Goal: Task Accomplishment & Management: Use online tool/utility

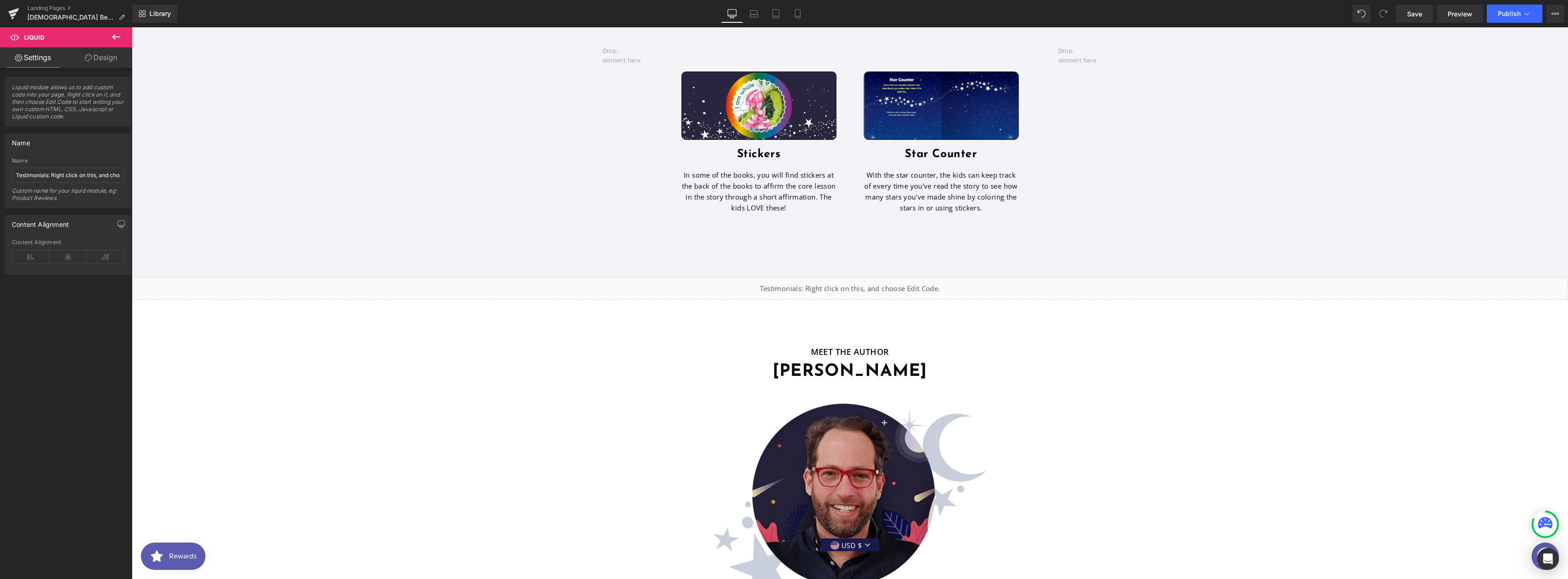
scroll to position [2452, 0]
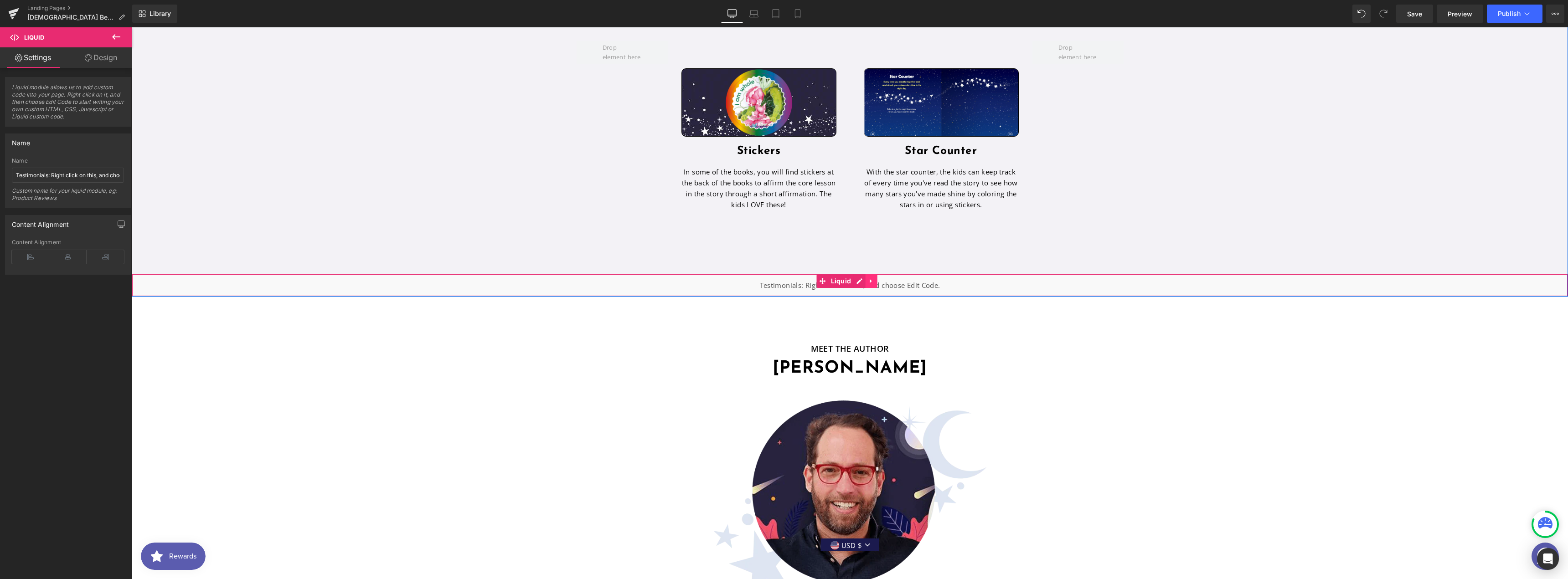
click at [872, 277] on icon at bounding box center [871, 280] width 6 height 7
click at [691, 274] on div "Liquid" at bounding box center [850, 285] width 1437 height 23
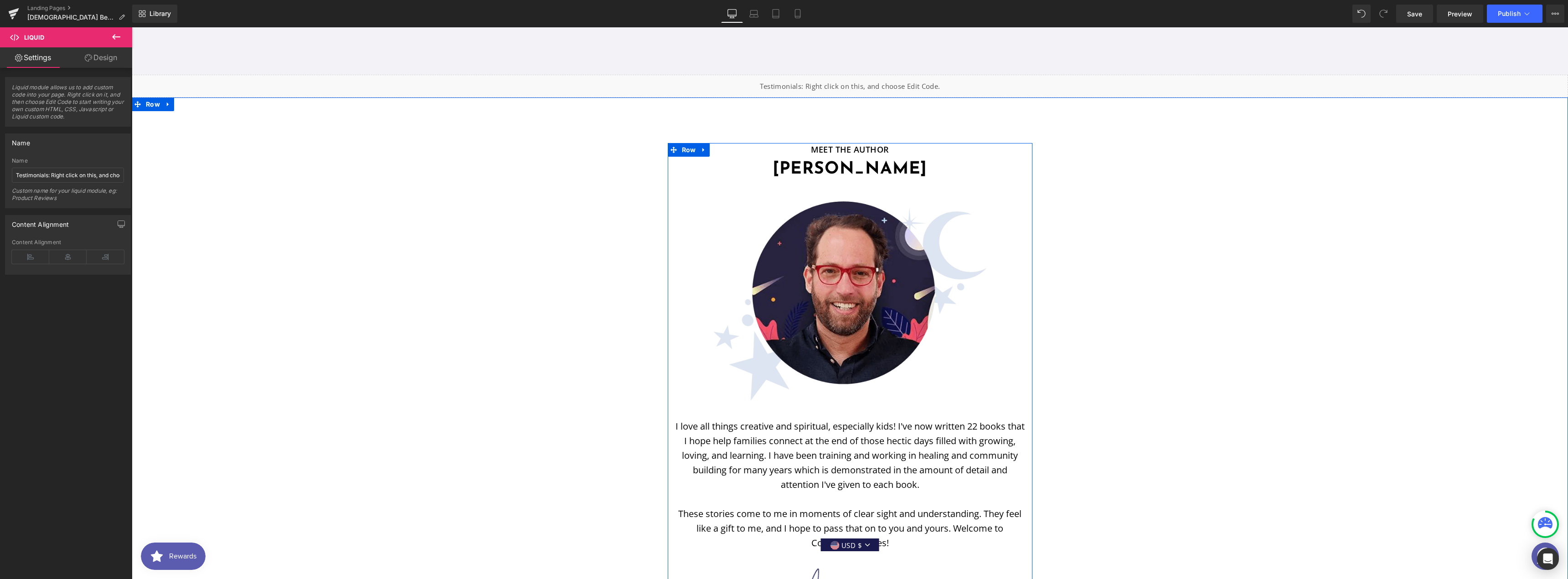
scroll to position [2550, 0]
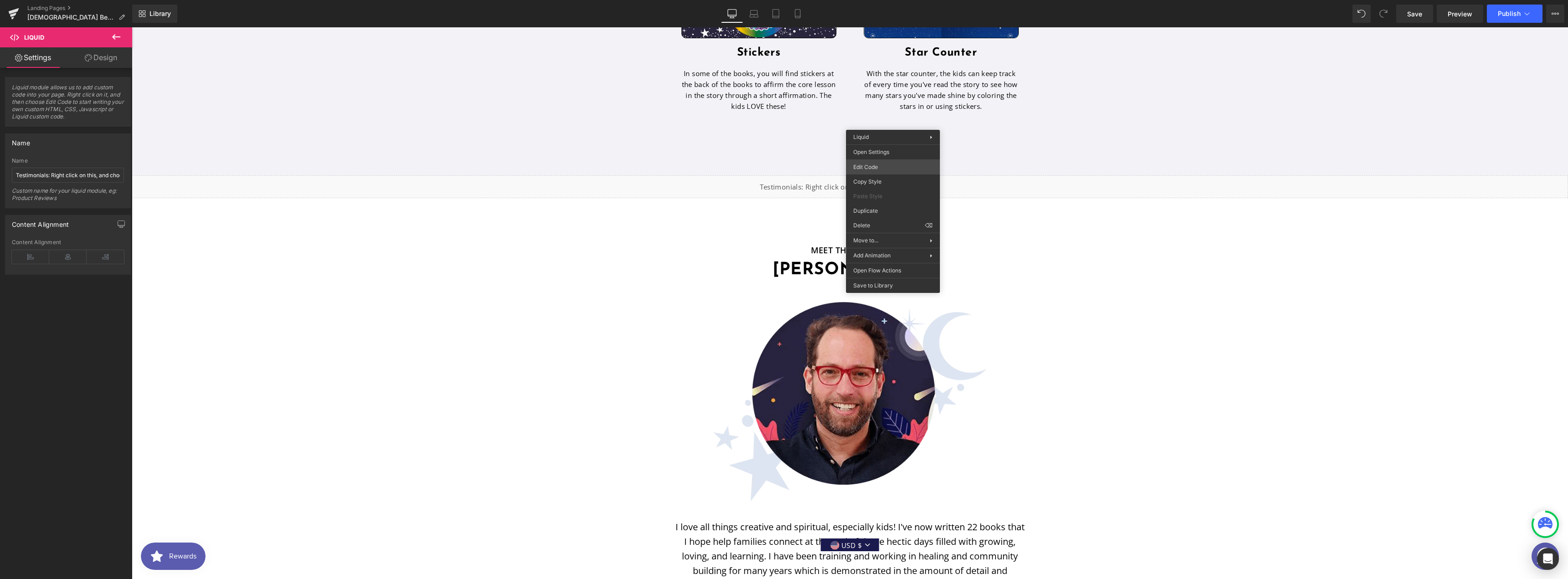
click at [877, 0] on div "Image You are previewing how the will restyle your page. You can not edit Eleme…" at bounding box center [784, 0] width 1568 height 0
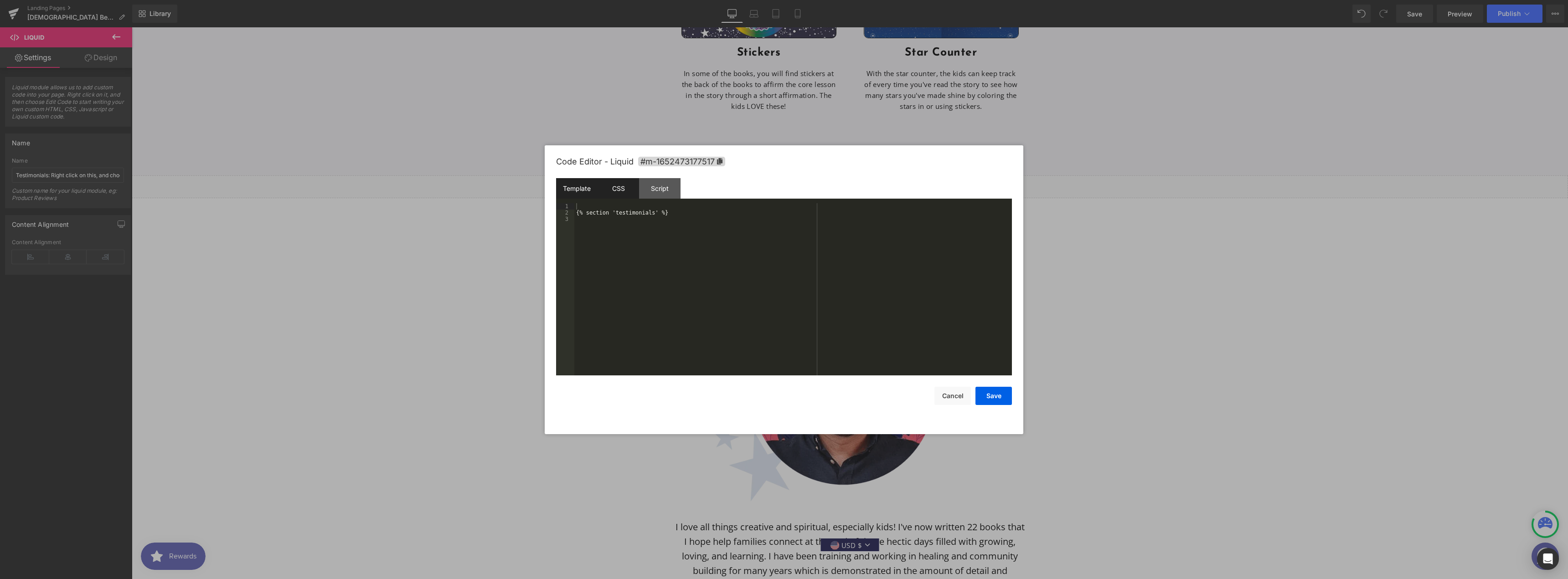
click at [617, 189] on div "CSS" at bounding box center [618, 189] width 41 height 21
click at [649, 189] on div "Script" at bounding box center [660, 189] width 41 height 21
click at [569, 190] on div "Template" at bounding box center [577, 189] width 41 height 21
click at [671, 190] on div "Script" at bounding box center [660, 189] width 41 height 21
click at [957, 401] on button "Cancel" at bounding box center [953, 396] width 37 height 18
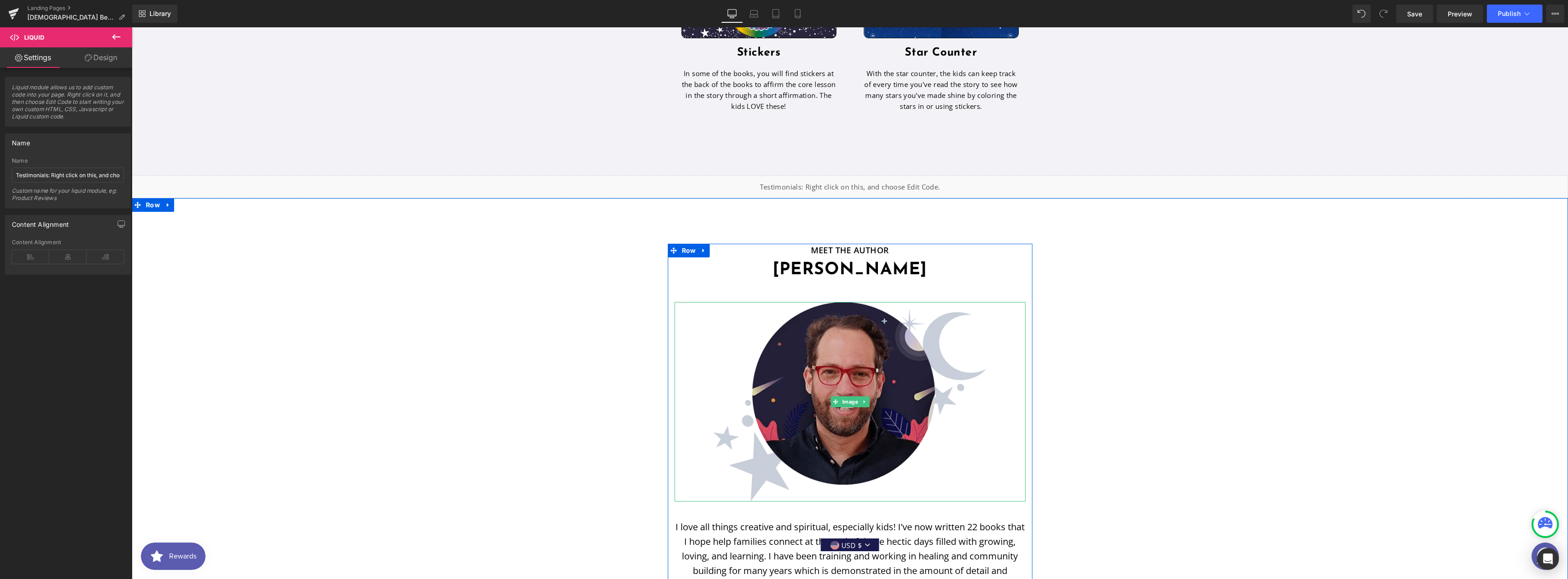
scroll to position [2429, 0]
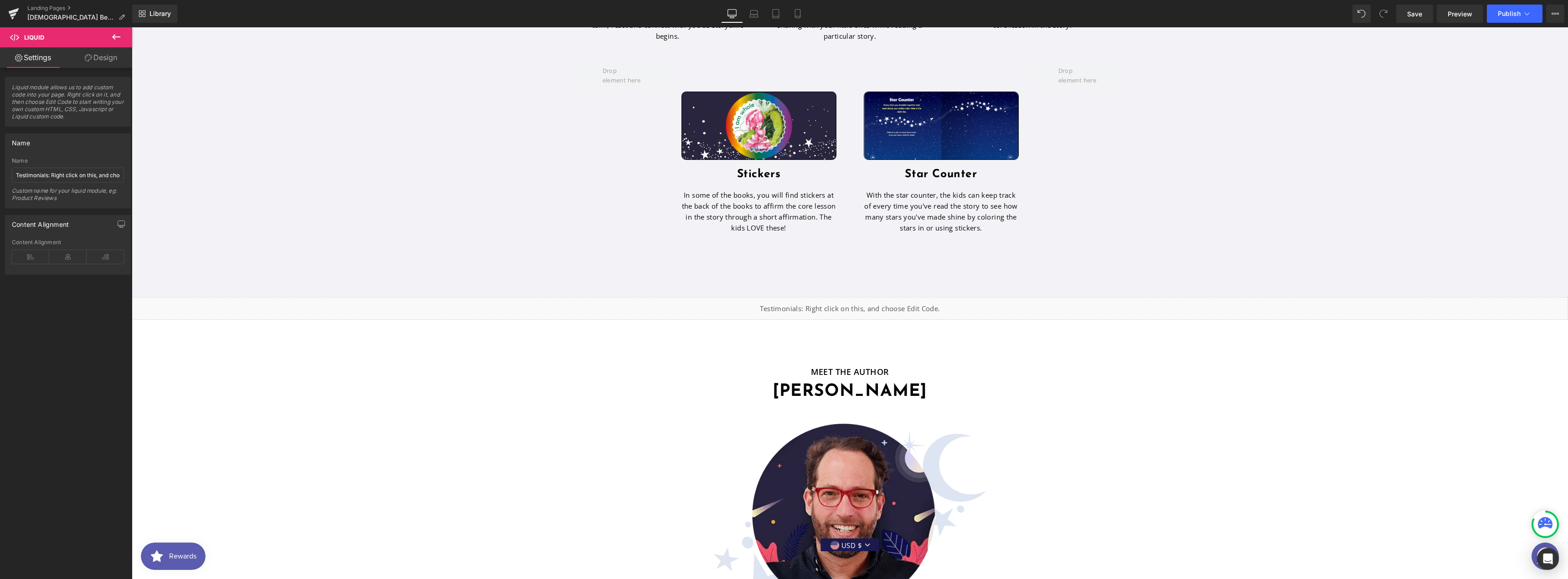
click at [111, 33] on icon at bounding box center [116, 37] width 11 height 11
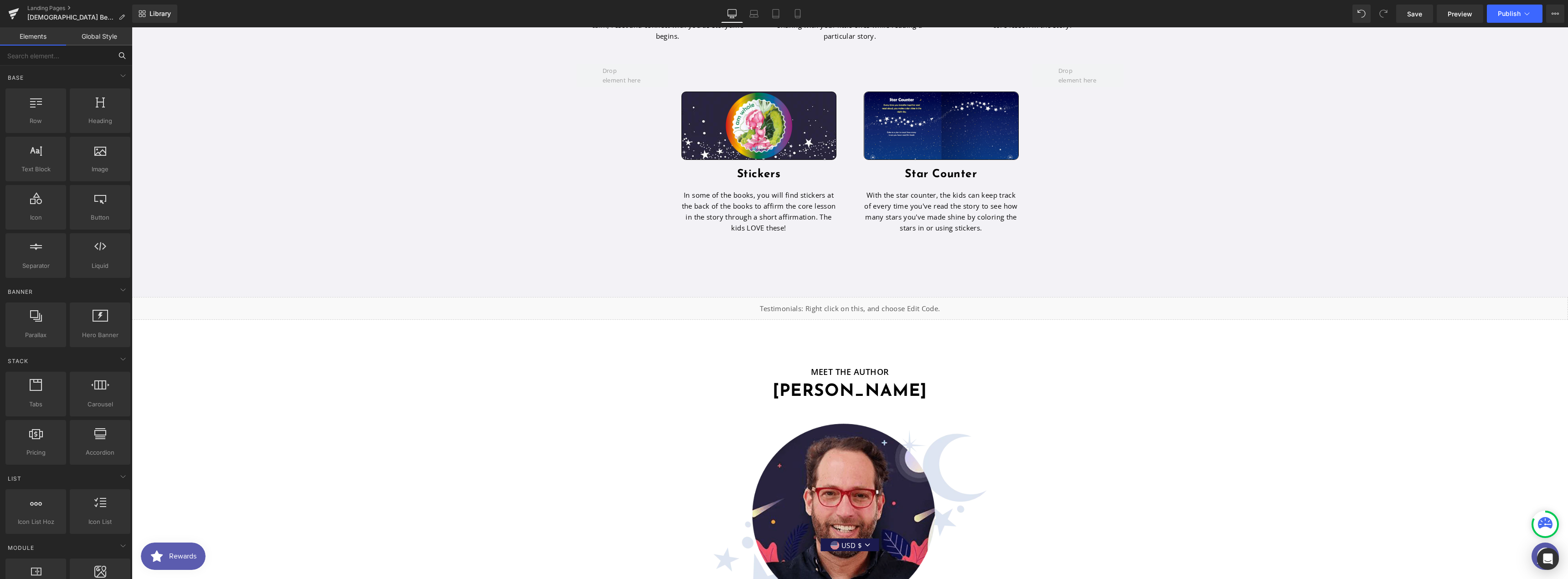
click at [74, 54] on input "text" at bounding box center [56, 55] width 112 height 20
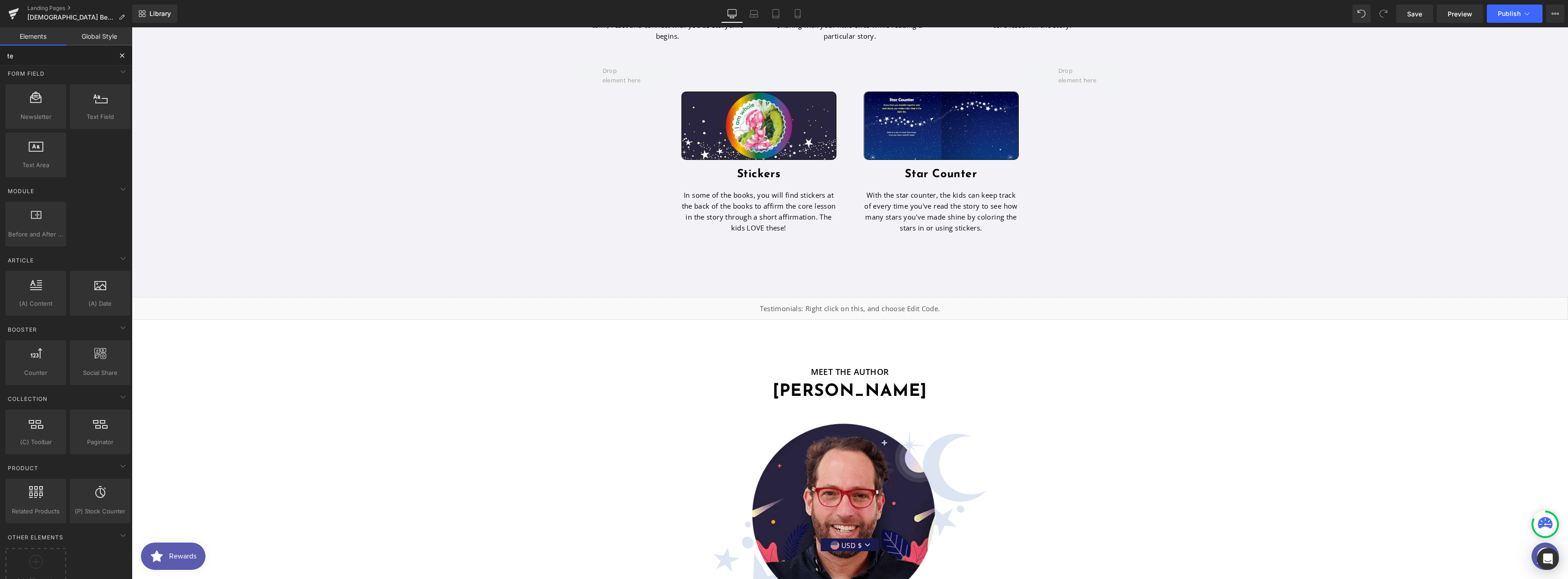
type input "tes"
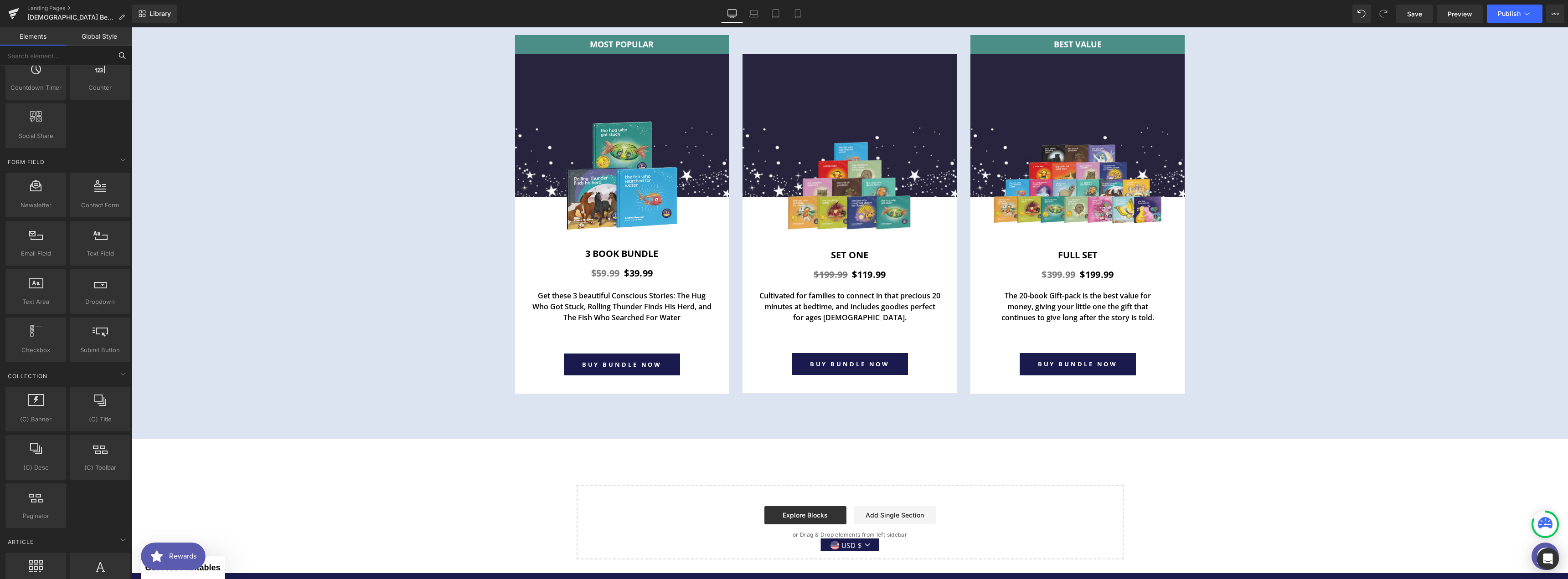
scroll to position [3545, 0]
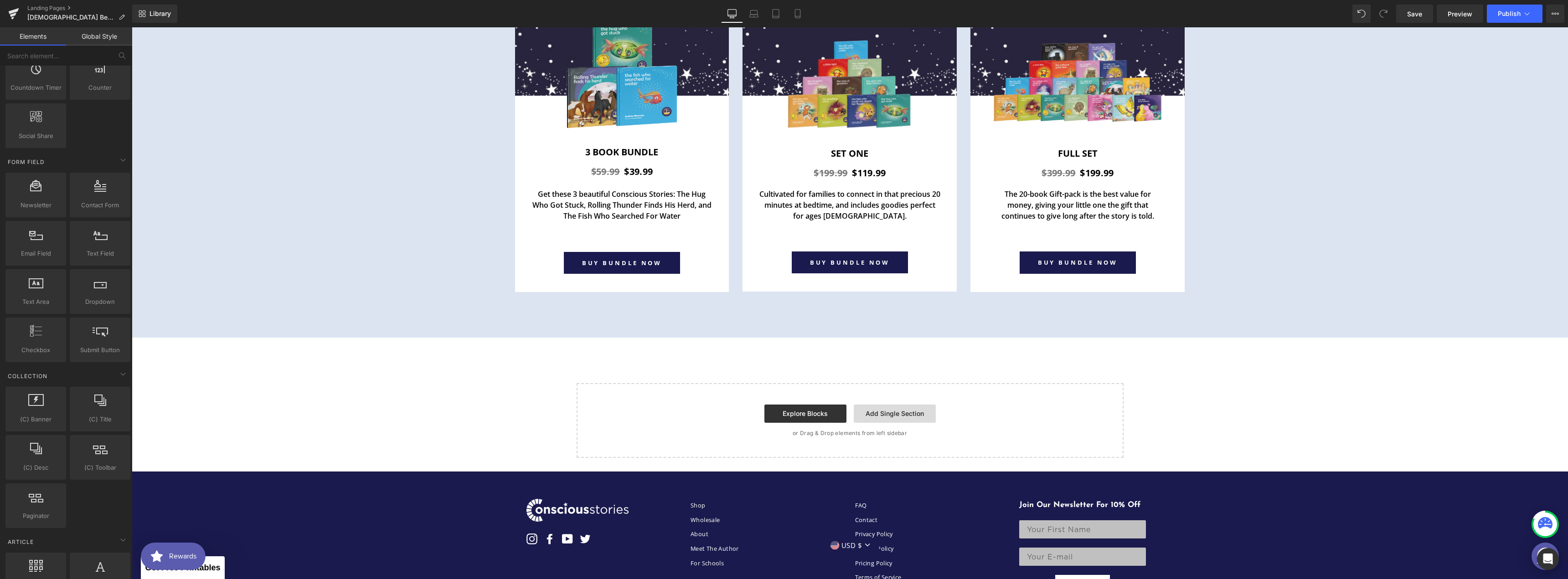
click at [881, 404] on link "Add Single Section" at bounding box center [895, 414] width 82 height 18
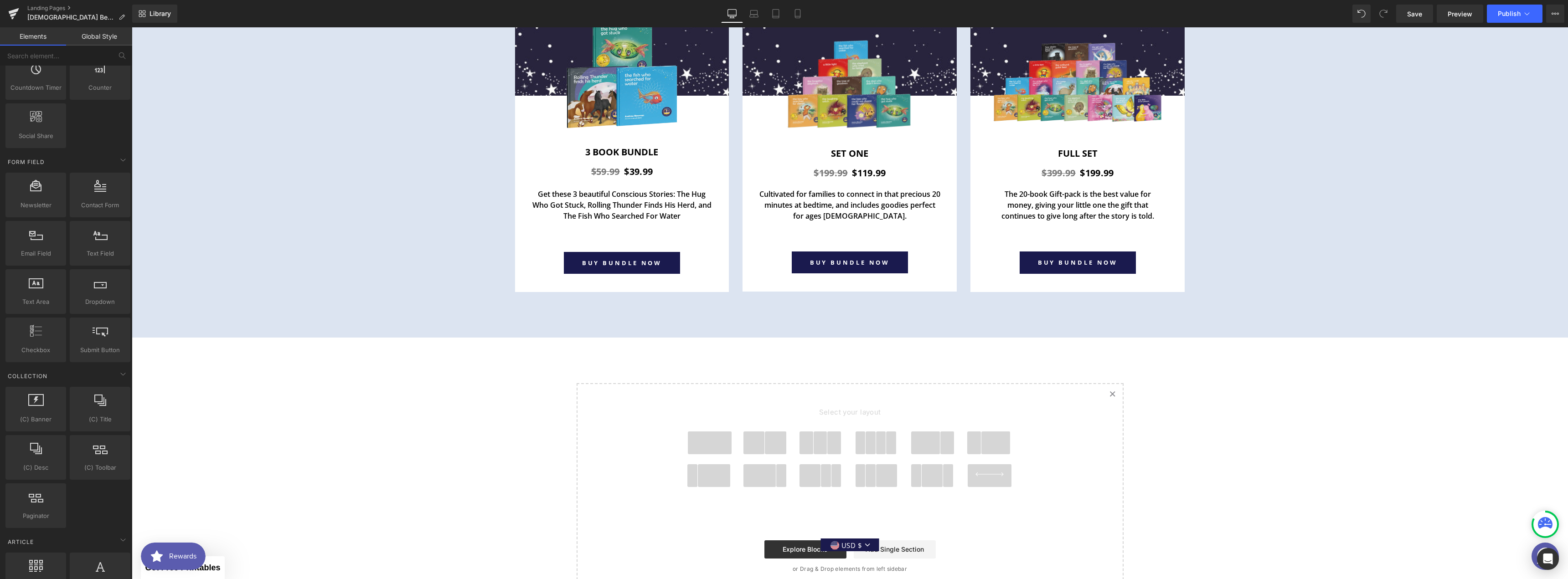
click at [723, 431] on span at bounding box center [710, 442] width 44 height 23
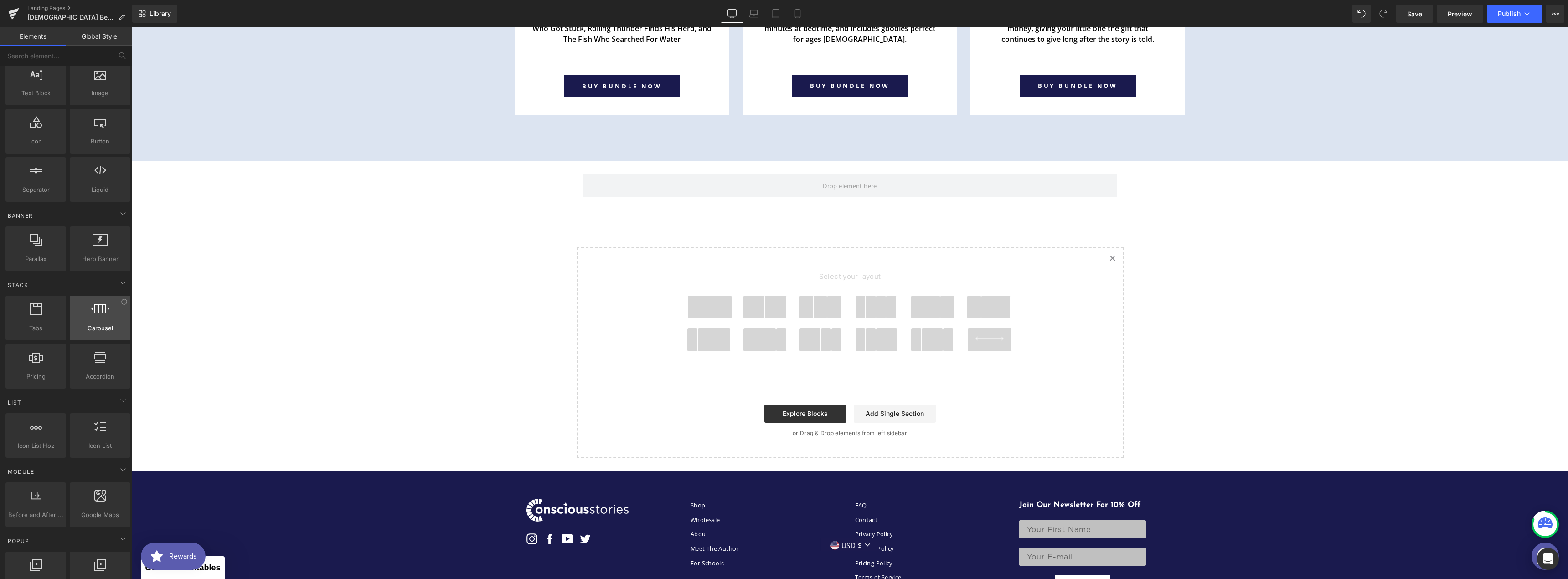
scroll to position [0, 0]
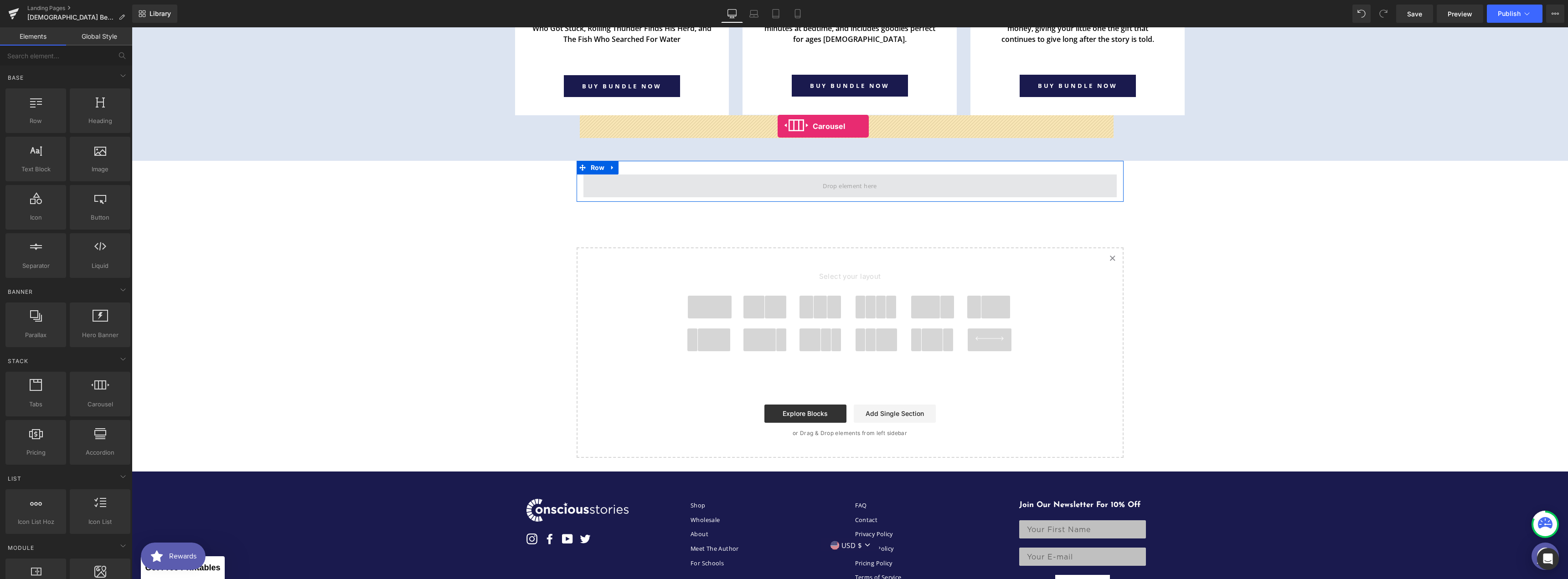
drag, startPoint x: 233, startPoint y: 421, endPoint x: 778, endPoint y: 126, distance: 619.7
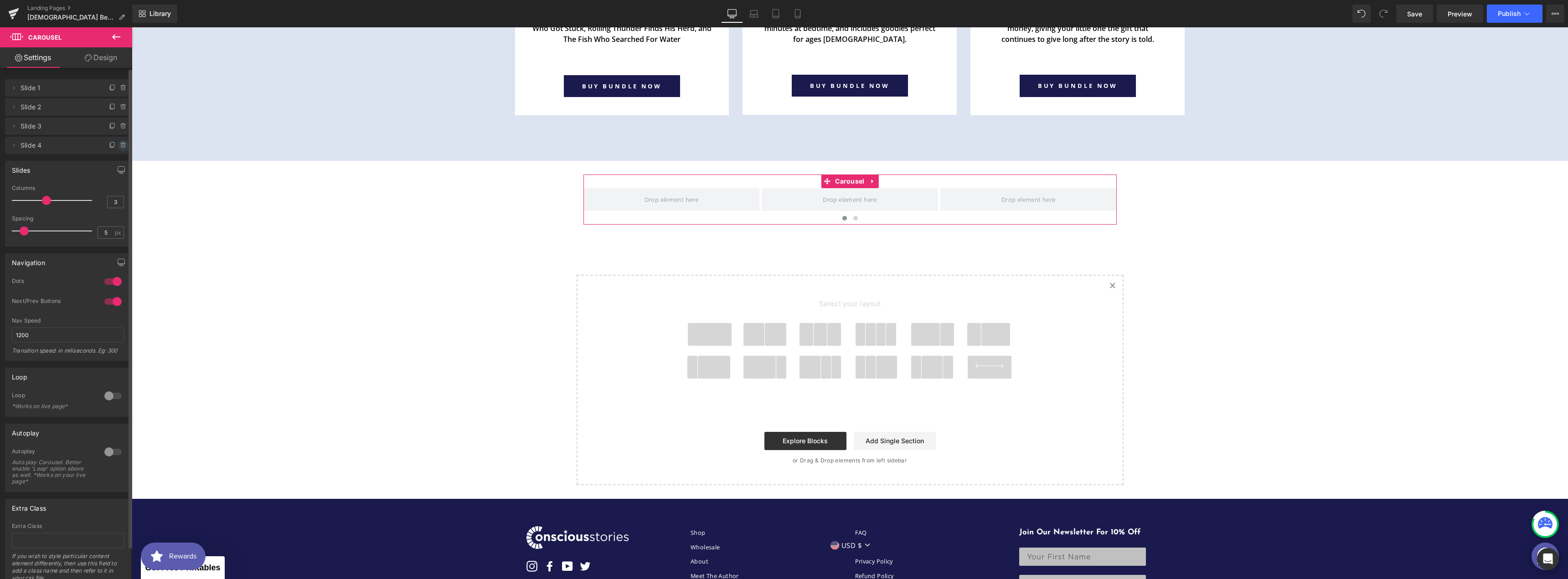
click at [120, 147] on icon at bounding box center [124, 145] width 7 height 7
click at [119, 147] on button "Delete" at bounding box center [113, 145] width 29 height 12
click at [113, 281] on div at bounding box center [113, 282] width 22 height 15
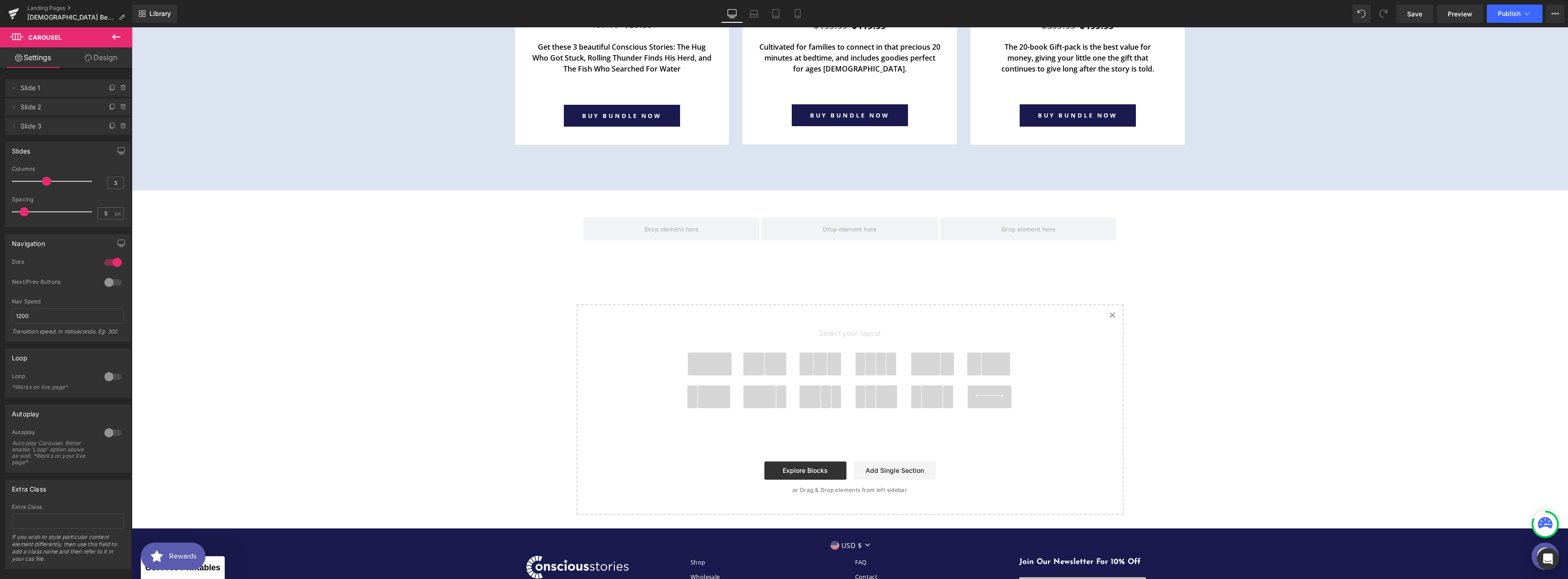
scroll to position [3627, 0]
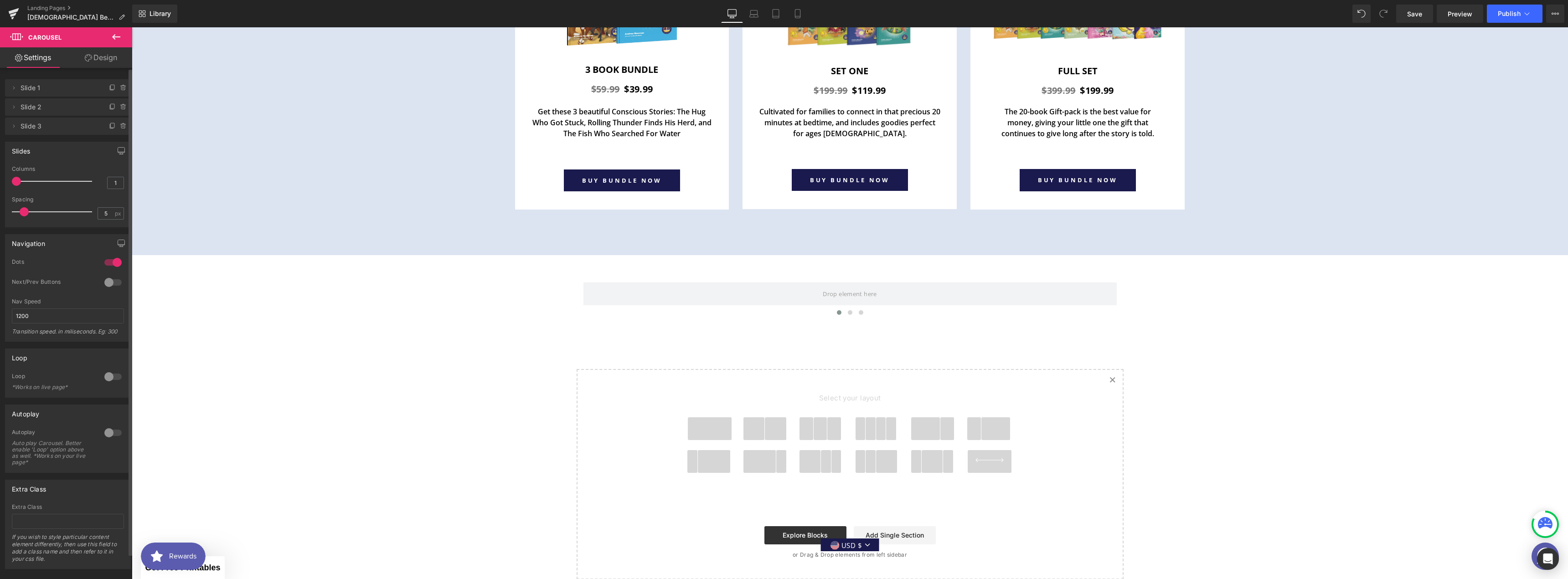
drag, startPoint x: 47, startPoint y: 182, endPoint x: 24, endPoint y: 181, distance: 23.0
click at [24, 181] on div at bounding box center [54, 181] width 75 height 18
drag, startPoint x: 16, startPoint y: 181, endPoint x: 28, endPoint y: 182, distance: 12.0
click at [28, 182] on span at bounding box center [31, 181] width 9 height 9
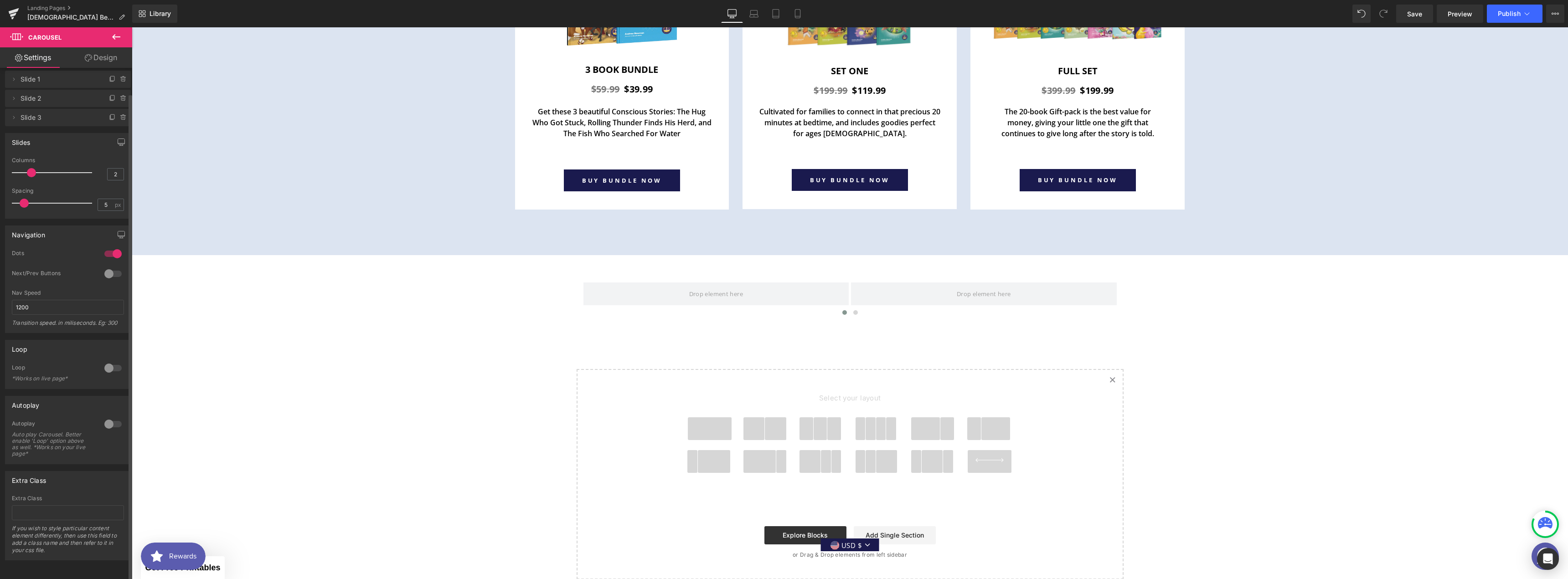
click at [110, 417] on div at bounding box center [113, 424] width 22 height 15
type input "3"
drag, startPoint x: 32, startPoint y: 167, endPoint x: 43, endPoint y: 169, distance: 11.2
click at [43, 169] on span at bounding box center [46, 165] width 9 height 9
click at [594, 255] on span "Row" at bounding box center [598, 262] width 19 height 13
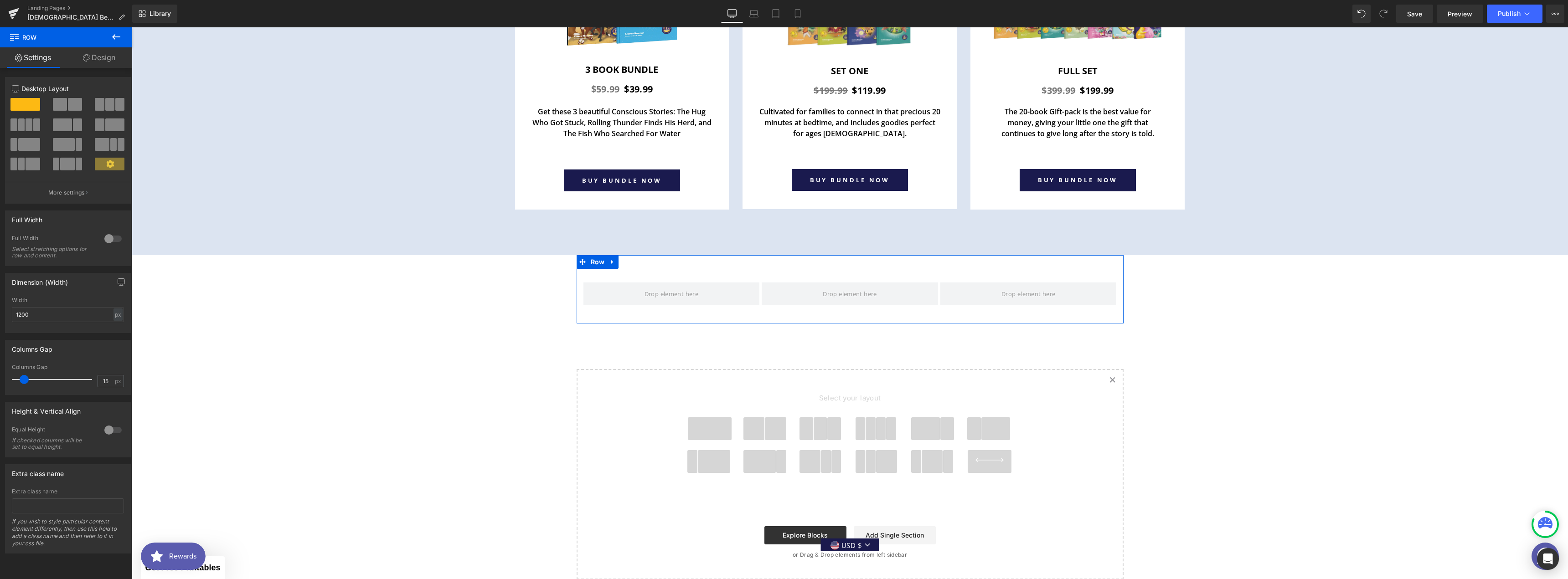
drag, startPoint x: 128, startPoint y: 108, endPoint x: 92, endPoint y: 59, distance: 60.8
click at [92, 59] on link "Design" at bounding box center [99, 58] width 66 height 21
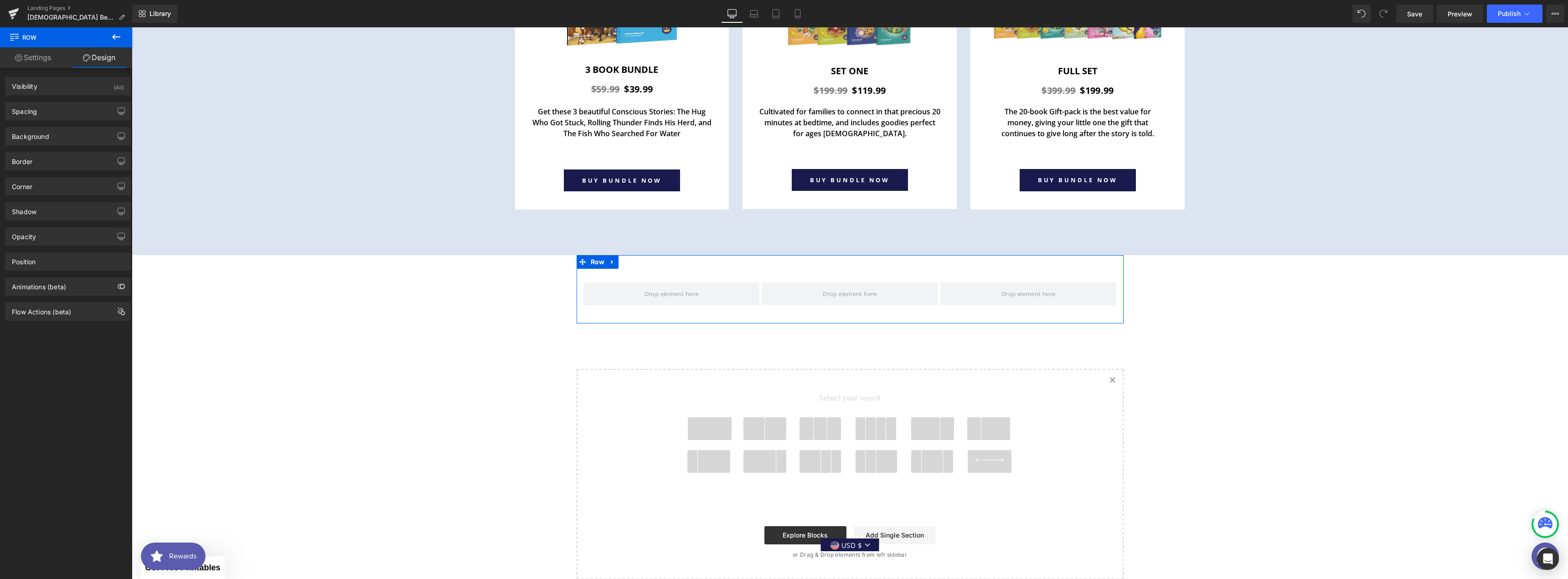
click at [46, 61] on link "Settings" at bounding box center [33, 58] width 66 height 21
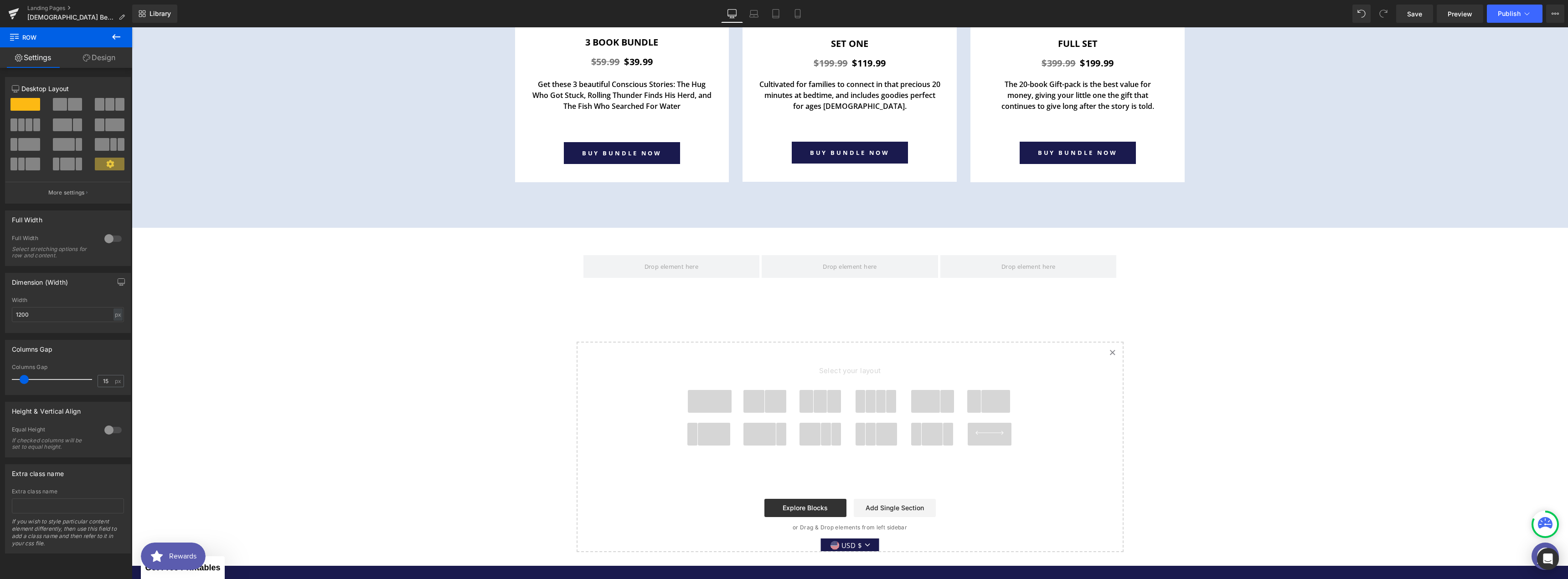
scroll to position [3627, 0]
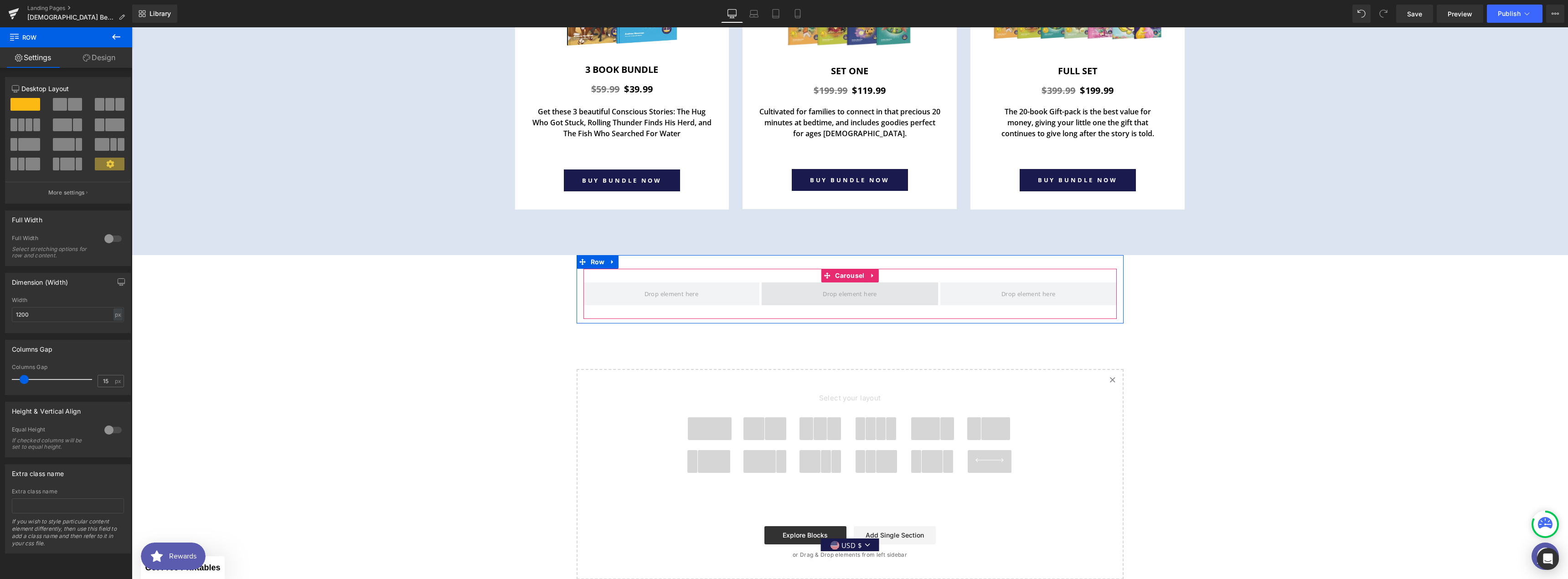
click at [884, 282] on span at bounding box center [850, 293] width 177 height 23
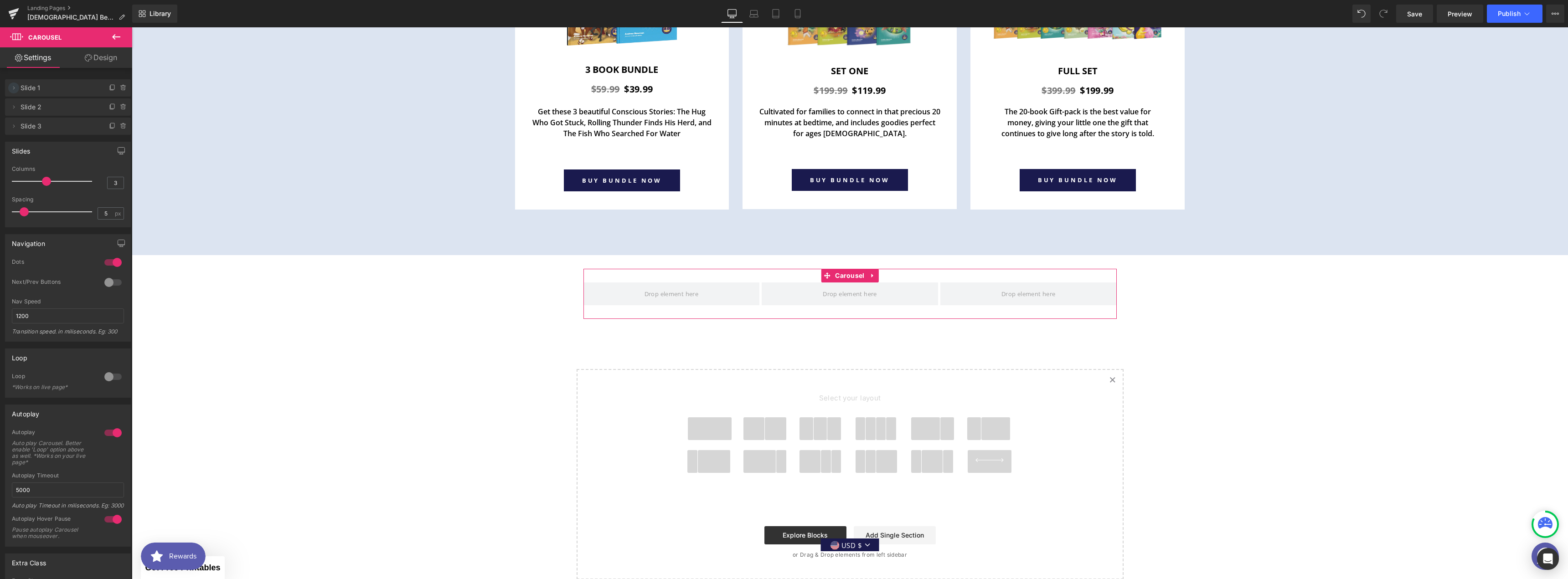
click at [13, 89] on icon at bounding box center [13, 88] width 7 height 7
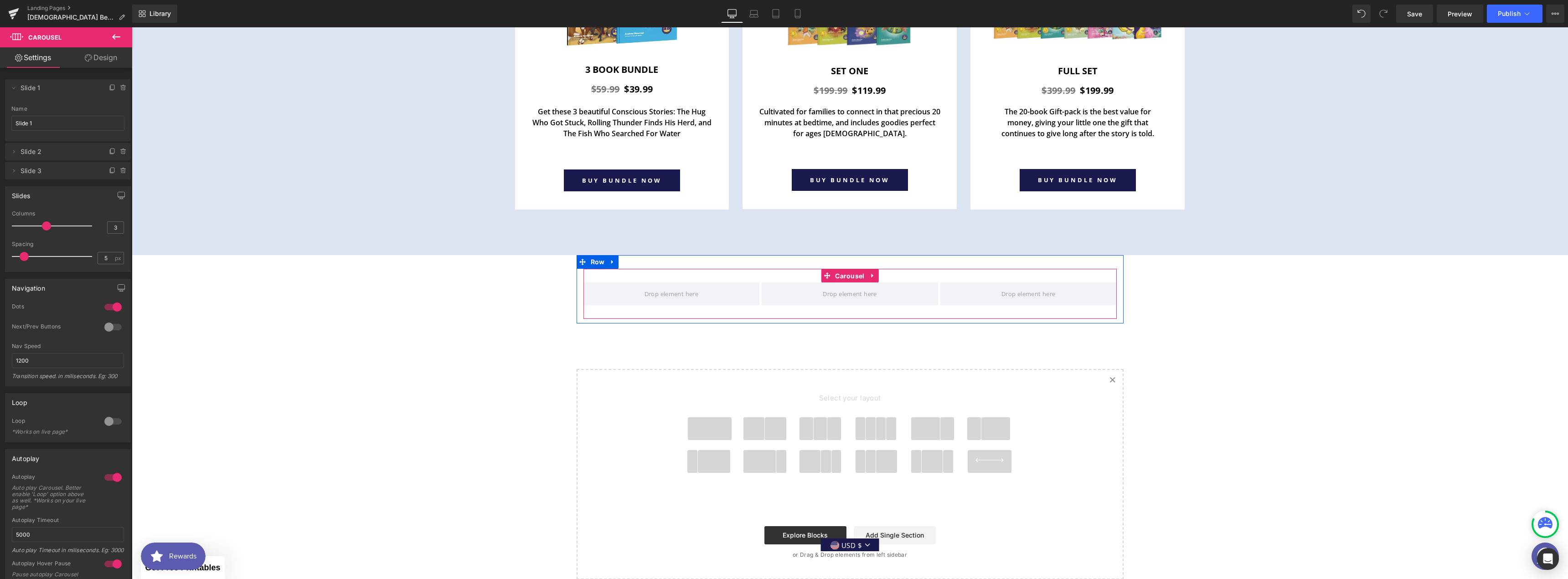
click at [843, 269] on span "Carousel" at bounding box center [849, 276] width 33 height 13
click at [120, 172] on icon at bounding box center [124, 171] width 7 height 7
click at [81, 170] on button "Cancel" at bounding box center [82, 171] width 30 height 12
click at [13, 88] on icon at bounding box center [13, 88] width 7 height 7
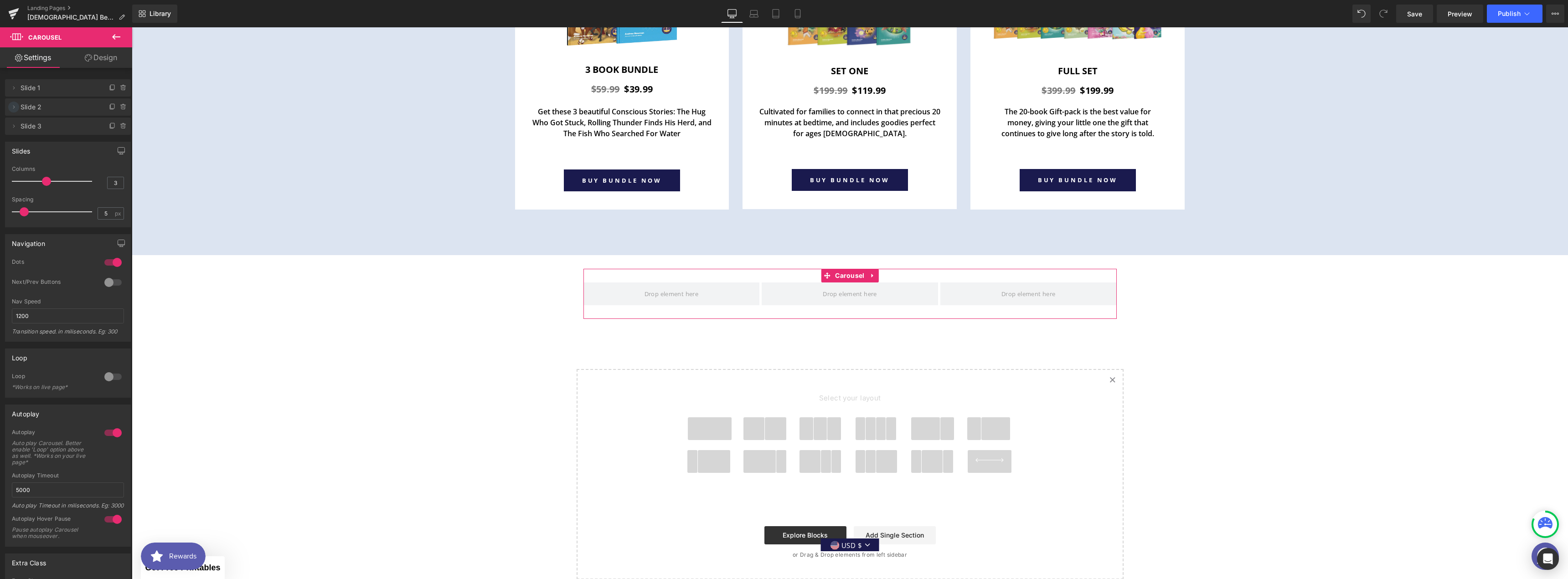
click at [14, 106] on icon at bounding box center [13, 107] width 7 height 7
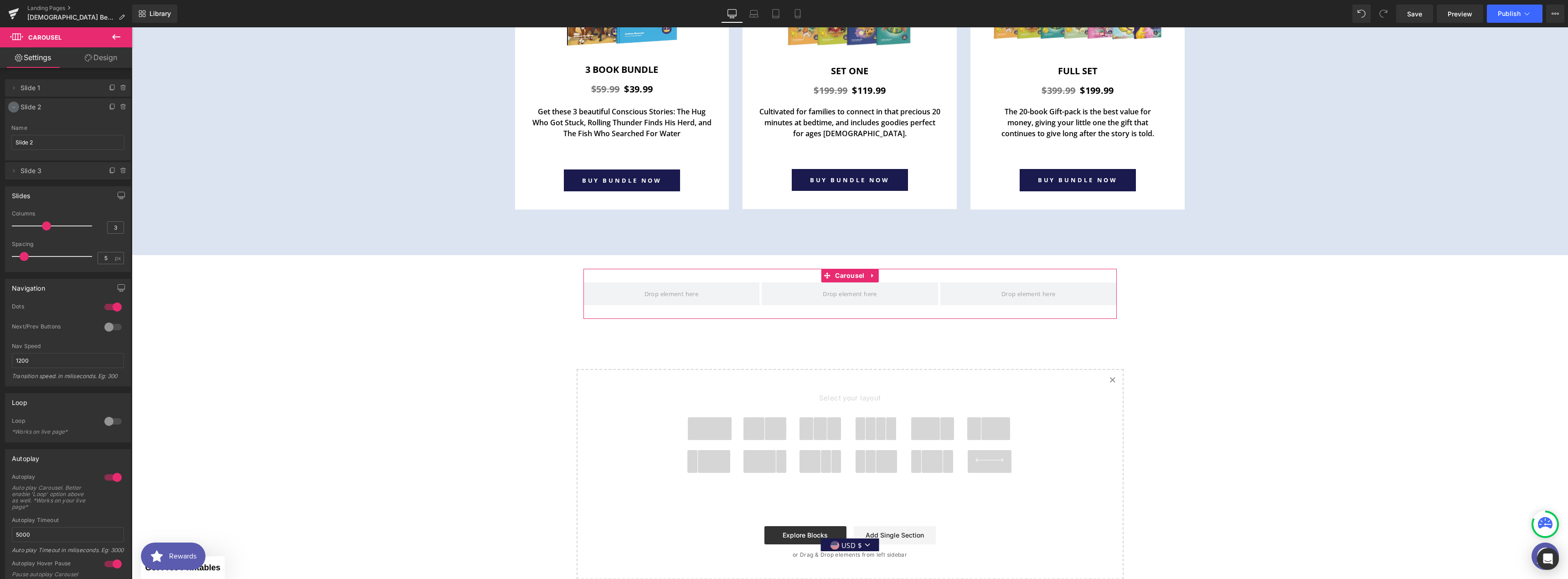
click at [15, 106] on icon at bounding box center [13, 107] width 7 height 7
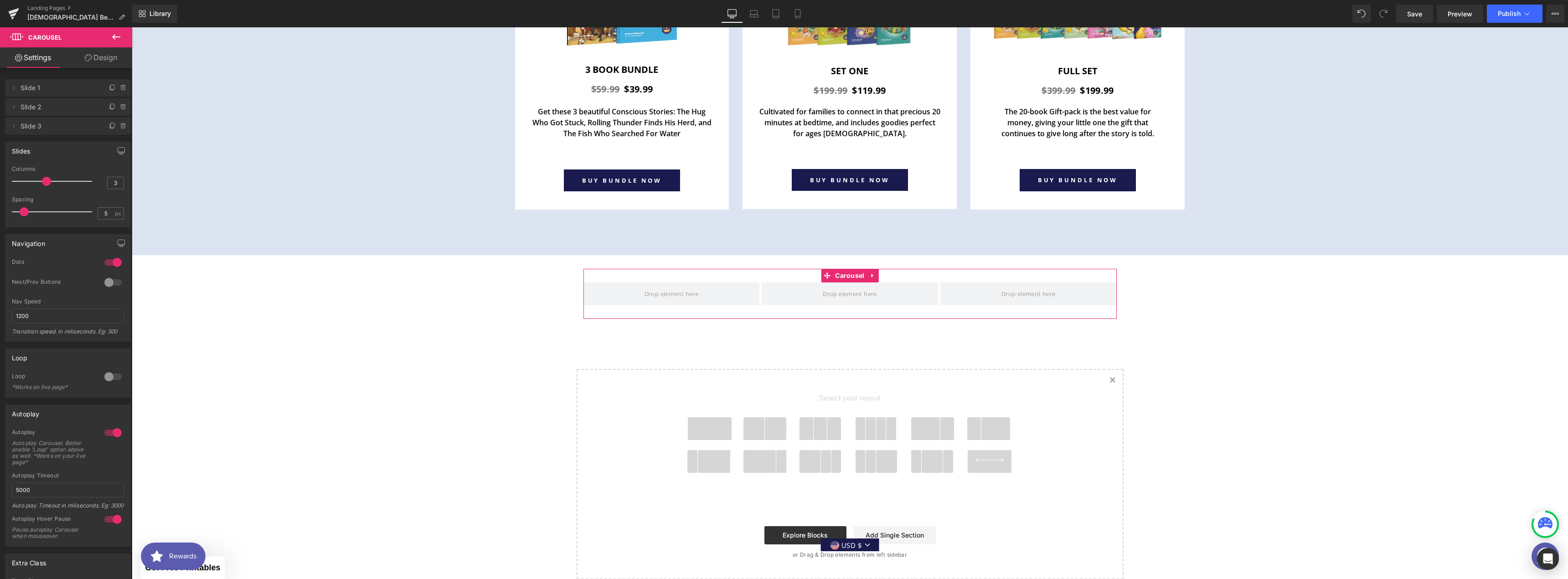
click at [107, 284] on div at bounding box center [113, 282] width 22 height 15
click at [49, 179] on span at bounding box center [46, 181] width 9 height 9
type input "3"
click at [48, 182] on span at bounding box center [46, 181] width 9 height 9
click at [110, 124] on icon at bounding box center [113, 126] width 7 height 7
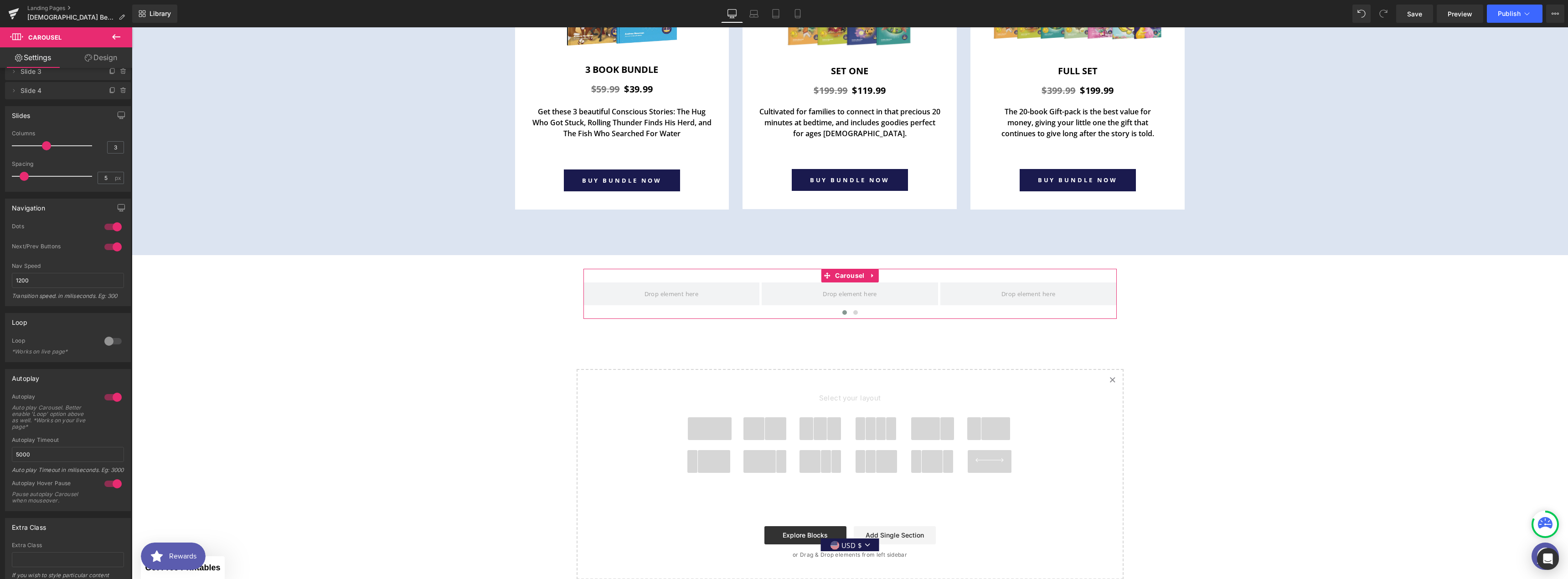
scroll to position [116, 0]
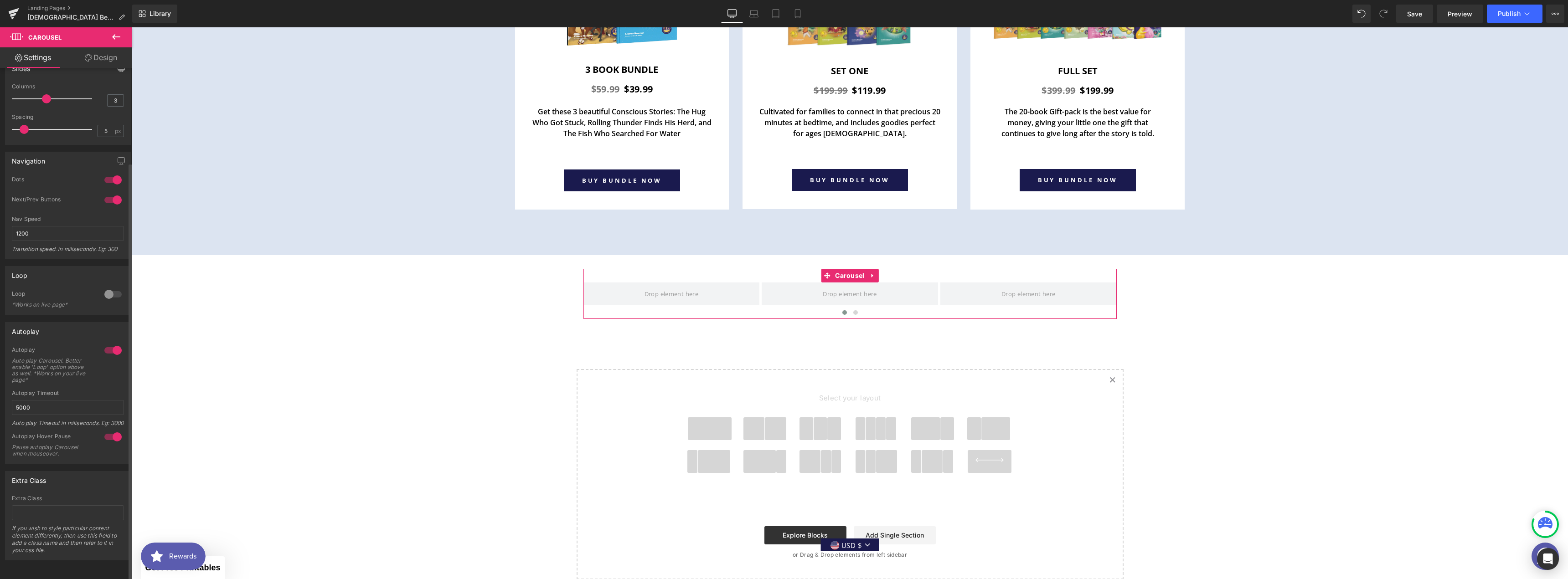
click at [110, 343] on div at bounding box center [113, 350] width 22 height 15
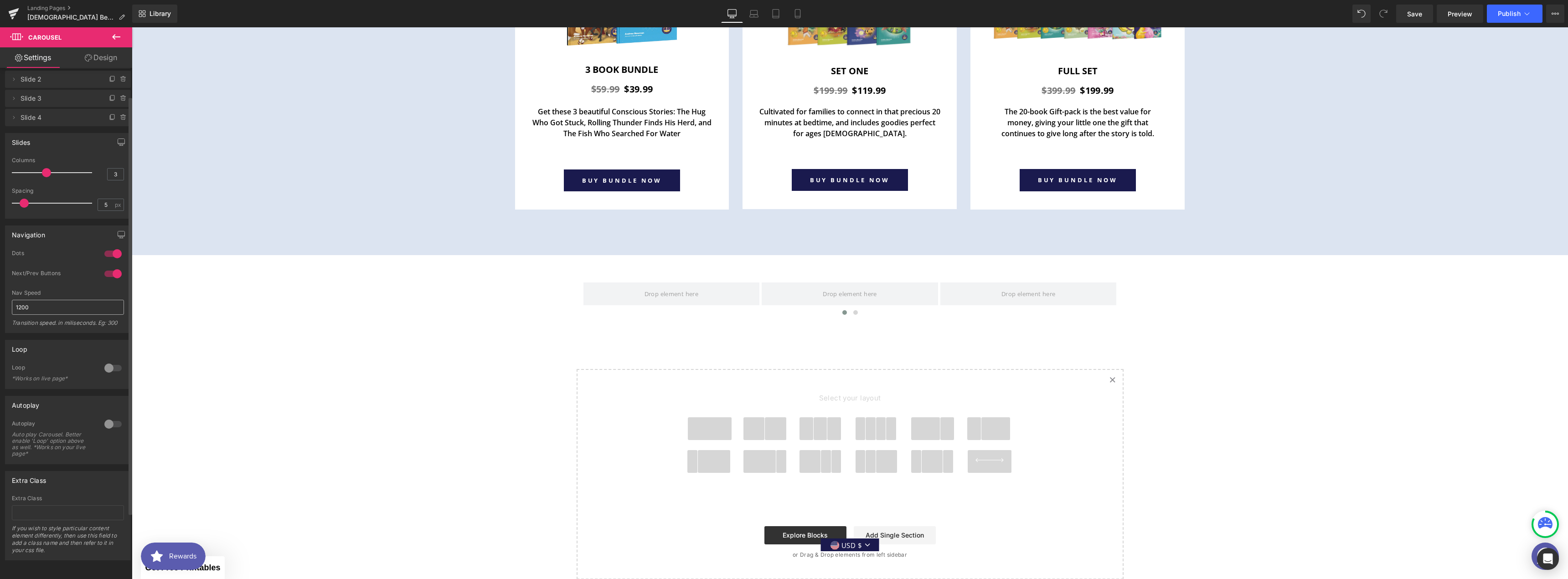
scroll to position [35, 0]
click at [111, 361] on div at bounding box center [113, 368] width 22 height 15
click at [27, 505] on input "text" at bounding box center [68, 512] width 112 height 15
type input "testimonials"
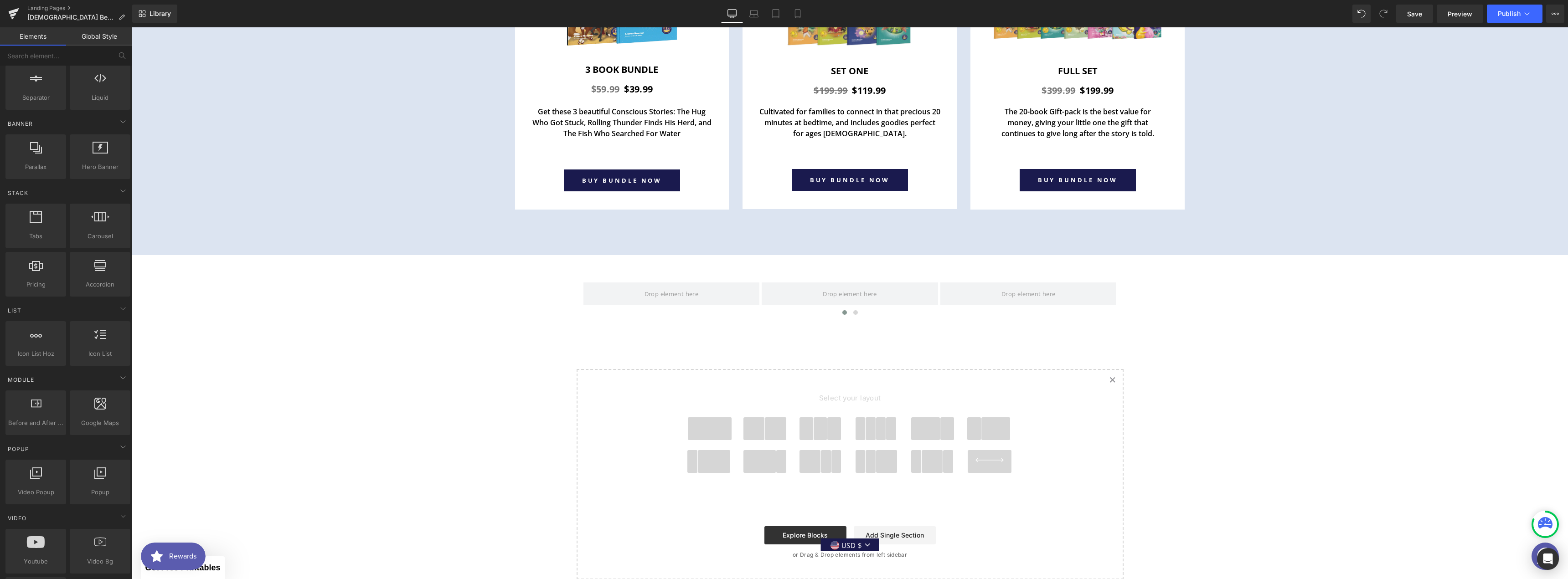
scroll to position [364, 0]
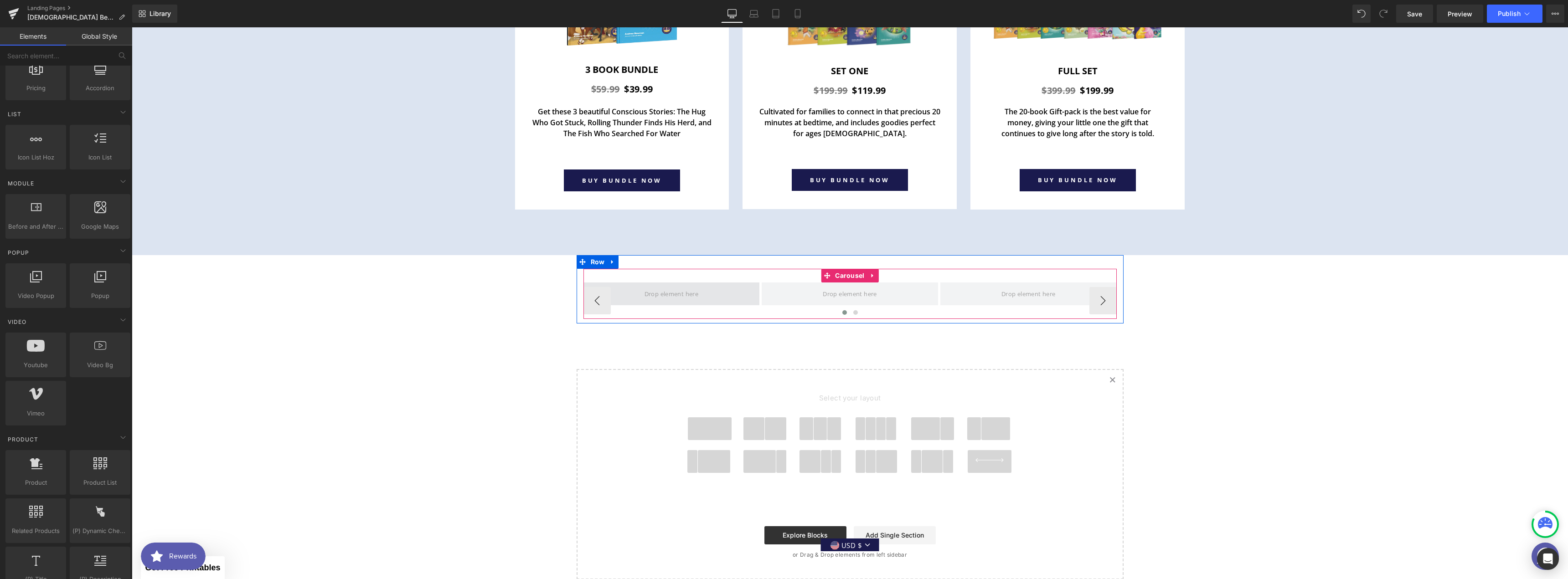
click at [643, 287] on span at bounding box center [671, 294] width 60 height 14
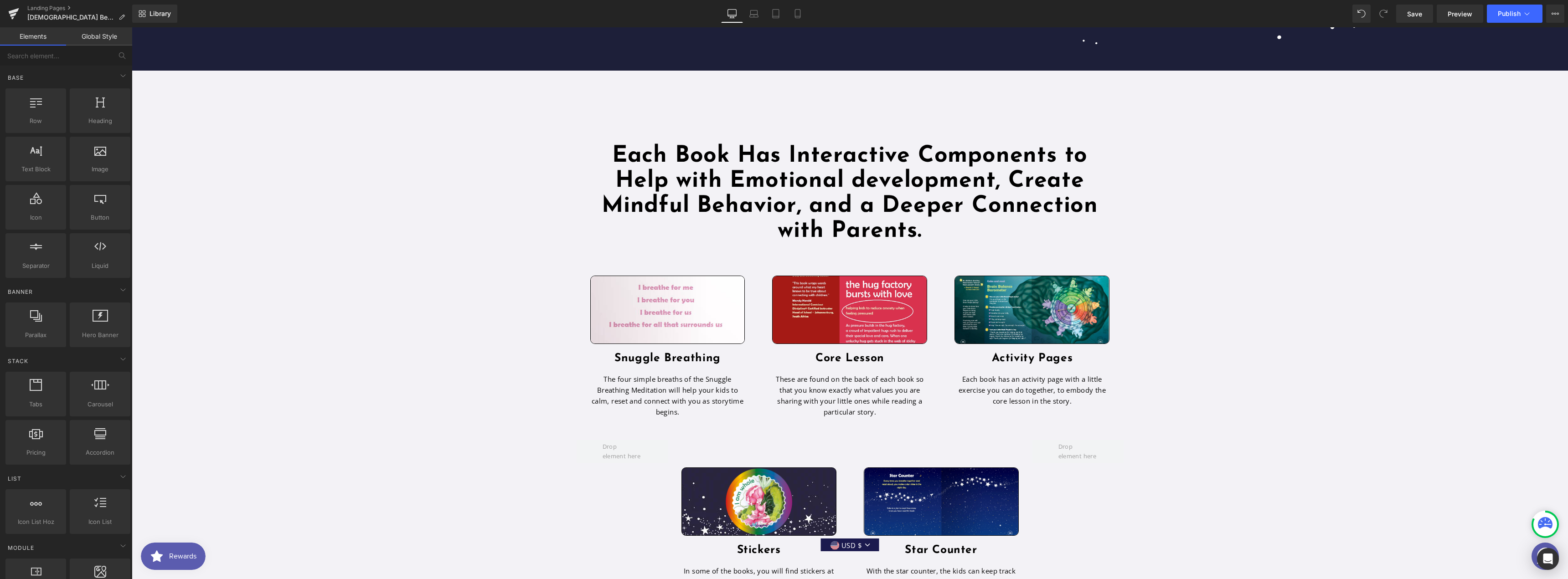
scroll to position [2049, 0]
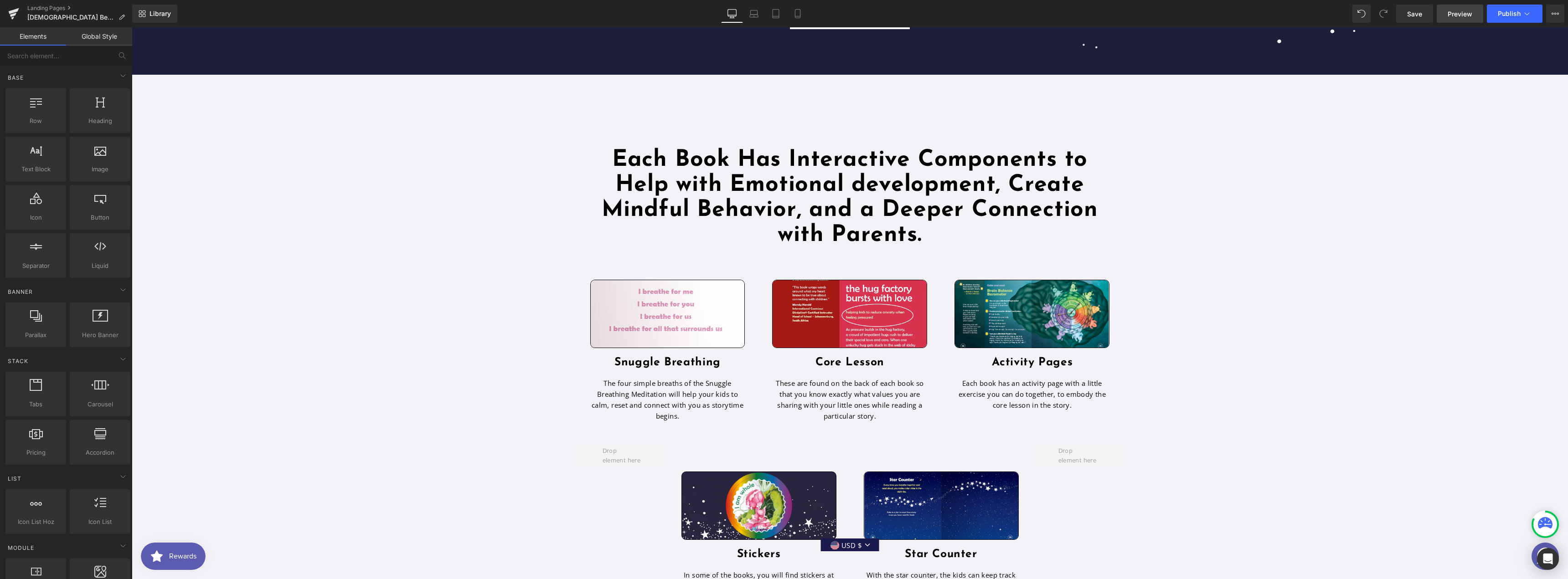
click at [1447, 19] on link "Preview" at bounding box center [1460, 13] width 46 height 18
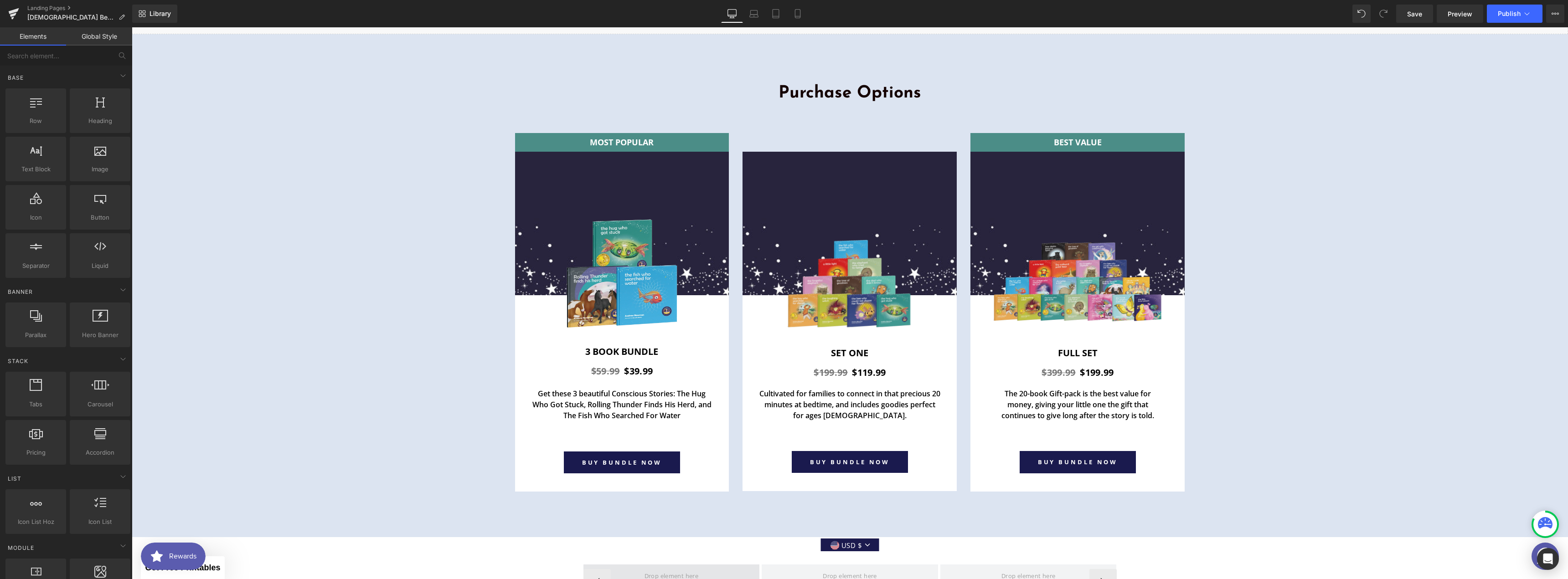
scroll to position [3263, 0]
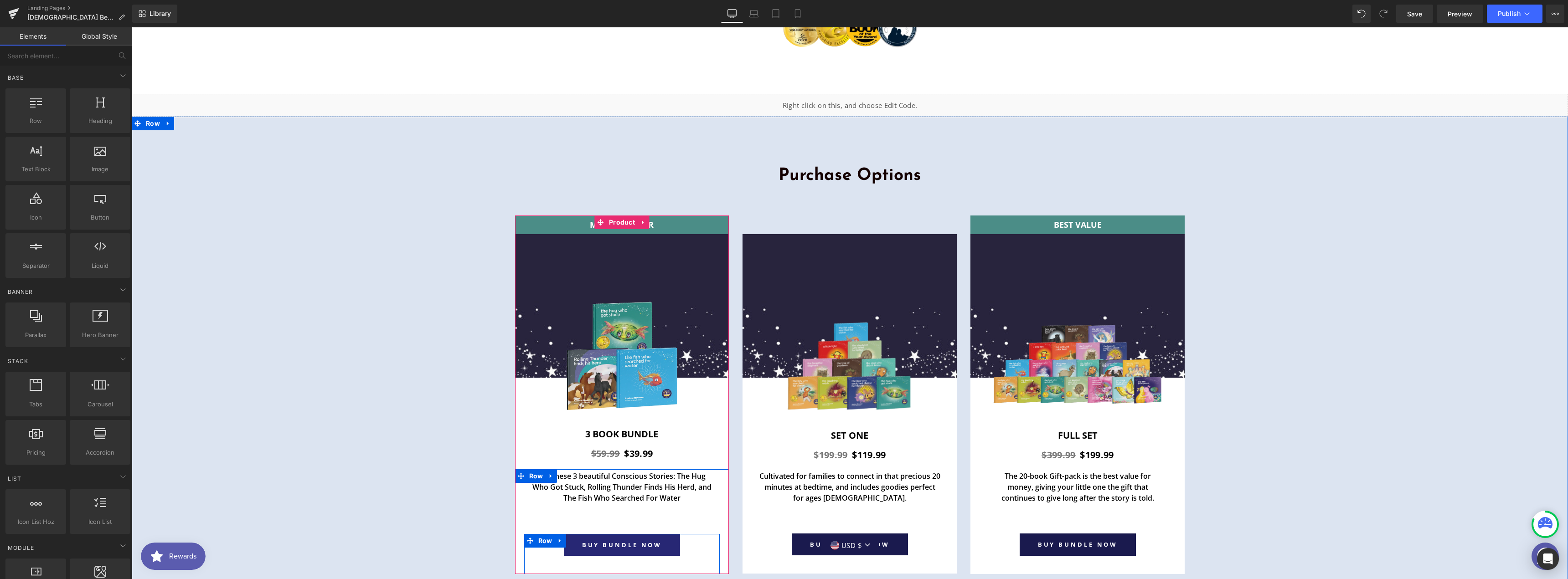
click at [662, 534] on link "BUY BUNDLE NOW" at bounding box center [622, 545] width 117 height 22
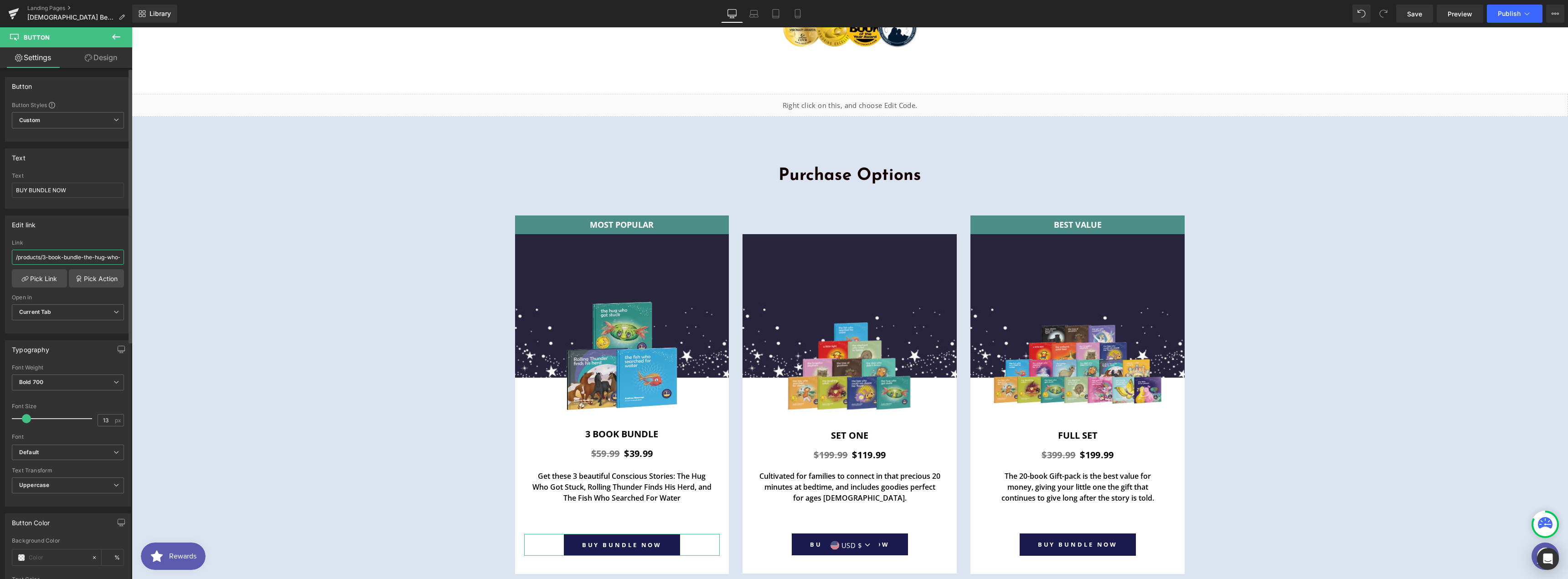
click at [66, 251] on input "/products/3-book-bundle-the-hug-who-got-stuck-rolling-thunder-finds-his-herd-th…" at bounding box center [68, 257] width 112 height 15
type input "[URL][DOMAIN_NAME]"
click at [888, 533] on link "BUY BUNDLE NOW" at bounding box center [850, 544] width 117 height 22
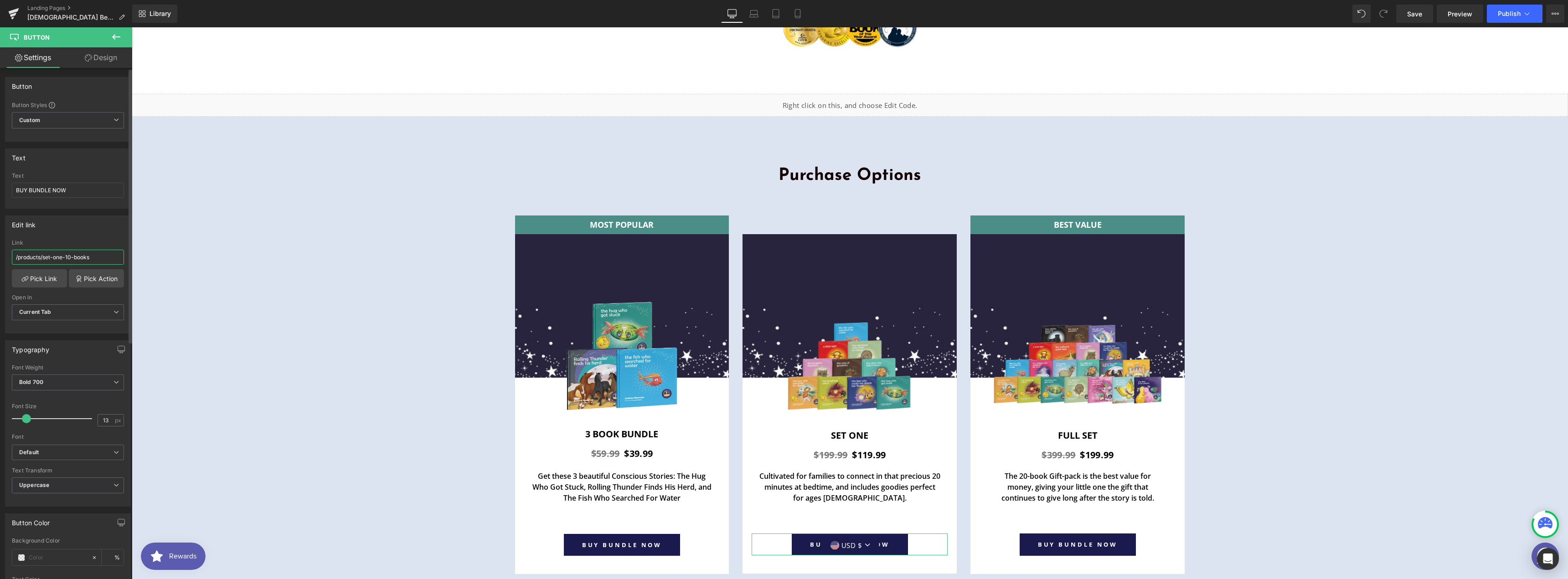
click at [63, 255] on input "/products/set-one-10-books" at bounding box center [68, 257] width 112 height 15
type input "[URL][DOMAIN_NAME]"
click at [627, 215] on span "Product" at bounding box center [622, 222] width 30 height 13
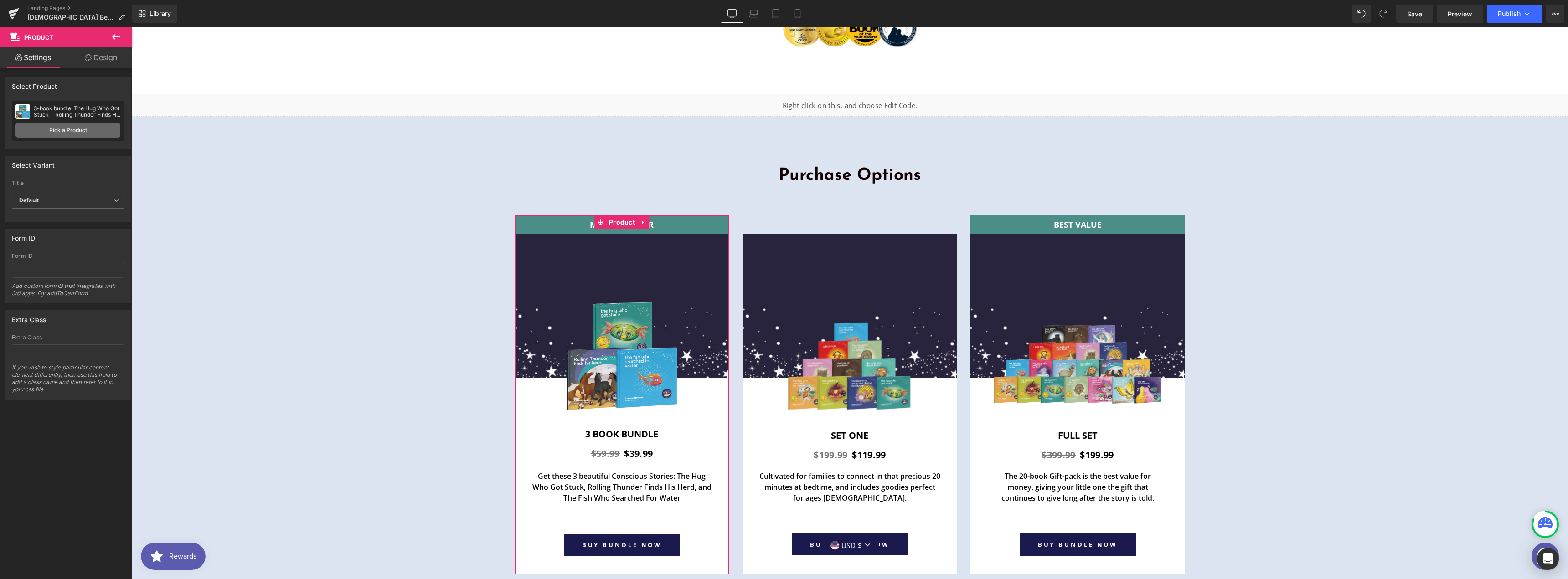
click at [79, 133] on link "Pick a Product" at bounding box center [68, 130] width 105 height 15
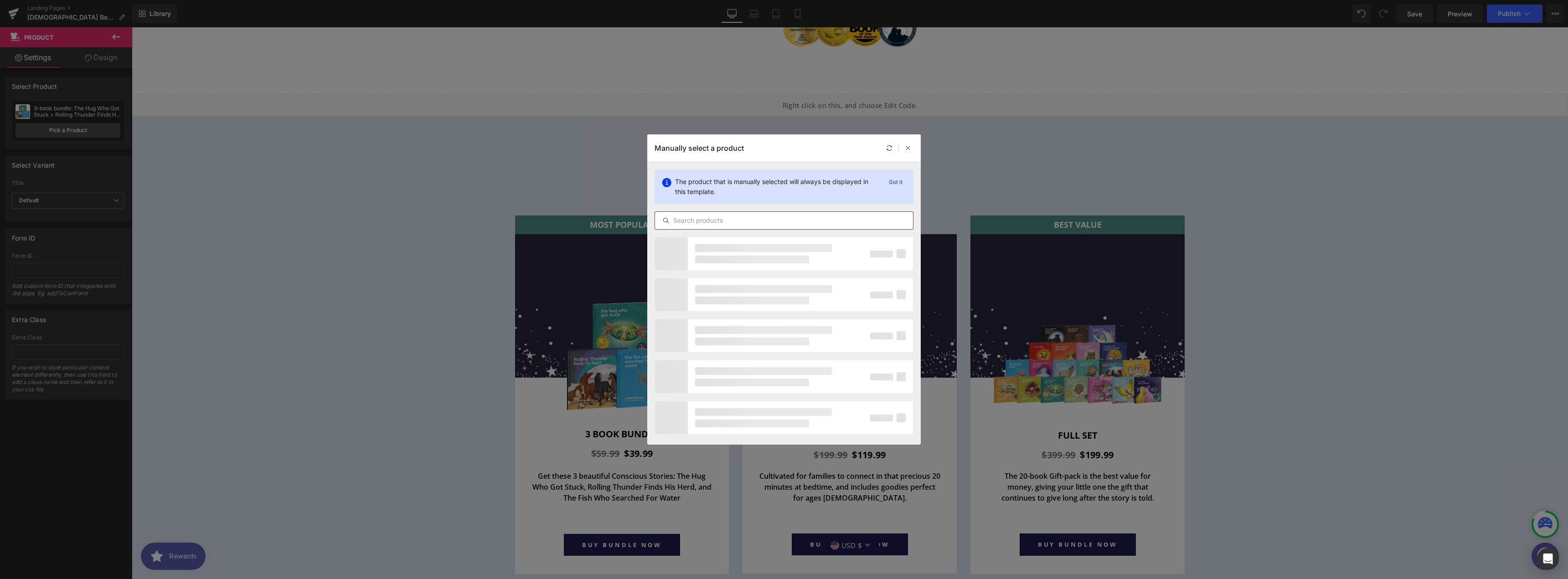
click at [750, 220] on input "text" at bounding box center [784, 220] width 258 height 11
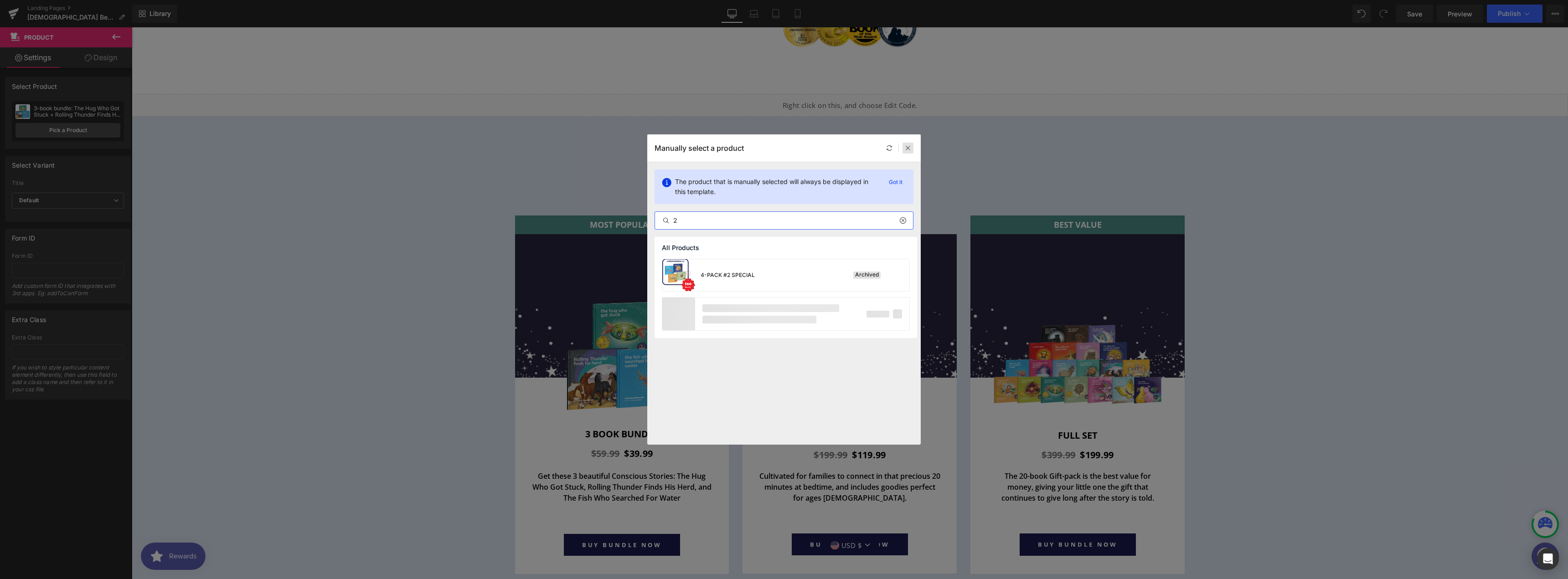
type input "2"
click at [905, 148] on div at bounding box center [908, 148] width 11 height 11
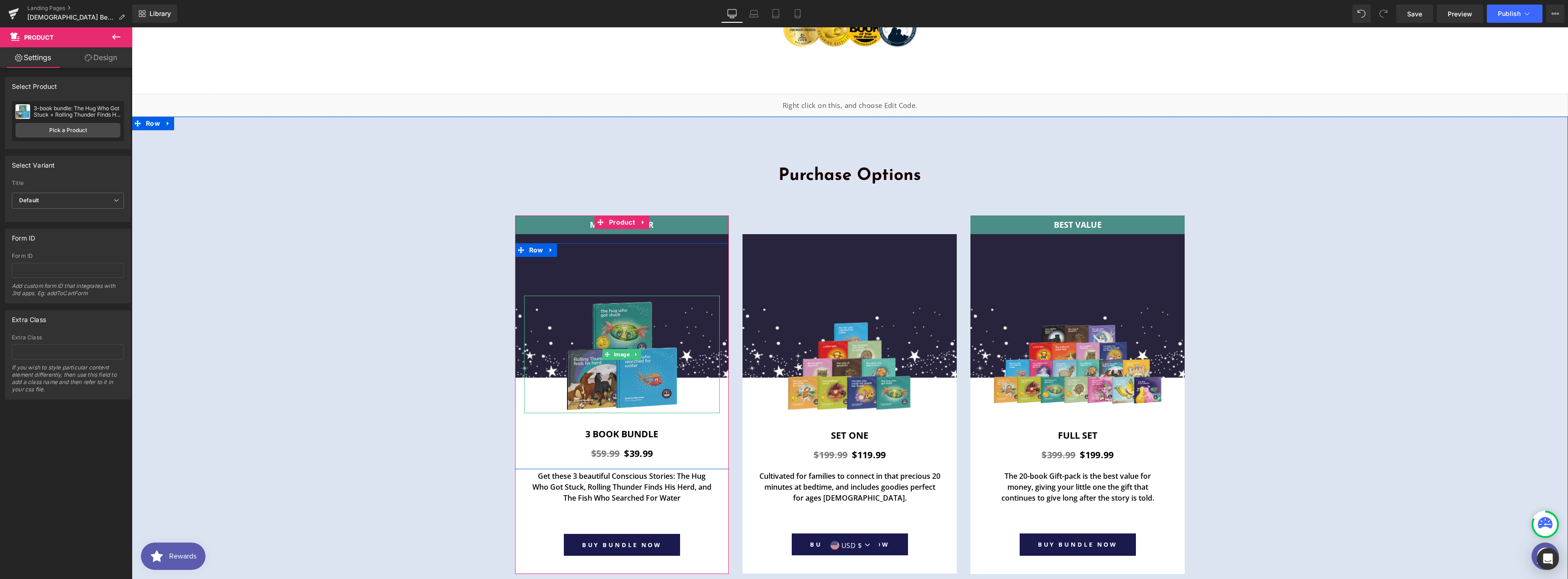
click at [607, 296] on img at bounding box center [622, 354] width 117 height 117
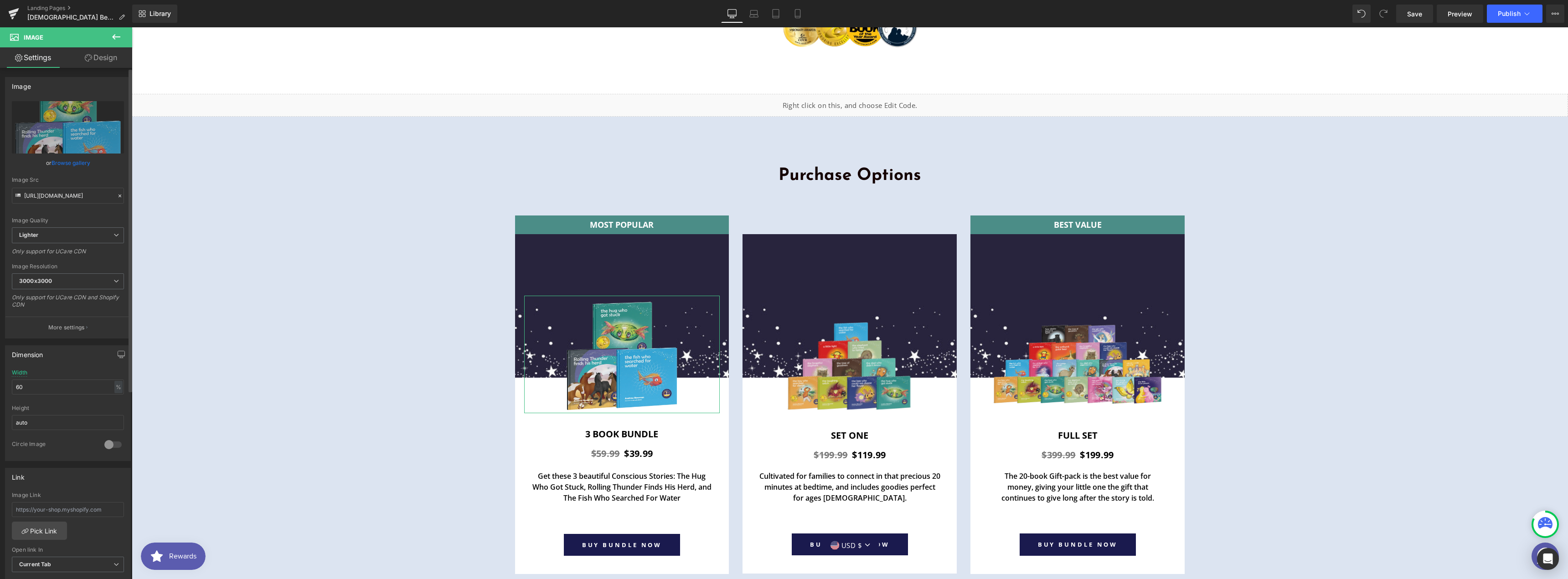
click at [86, 92] on div "Image" at bounding box center [68, 86] width 125 height 17
click at [63, 109] on link "Replace Image" at bounding box center [68, 127] width 112 height 52
type input "C:\fakepath\[DEMOGRAPHIC_DATA] 2.png"
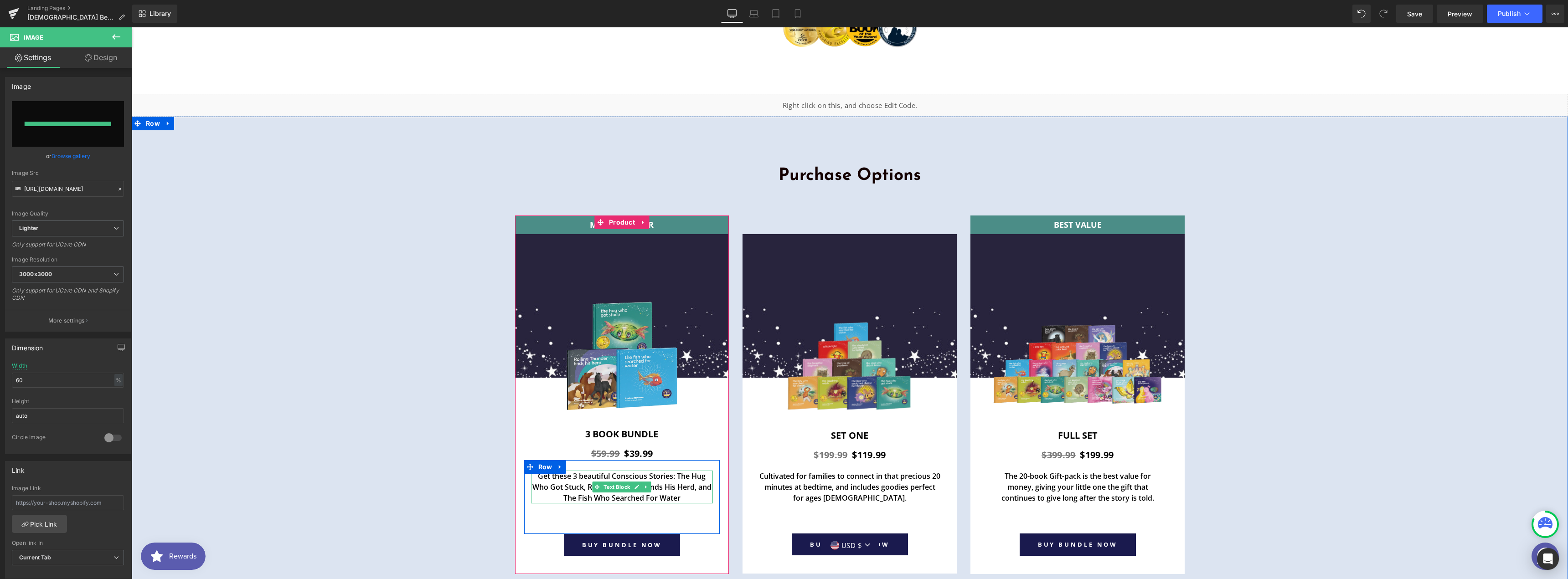
type input "[URL][DOMAIN_NAME]"
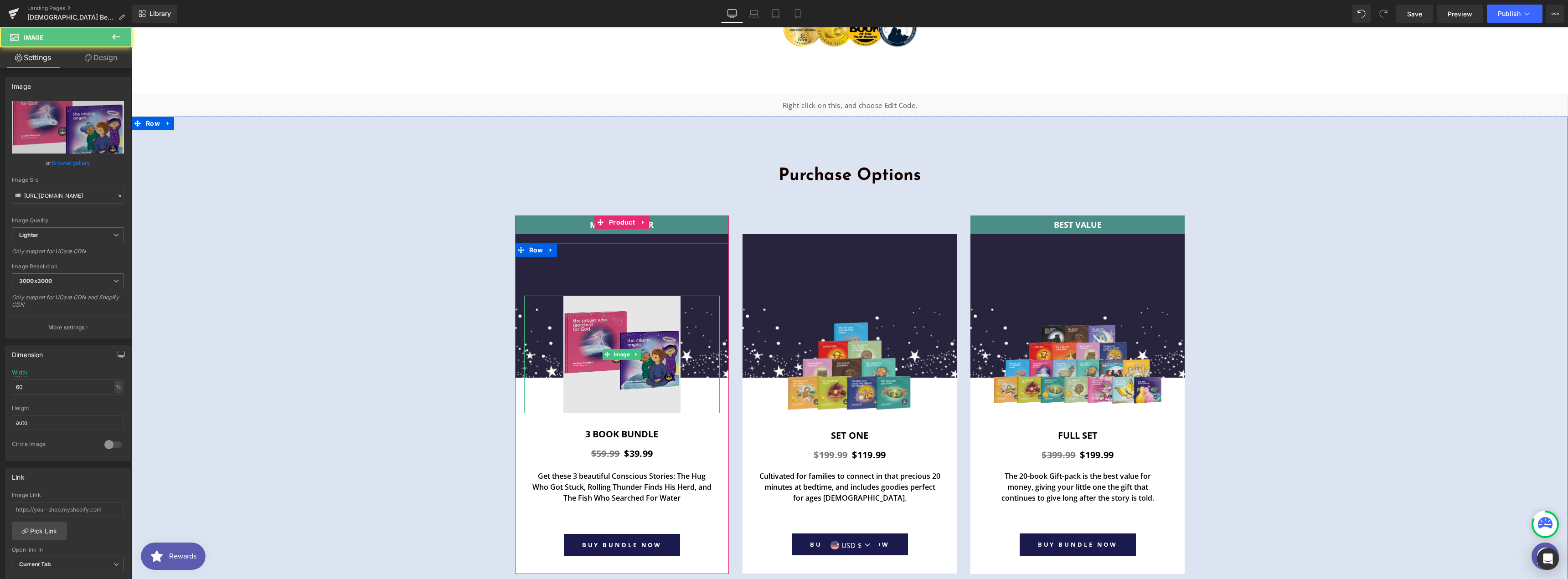
click at [592, 296] on img at bounding box center [622, 354] width 117 height 117
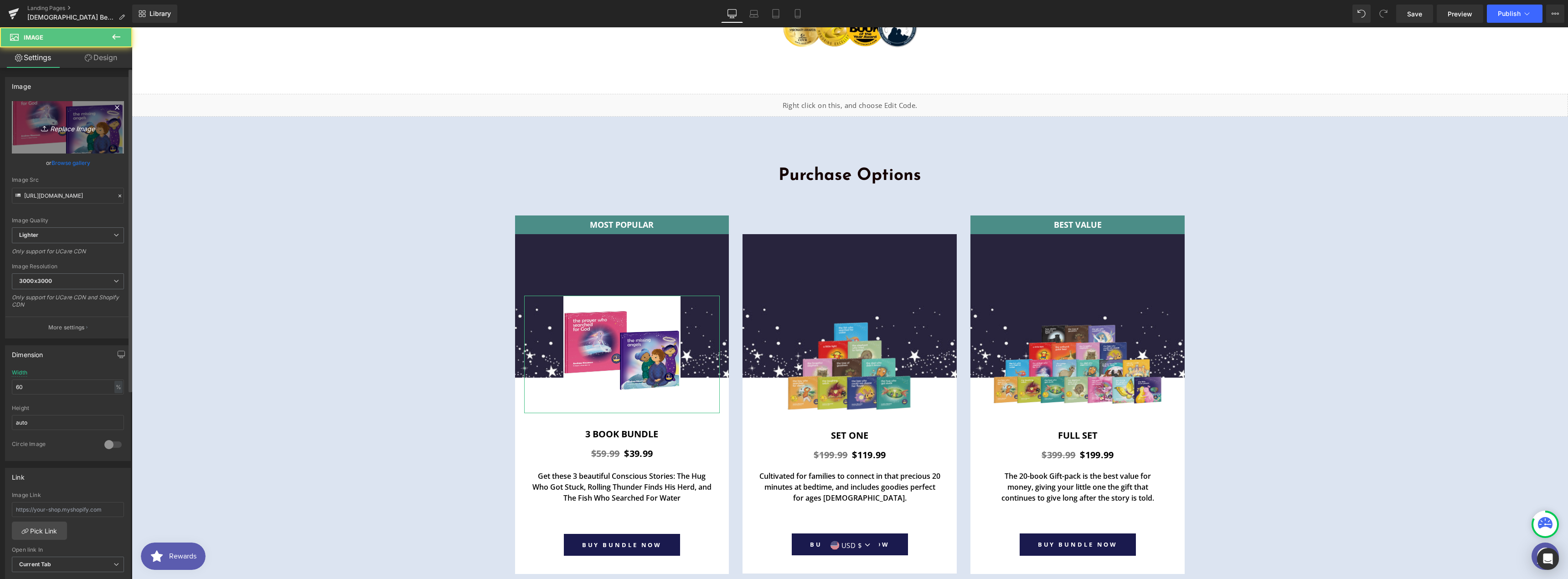
click at [26, 111] on link "Replace Image" at bounding box center [68, 127] width 112 height 52
click at [65, 125] on icon "Replace Image" at bounding box center [68, 127] width 73 height 12
type input "C:\fakepath\[DEMOGRAPHIC_DATA] 2.png"
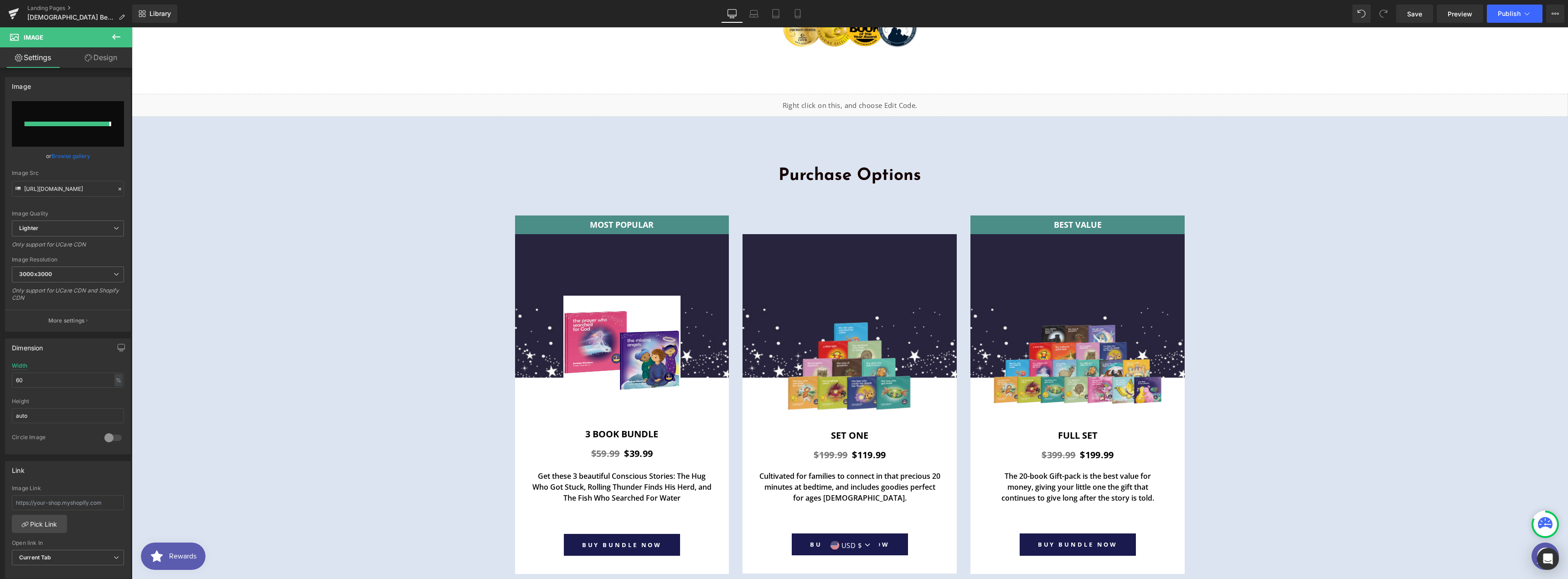
type input "[URL][DOMAIN_NAME]"
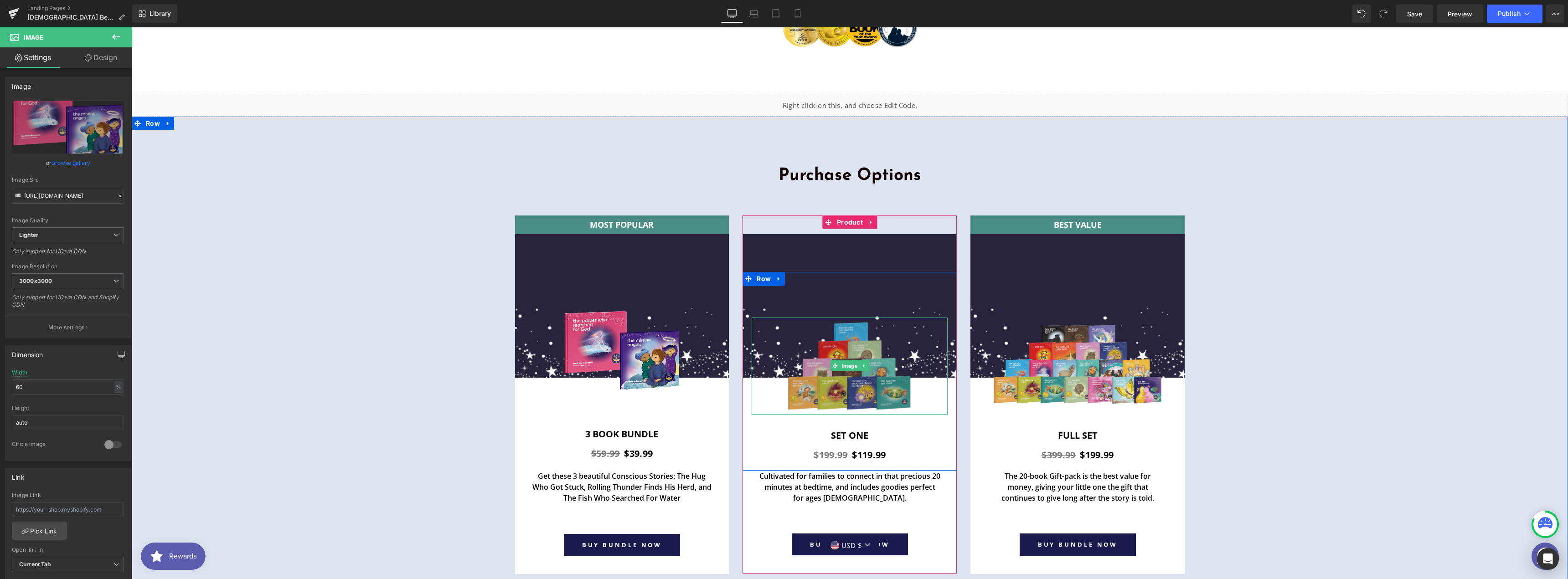
click at [854, 317] on img at bounding box center [850, 366] width 159 height 97
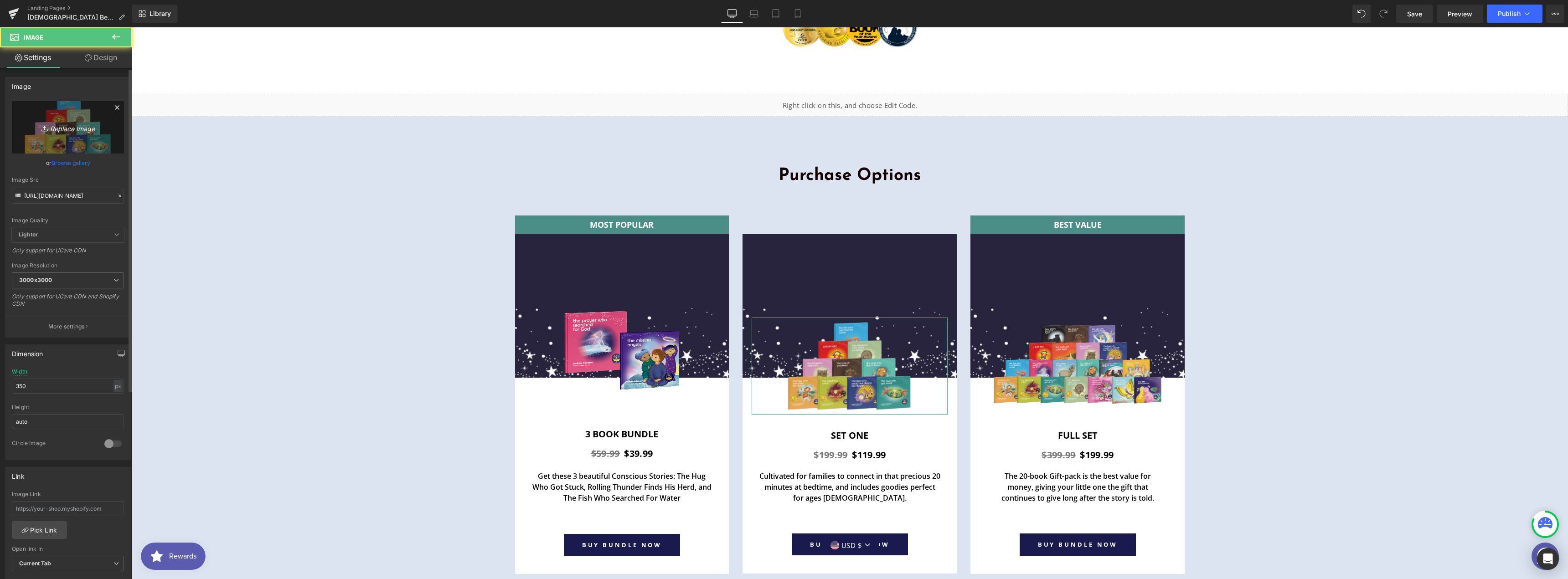
click at [66, 114] on link "Replace Image" at bounding box center [68, 127] width 112 height 52
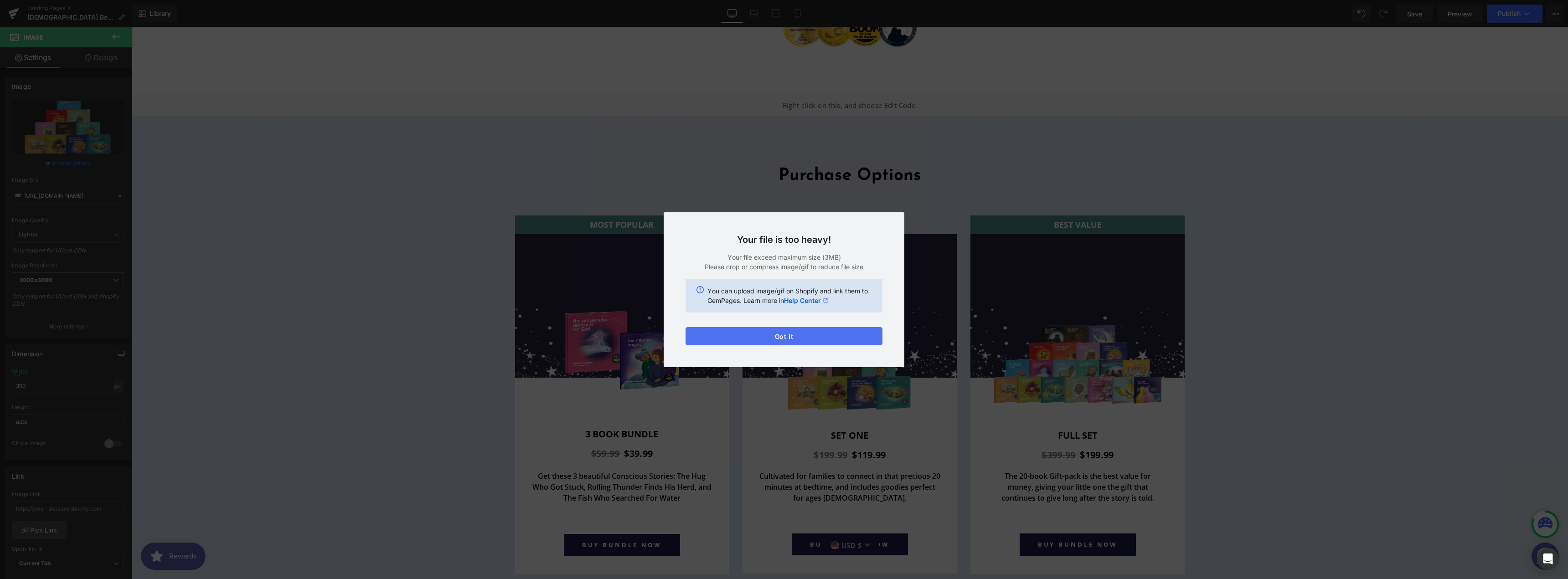
click at [747, 337] on button "Got it" at bounding box center [783, 336] width 197 height 18
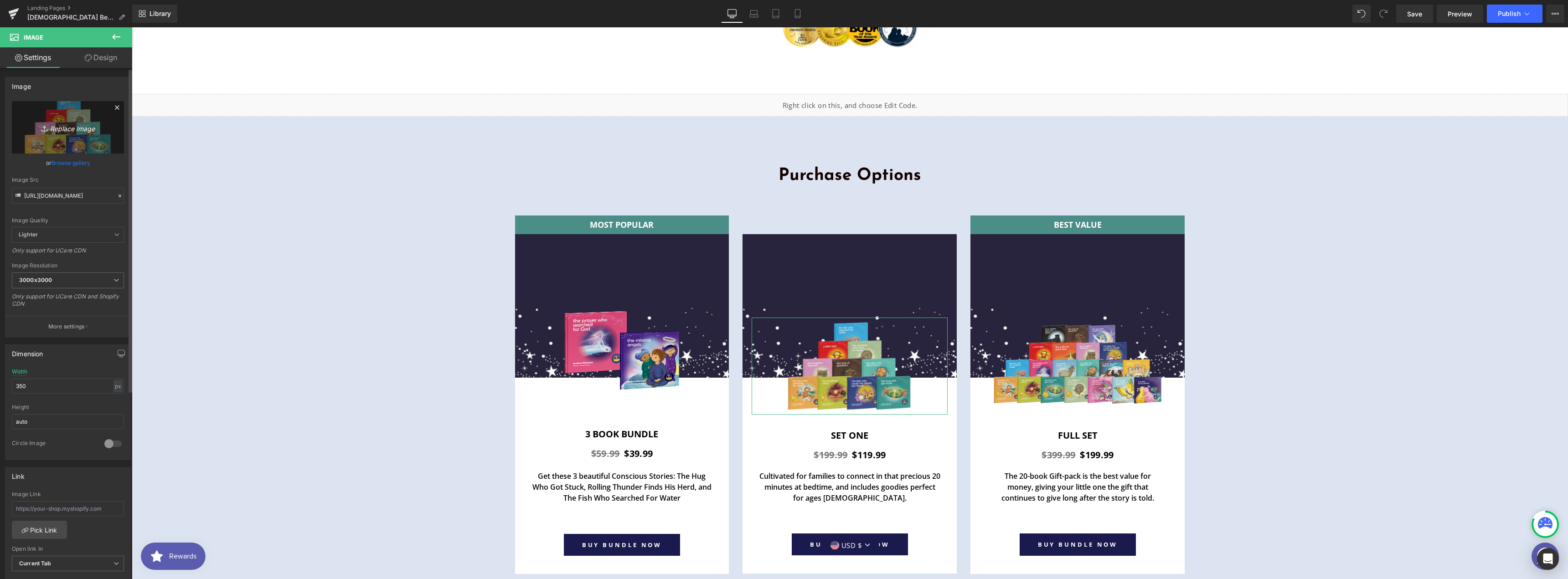
click at [57, 127] on icon "Replace Image" at bounding box center [68, 127] width 73 height 12
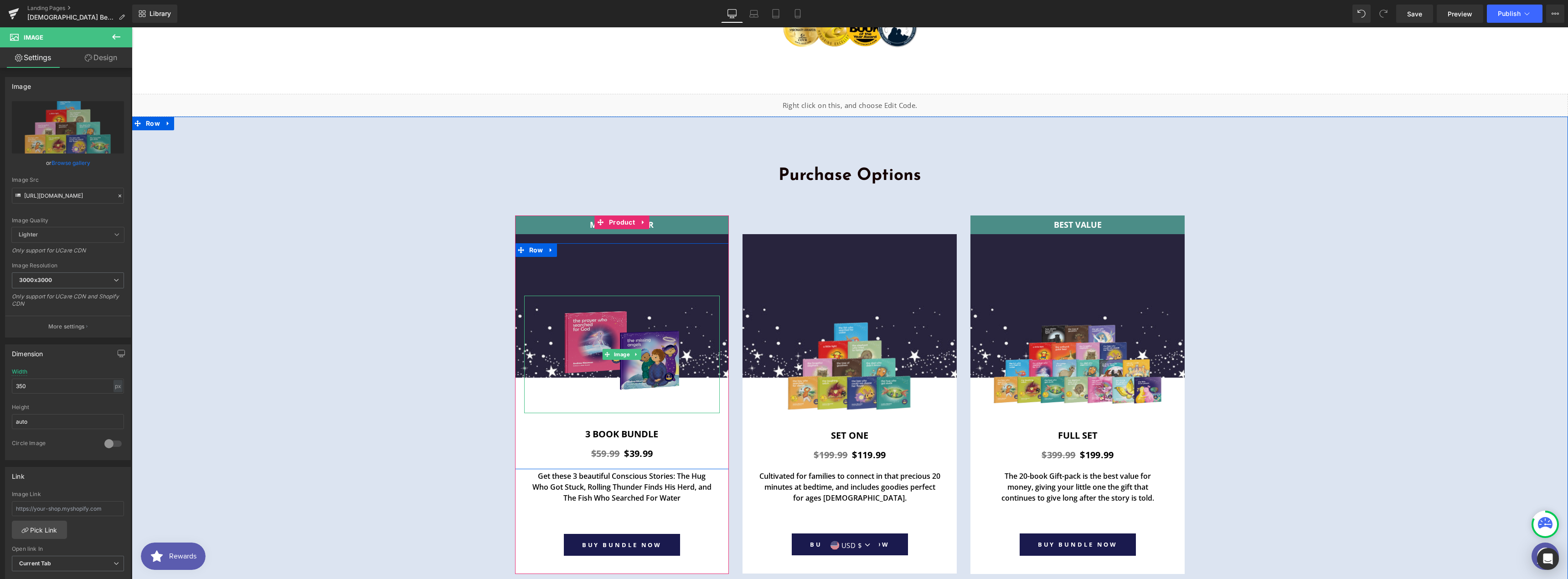
click at [598, 296] on img at bounding box center [622, 354] width 117 height 117
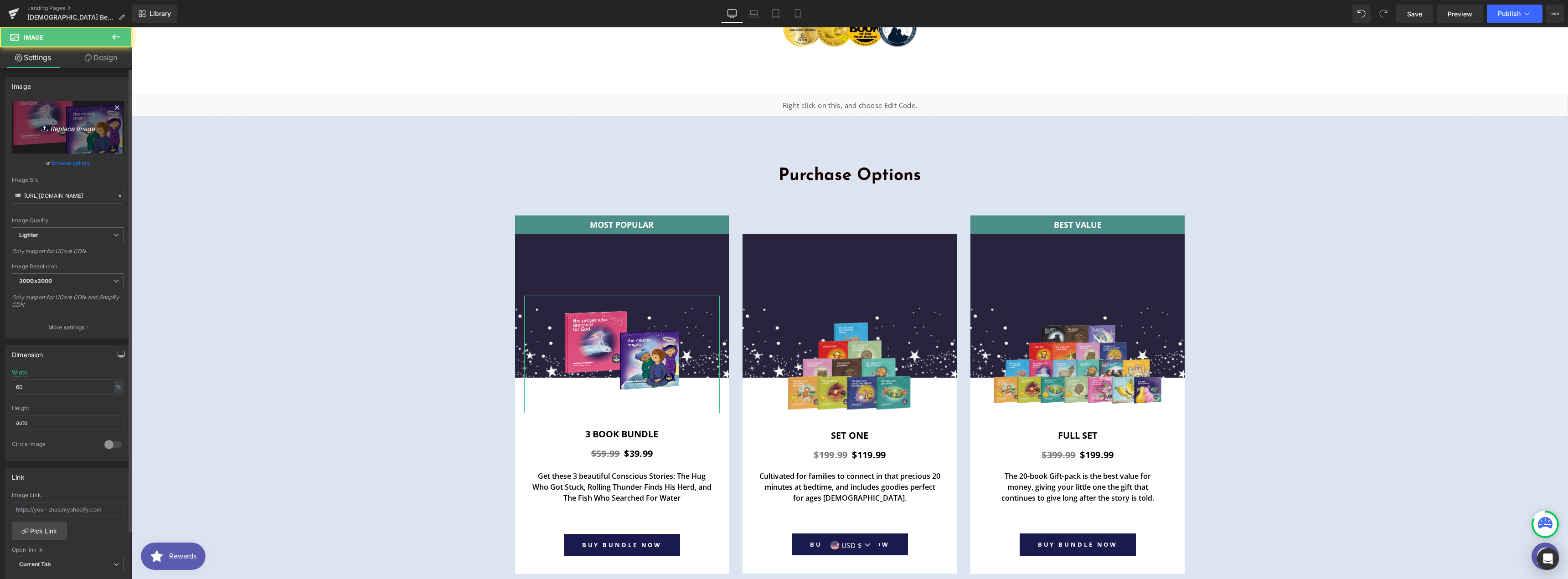
click at [57, 126] on icon "Replace Image" at bounding box center [68, 127] width 73 height 12
type input "C:\fakepath\[DEMOGRAPHIC_DATA] 2 copy.webp"
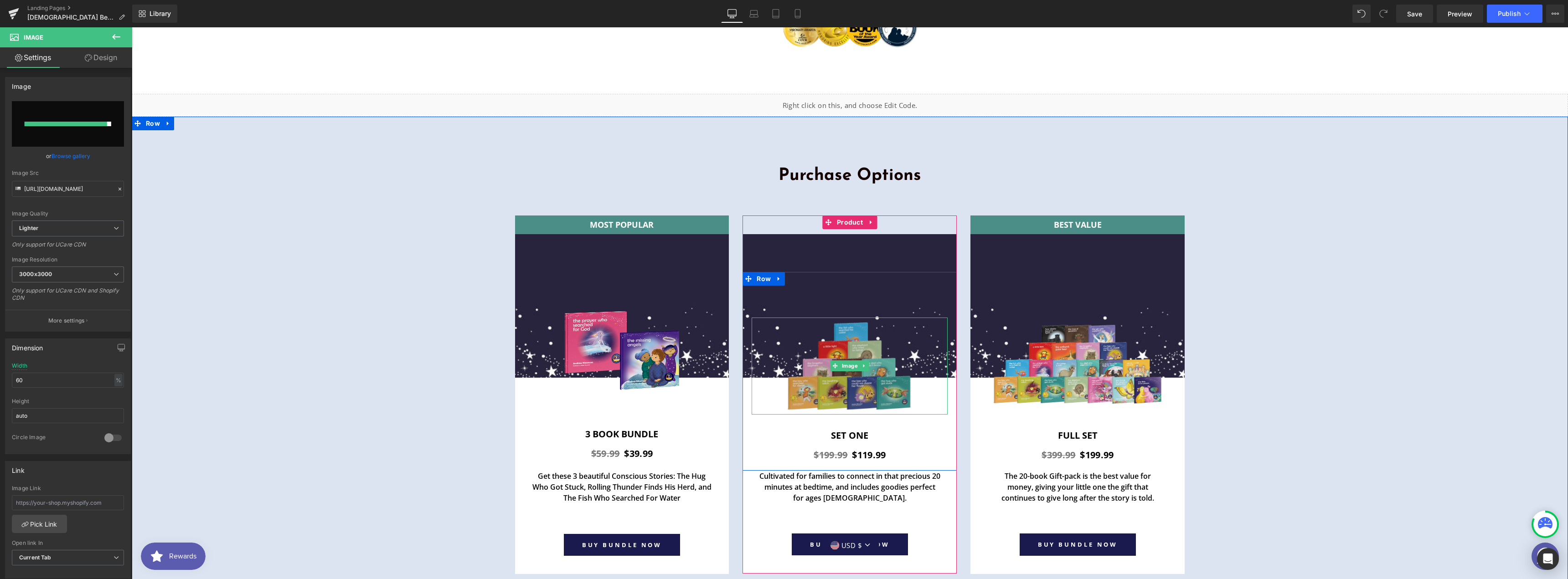
type input "[URL][DOMAIN_NAME]"
click at [870, 317] on img at bounding box center [850, 366] width 159 height 97
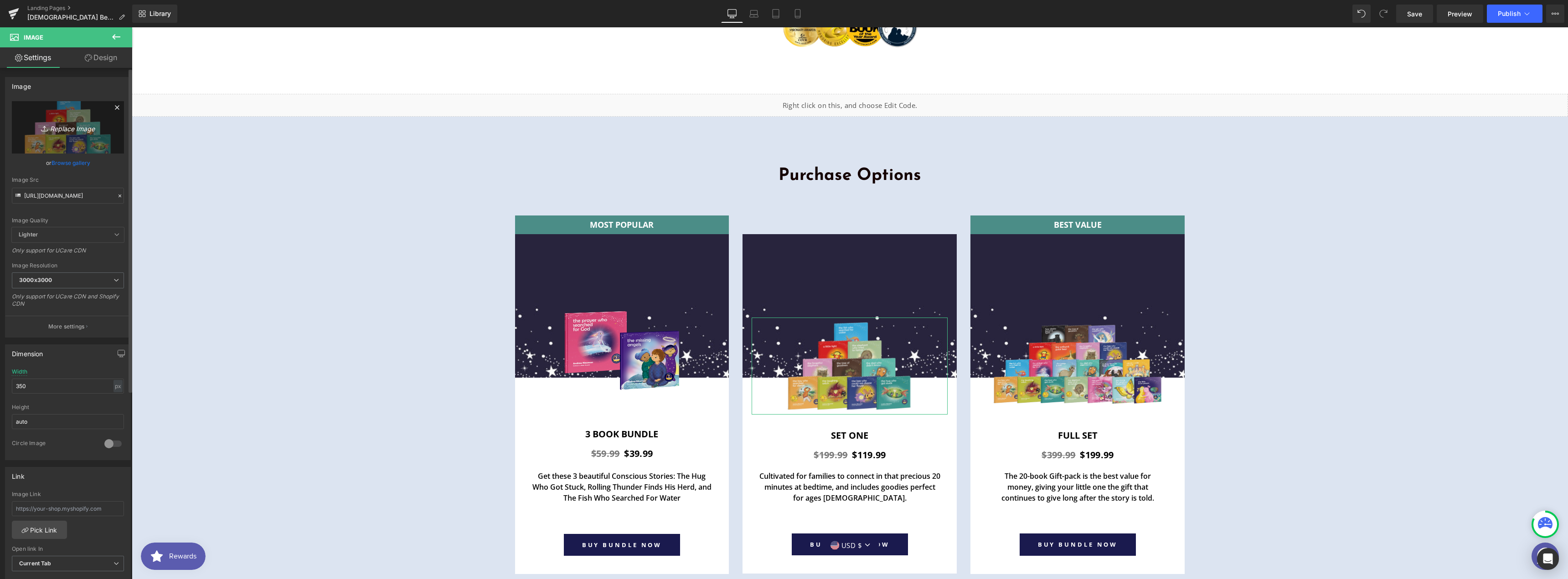
click at [63, 120] on link "Replace Image" at bounding box center [68, 127] width 112 height 52
type input "C:\fakepath\Christian 4 copy.webp"
type input "[URL][DOMAIN_NAME]"
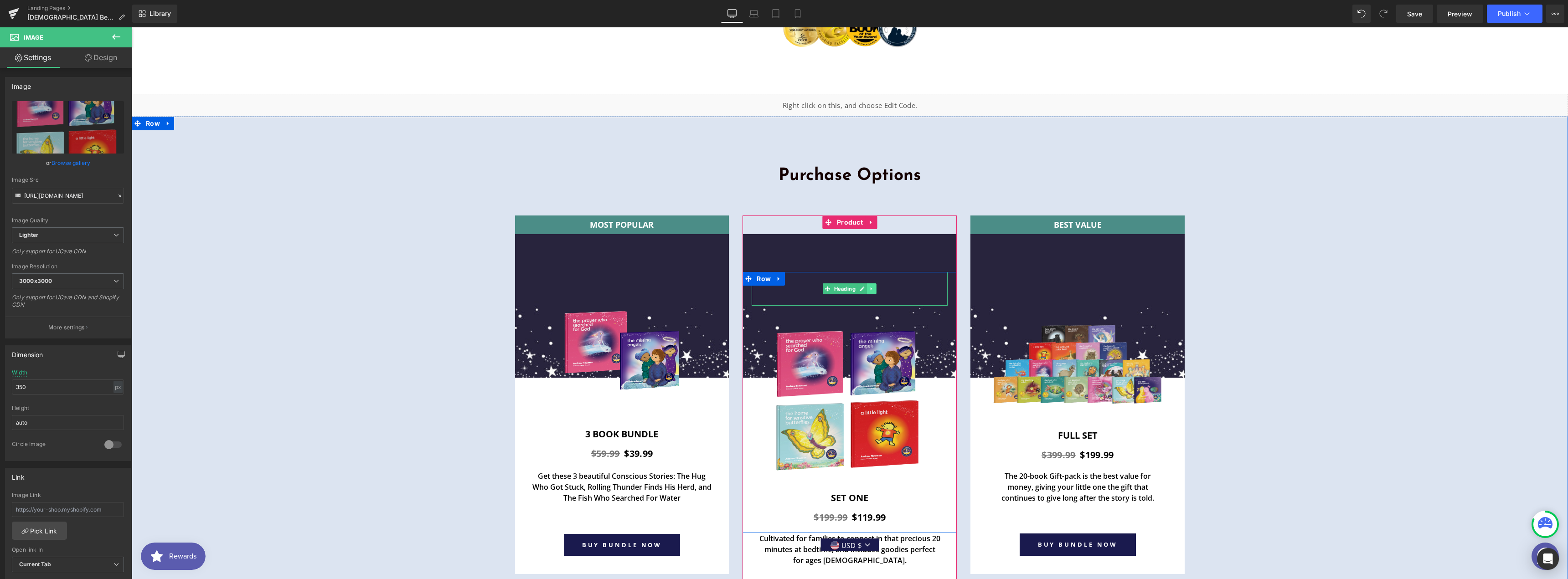
click at [871, 286] on icon at bounding box center [872, 288] width 5 height 5
click at [874, 286] on icon at bounding box center [877, 288] width 5 height 5
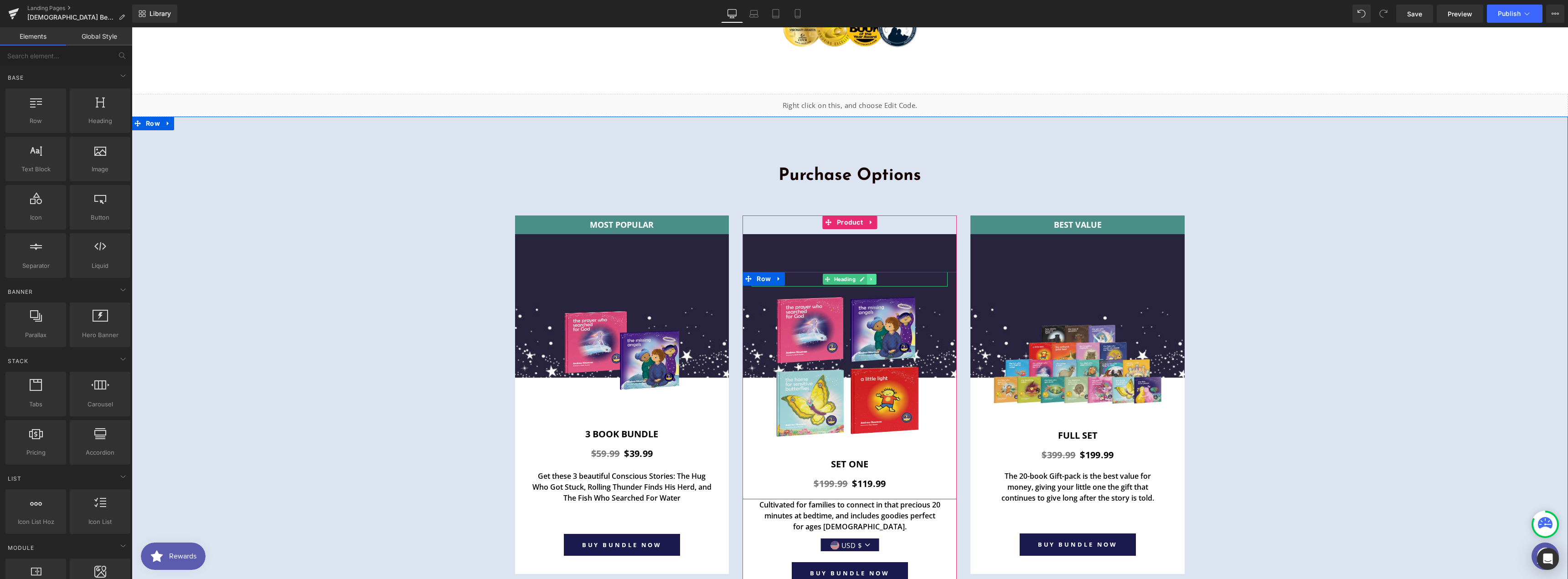
click at [870, 277] on icon at bounding box center [872, 279] width 5 height 5
click at [874, 277] on icon at bounding box center [877, 279] width 5 height 5
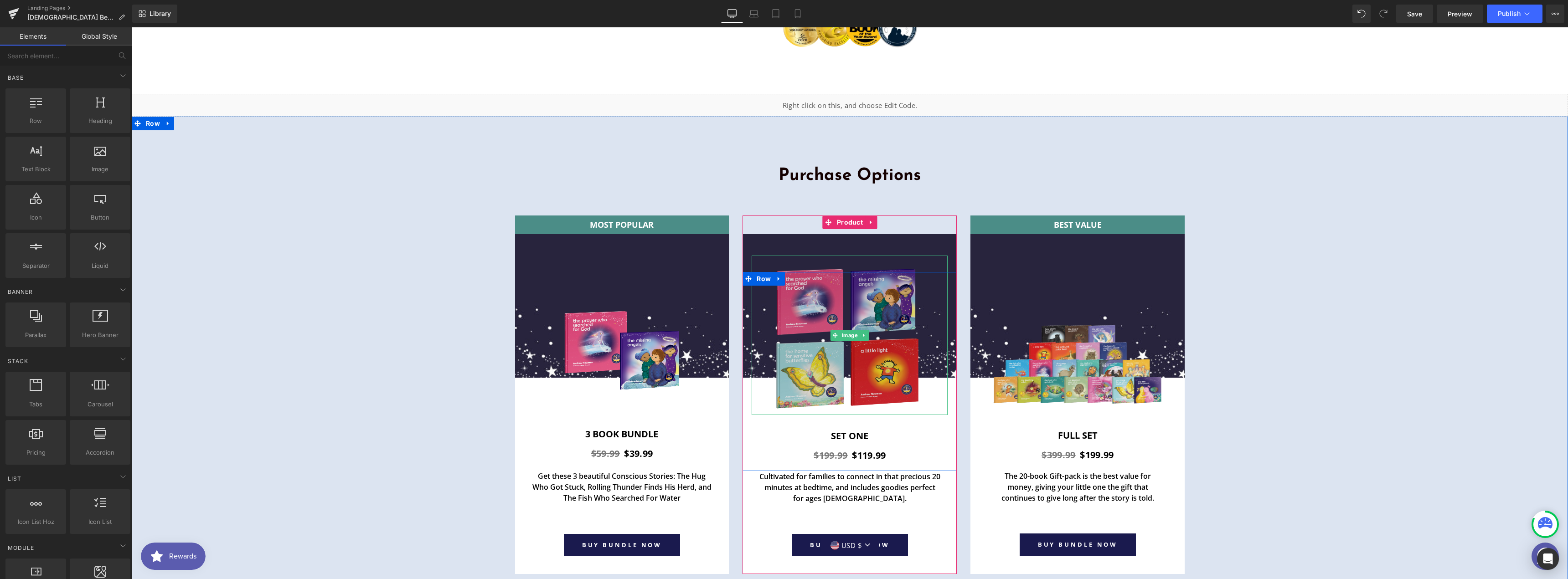
click at [870, 255] on img at bounding box center [850, 335] width 159 height 159
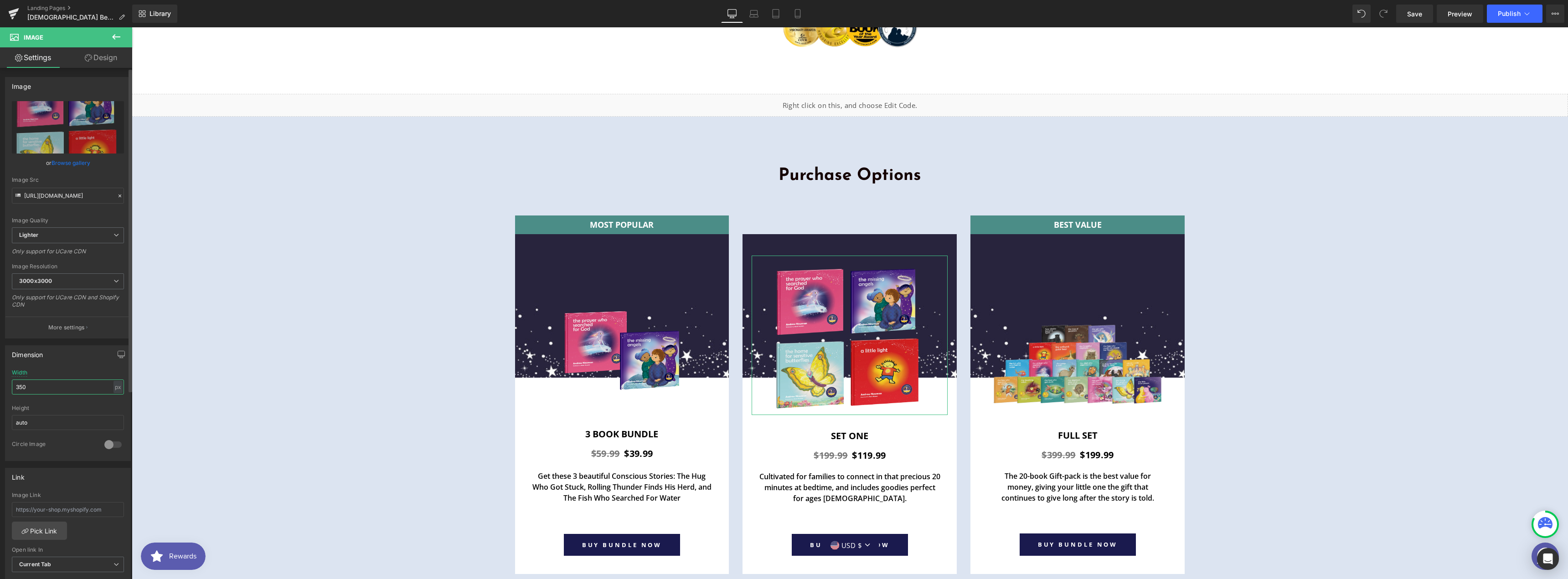
click at [62, 390] on input "350" at bounding box center [68, 387] width 112 height 15
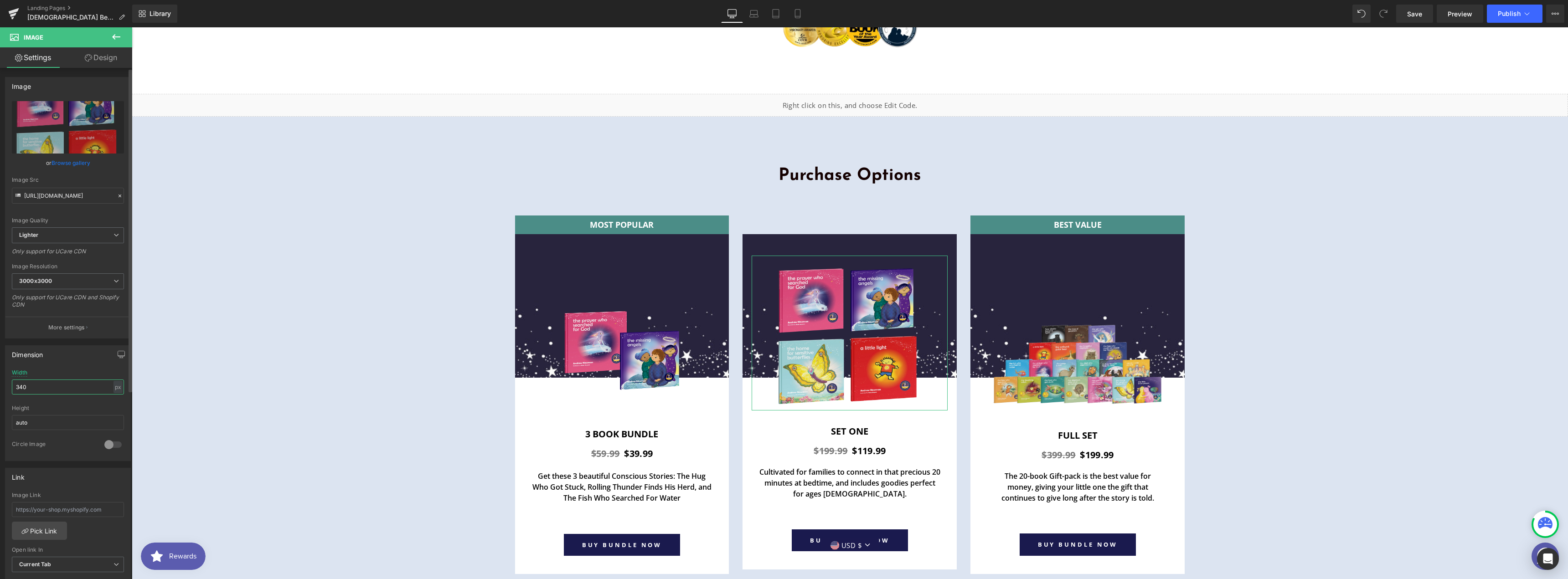
type input "350"
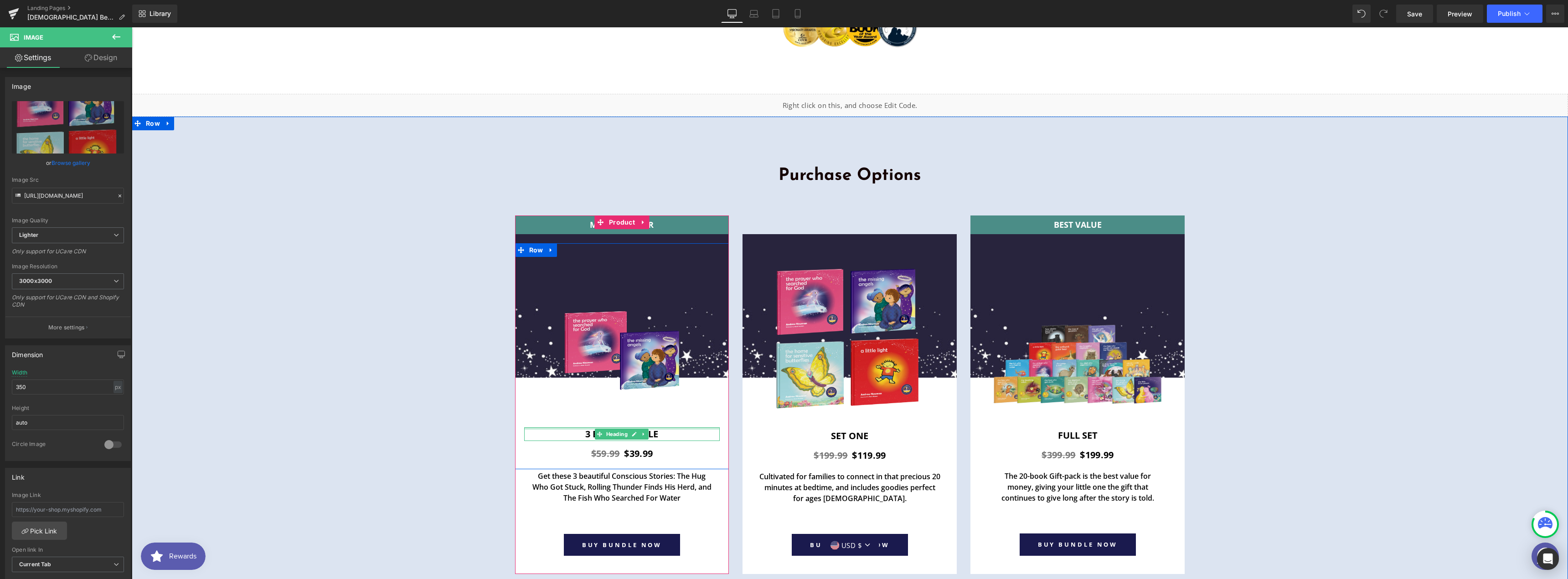
drag, startPoint x: 615, startPoint y: 368, endPoint x: 579, endPoint y: 376, distance: 36.9
click at [615, 427] on div at bounding box center [622, 428] width 196 height 2
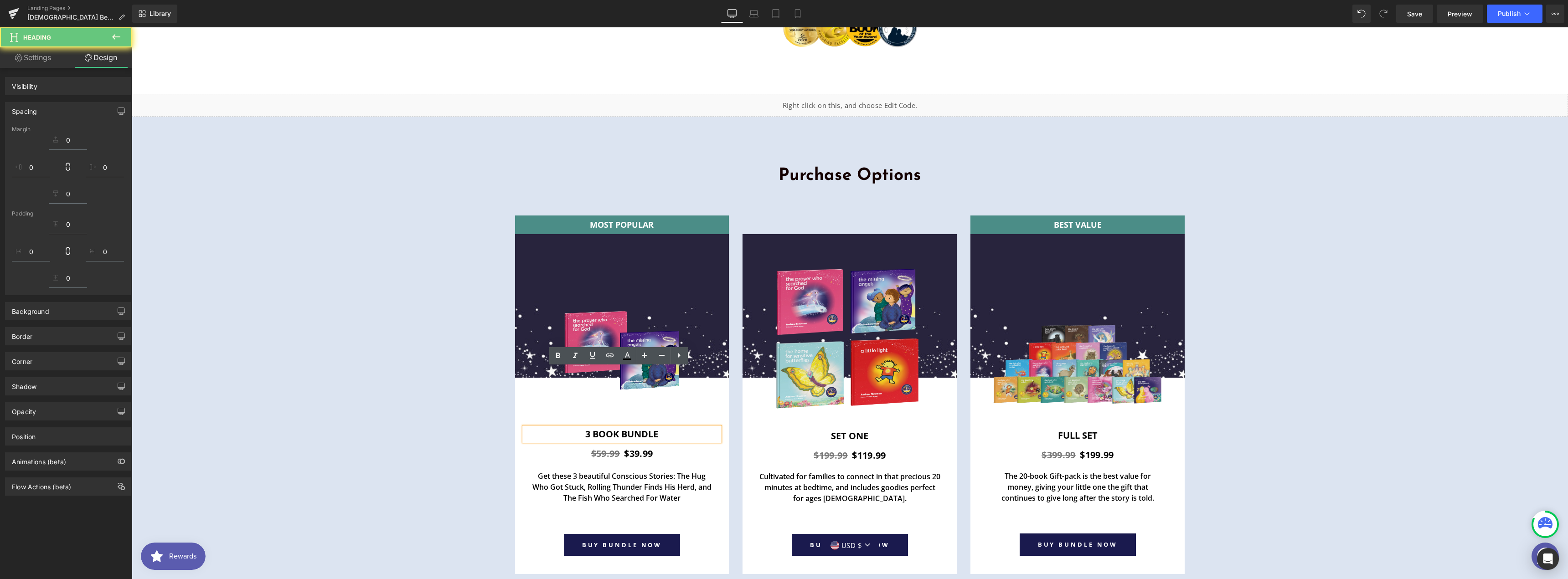
click at [582, 427] on h1 "3 book Bundle" at bounding box center [622, 434] width 196 height 13
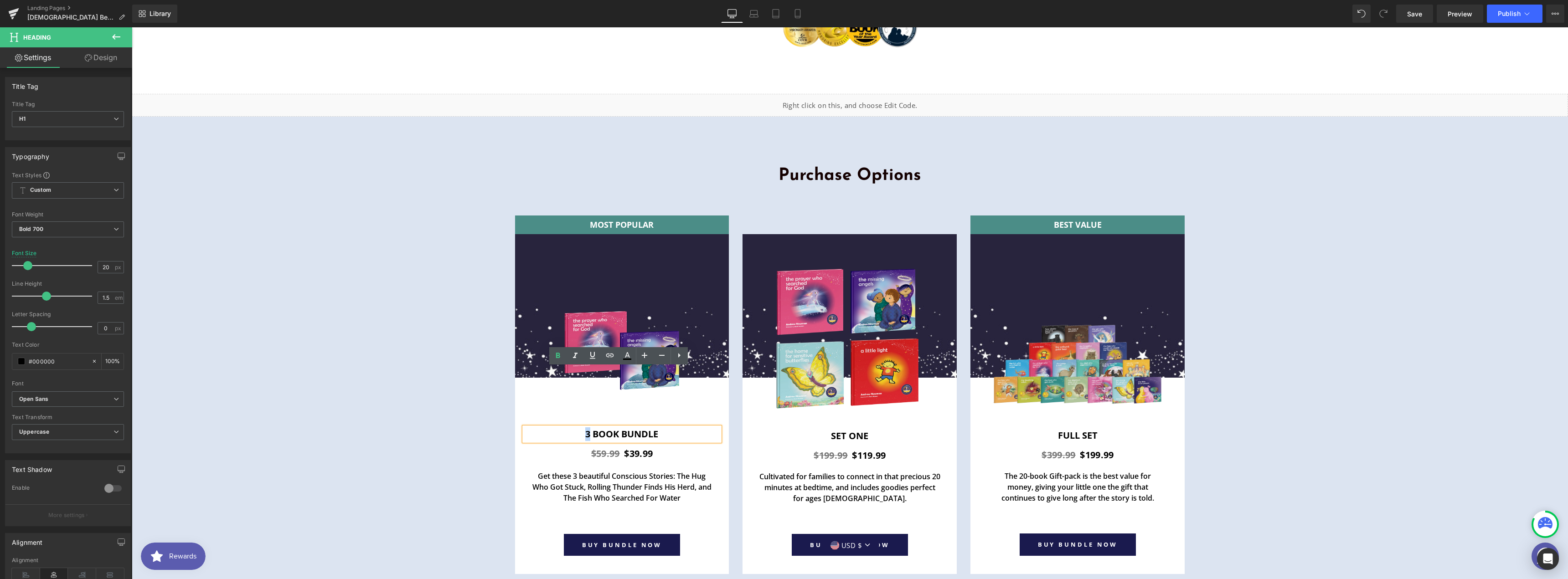
drag, startPoint x: 587, startPoint y: 375, endPoint x: 581, endPoint y: 378, distance: 6.7
click at [581, 427] on h1 "3 book Bundle" at bounding box center [622, 434] width 196 height 13
click at [587, 471] on p "Get these 3 beautiful Conscious Stories: The Hug Who Got Stuck, Rolling Thunder…" at bounding box center [622, 487] width 183 height 33
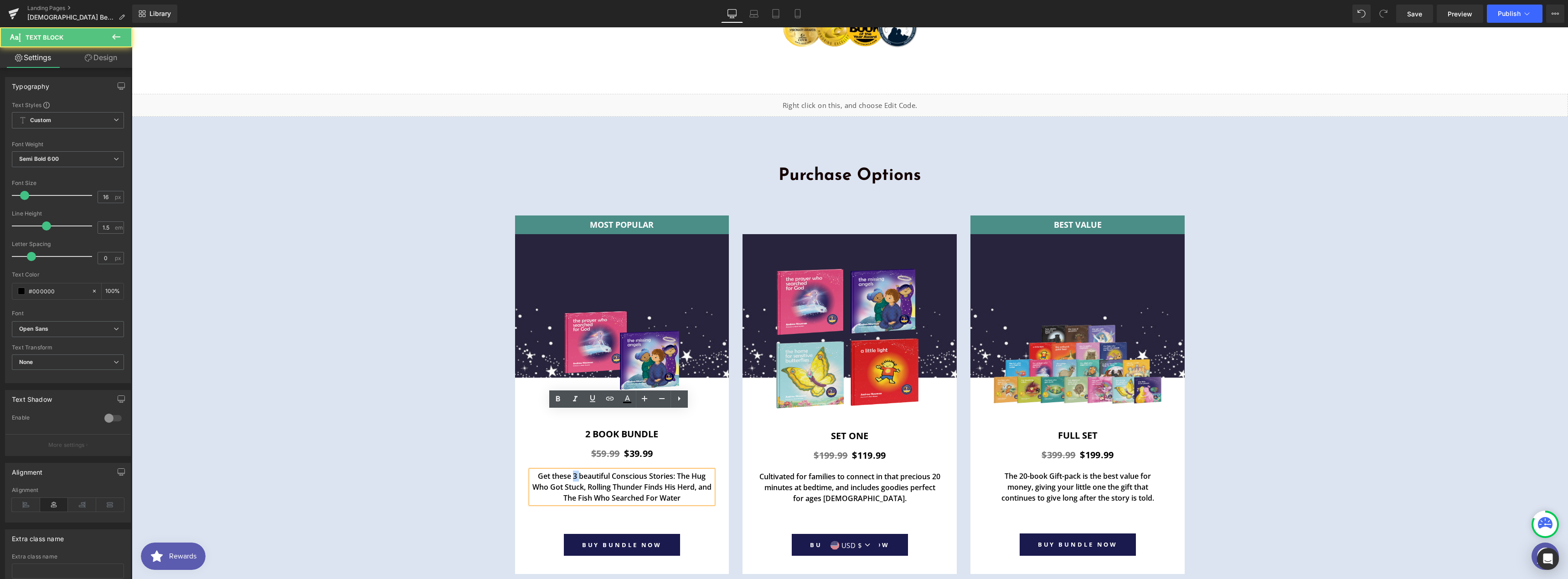
drag, startPoint x: 575, startPoint y: 416, endPoint x: 588, endPoint y: 425, distance: 15.8
click at [571, 471] on p "Get these 3 beautiful Conscious Stories: The Hug Who Got Stuck, Rolling Thunder…" at bounding box center [622, 487] width 183 height 33
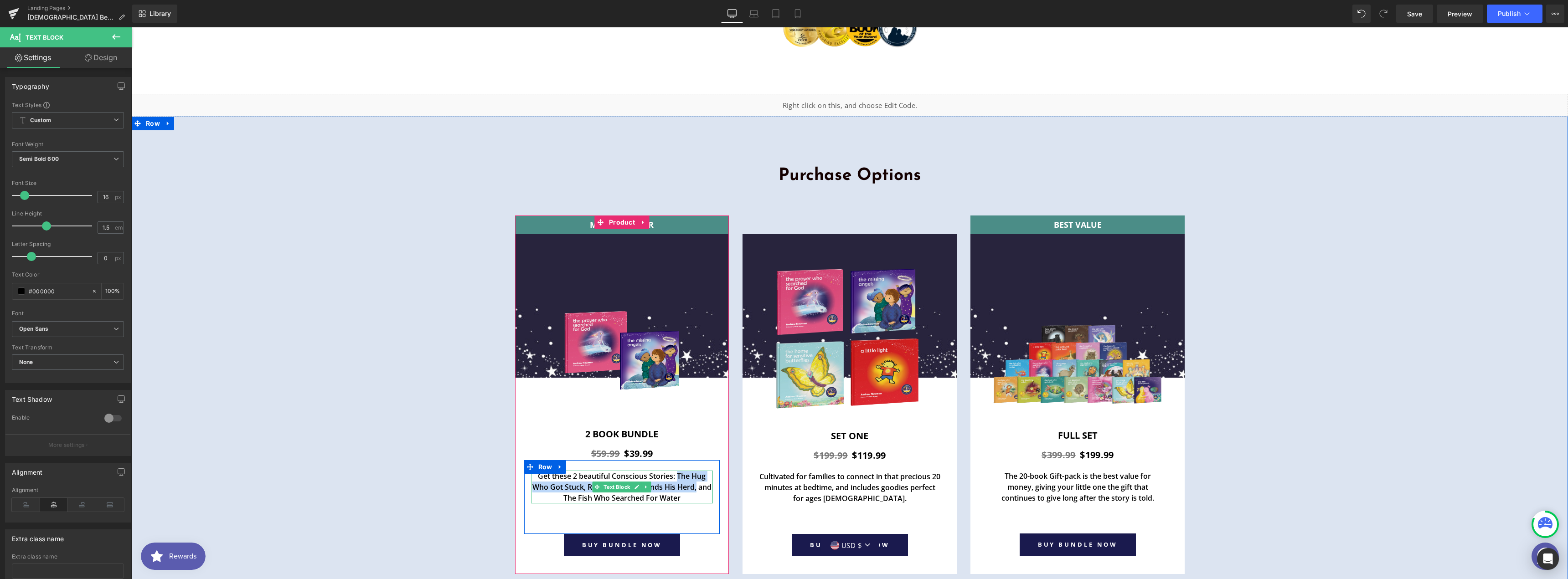
drag, startPoint x: 676, startPoint y: 416, endPoint x: 694, endPoint y: 431, distance: 23.4
click at [694, 471] on p "Get these 2 beautiful Conscious Stories: The Hug Who Got Stuck, Rolling Thunder…" at bounding box center [622, 487] width 183 height 33
click at [659, 471] on p "Get these 2 beautiful Conscious Stories: The Prayer Who Searched for [DEMOGRAPH…" at bounding box center [622, 487] width 183 height 33
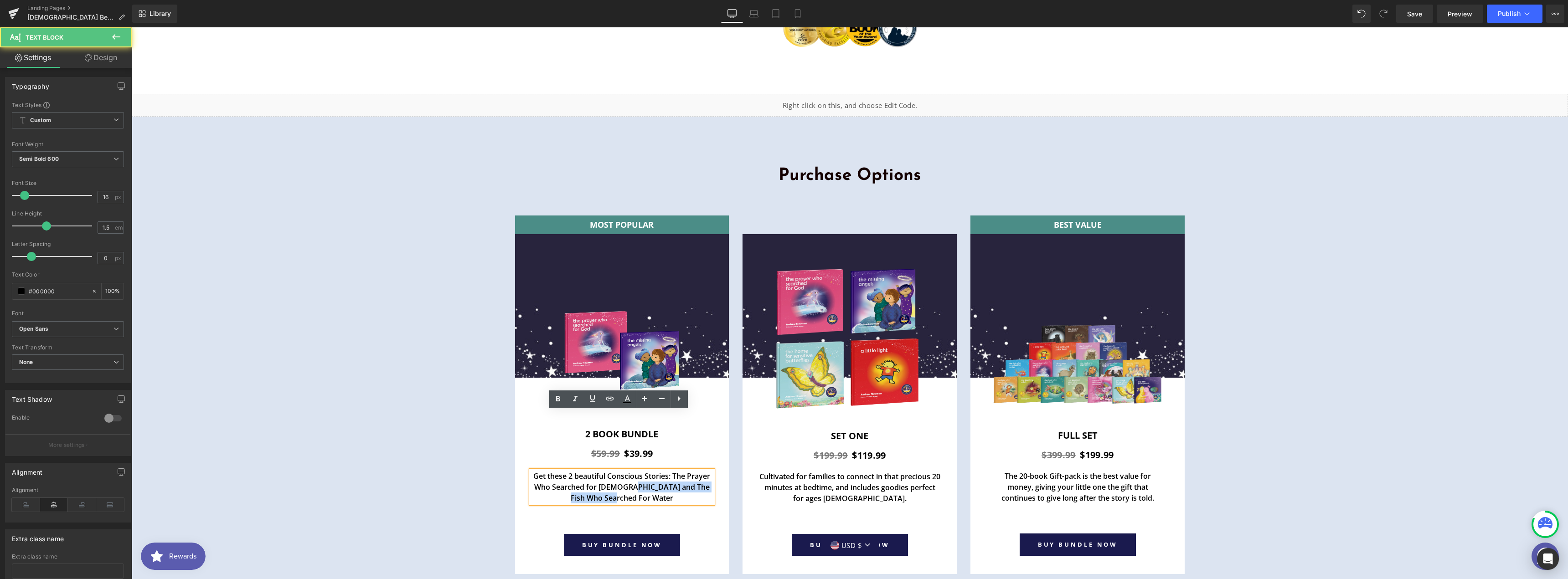
drag, startPoint x: 627, startPoint y: 427, endPoint x: 690, endPoint y: 453, distance: 68.2
click at [690, 460] on div "Get these 2 beautiful Conscious Stories: The Prayer Who Searched for [DEMOGRAPH…" at bounding box center [622, 496] width 196 height 74
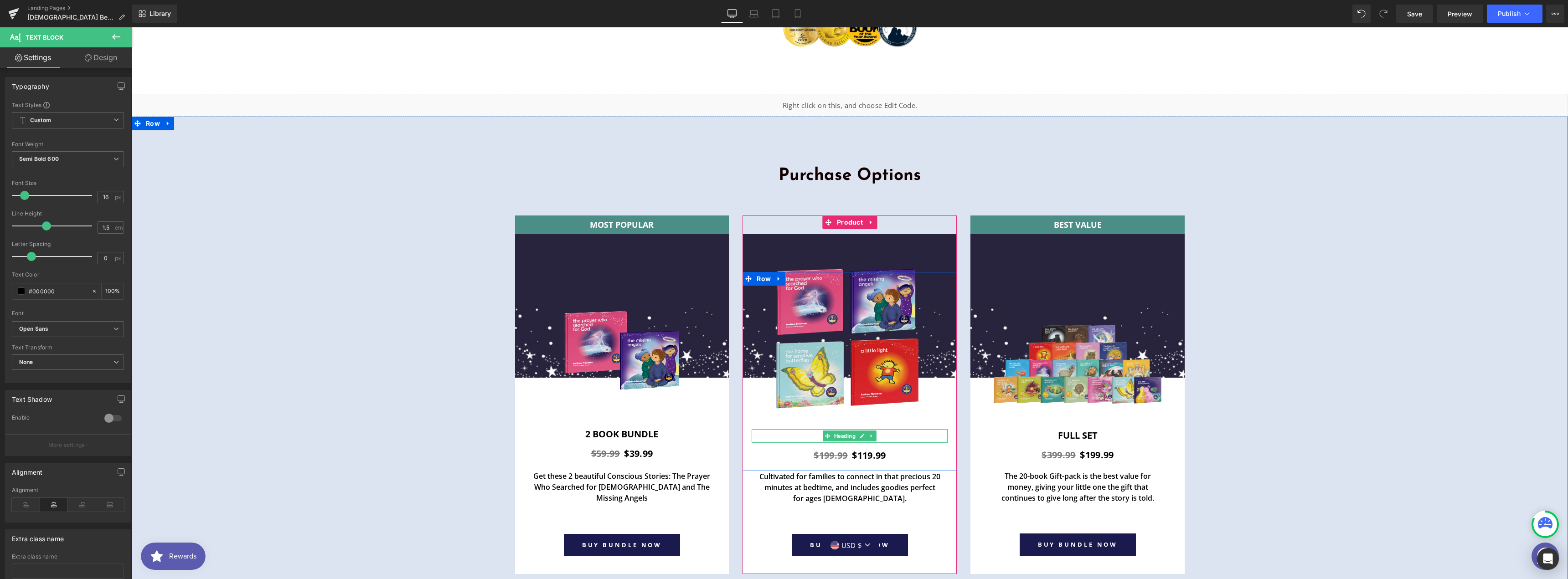
click at [895, 429] on h1 "SET ONE" at bounding box center [850, 435] width 196 height 13
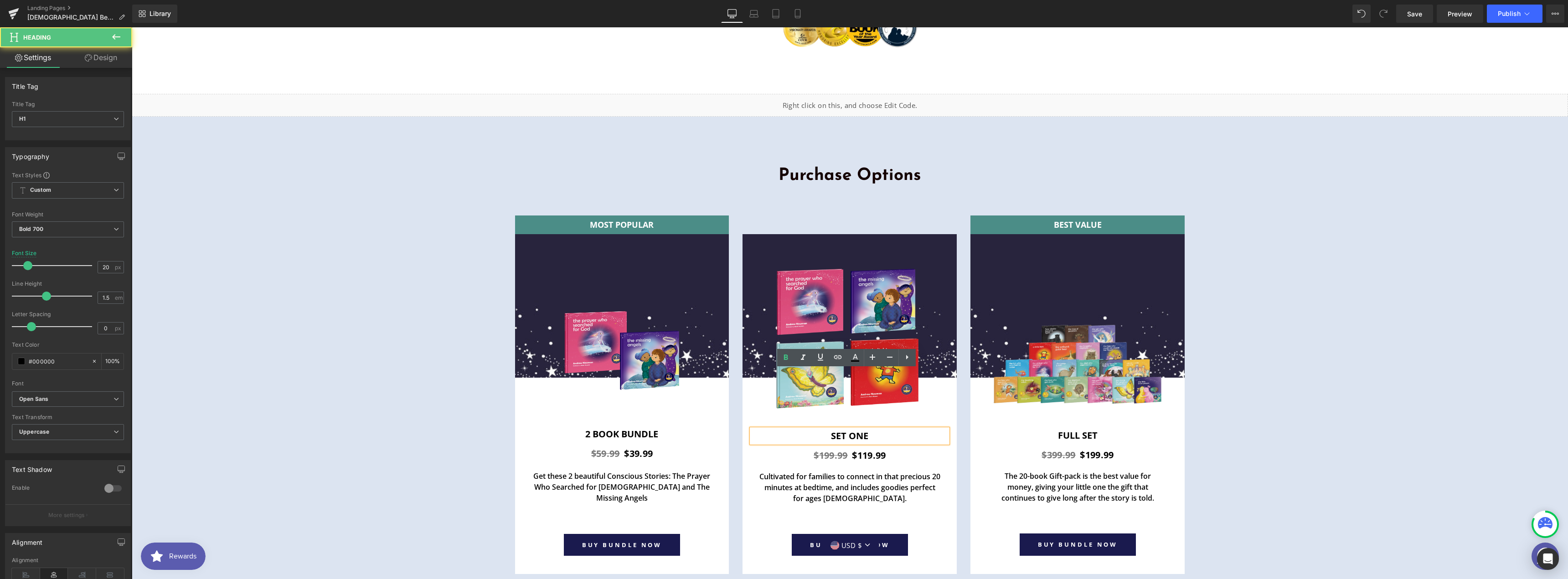
click at [842, 429] on h1 "SET ONE" at bounding box center [850, 435] width 196 height 13
paste div
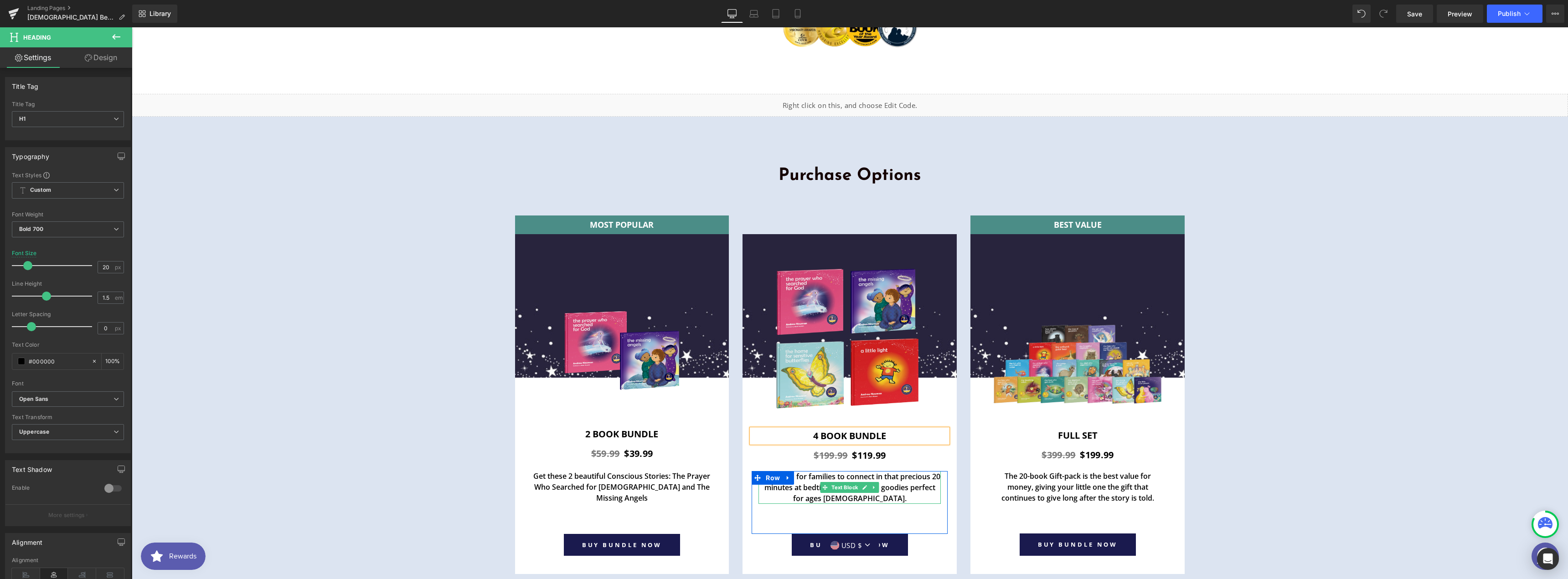
click at [801, 471] on p "Cultivated for families to connect in that precious 20 minutes at bedtime, and …" at bounding box center [850, 487] width 183 height 33
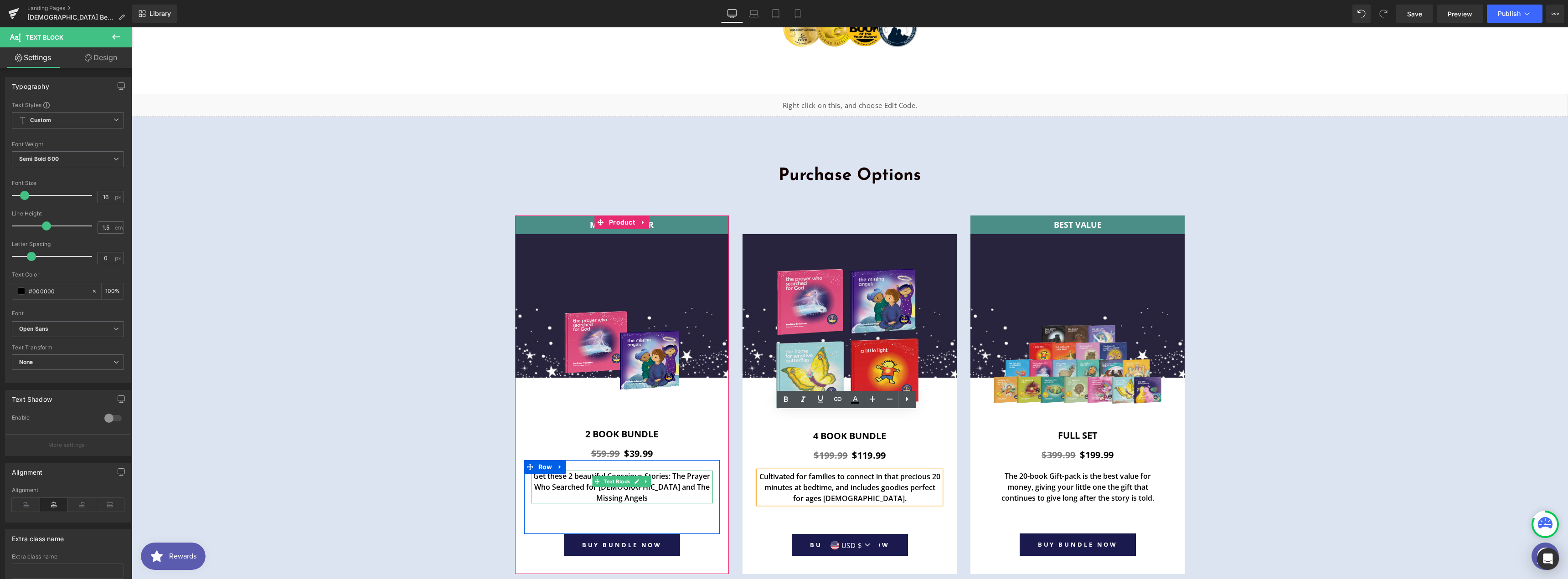
click at [570, 471] on p "Get these 2 beautiful Conscious Stories: The Prayer Who Searched for [DEMOGRAPH…" at bounding box center [622, 487] width 183 height 33
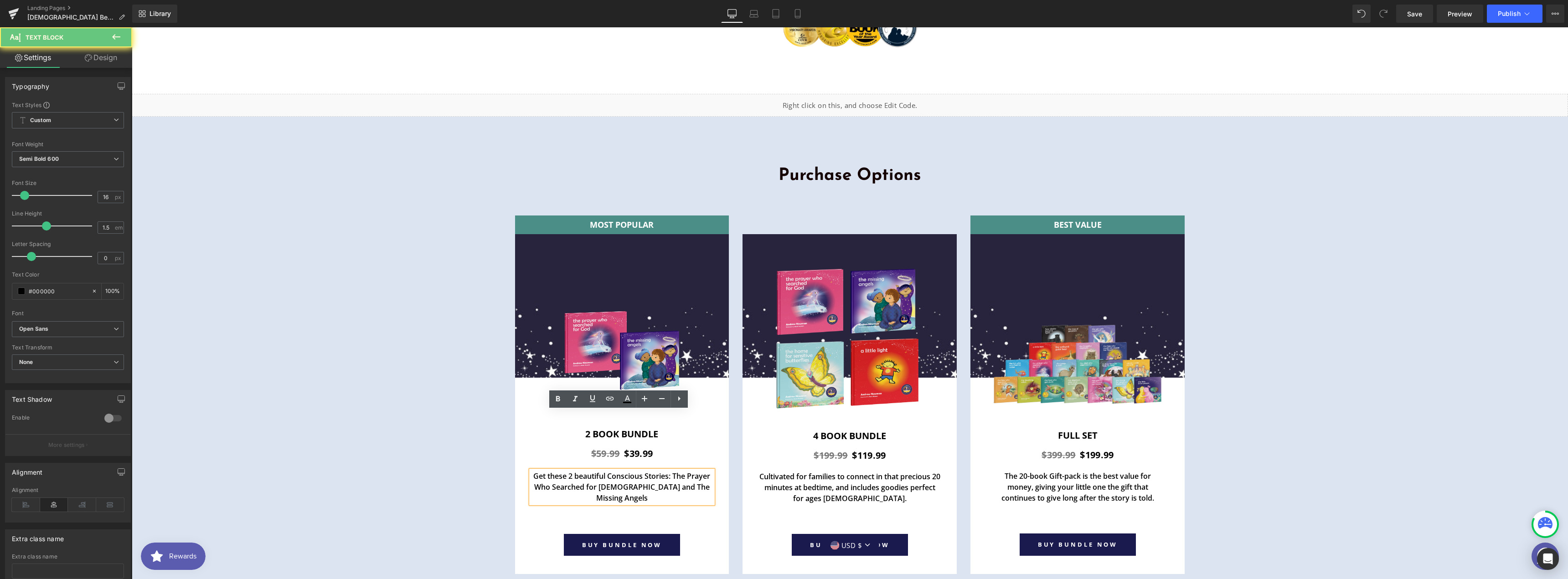
click at [570, 471] on p "Get these 2 beautiful Conscious Stories: The Prayer Who Searched for [DEMOGRAPH…" at bounding box center [622, 487] width 183 height 33
copy p "Get these 2 beautiful Conscious Stories: The Prayer Who Searched for [DEMOGRAPH…"
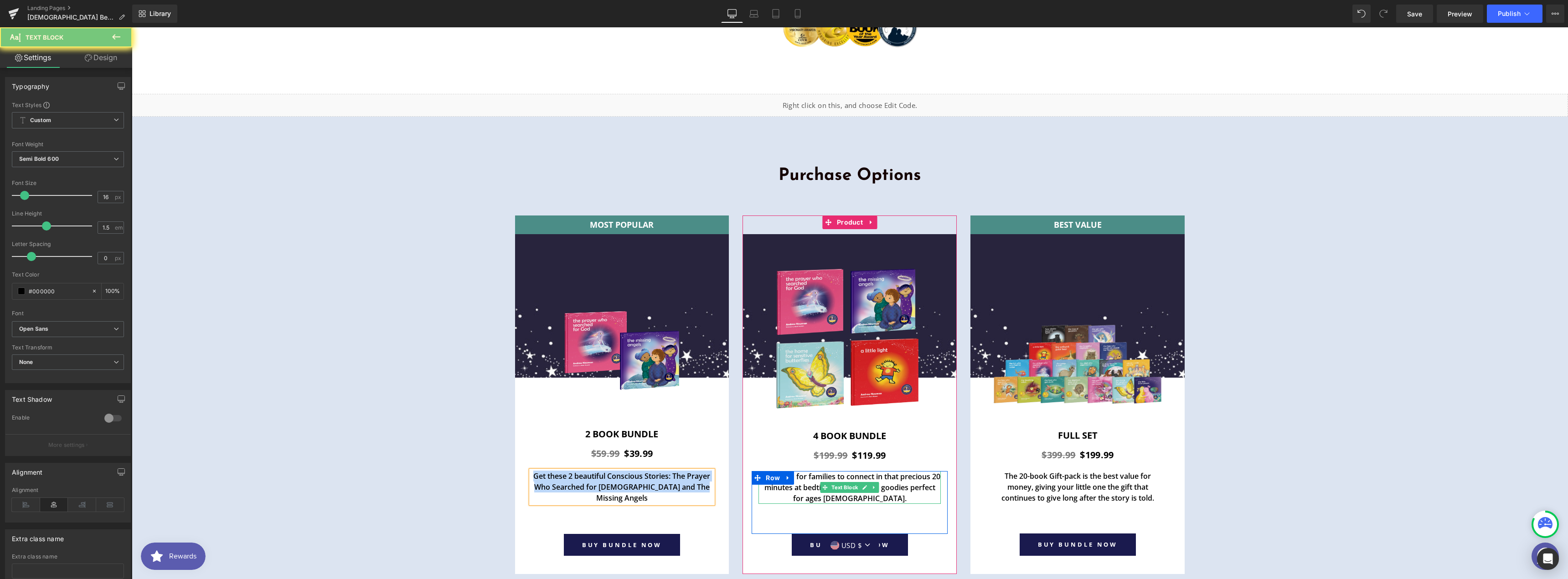
click at [906, 471] on p "Cultivated for families to connect in that precious 20 minutes at bedtime, and …" at bounding box center [850, 487] width 183 height 33
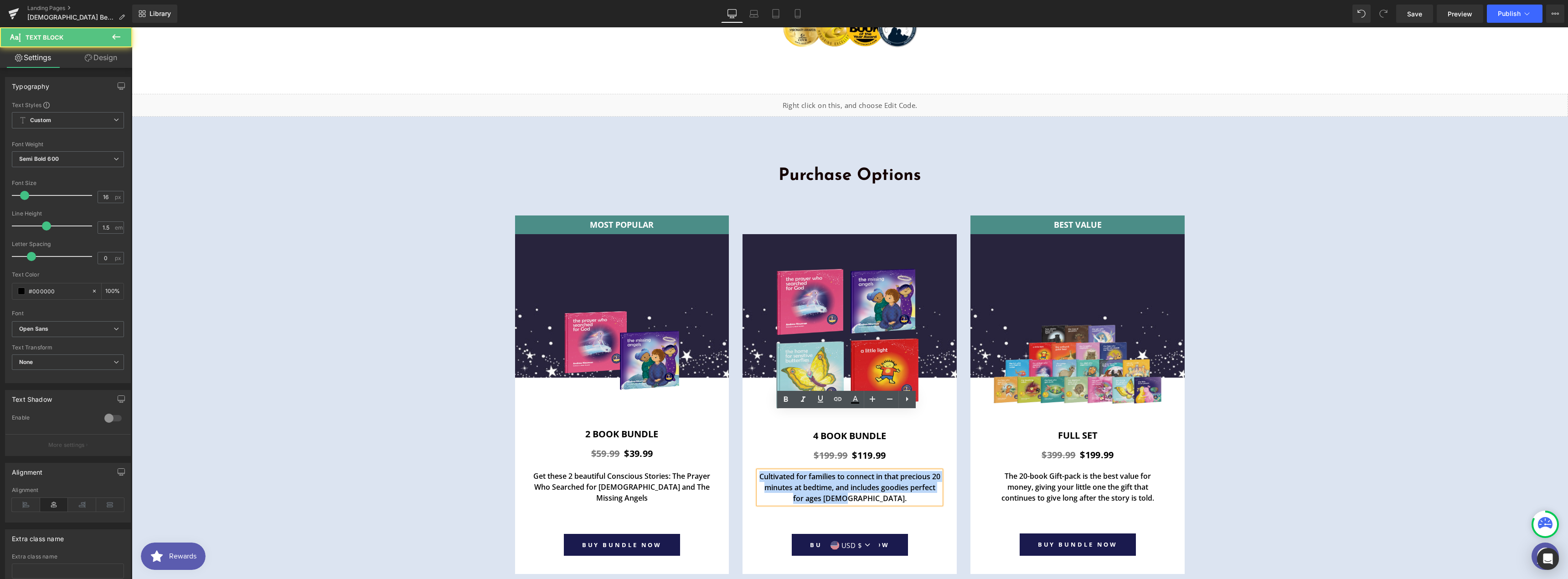
click at [906, 471] on p "Cultivated for families to connect in that precious 20 minutes at bedtime, and …" at bounding box center [850, 487] width 183 height 33
paste div
drag, startPoint x: 792, startPoint y: 417, endPoint x: 799, endPoint y: 418, distance: 7.1
click at [799, 471] on p "Get these 2 beautiful Conscious Stories: The Prayer Who Searched for [DEMOGRAPH…" at bounding box center [850, 487] width 183 height 33
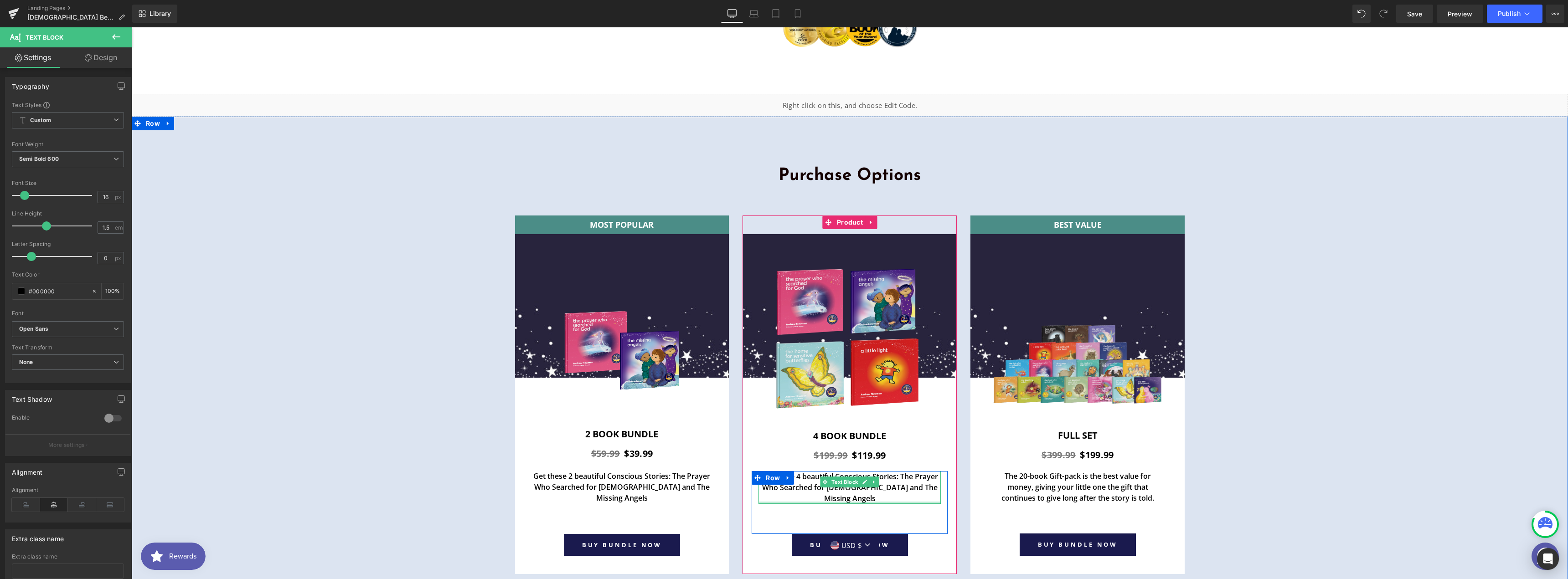
drag, startPoint x: 858, startPoint y: 432, endPoint x: 902, endPoint y: 456, distance: 50.1
click at [858, 501] on div at bounding box center [850, 502] width 183 height 2
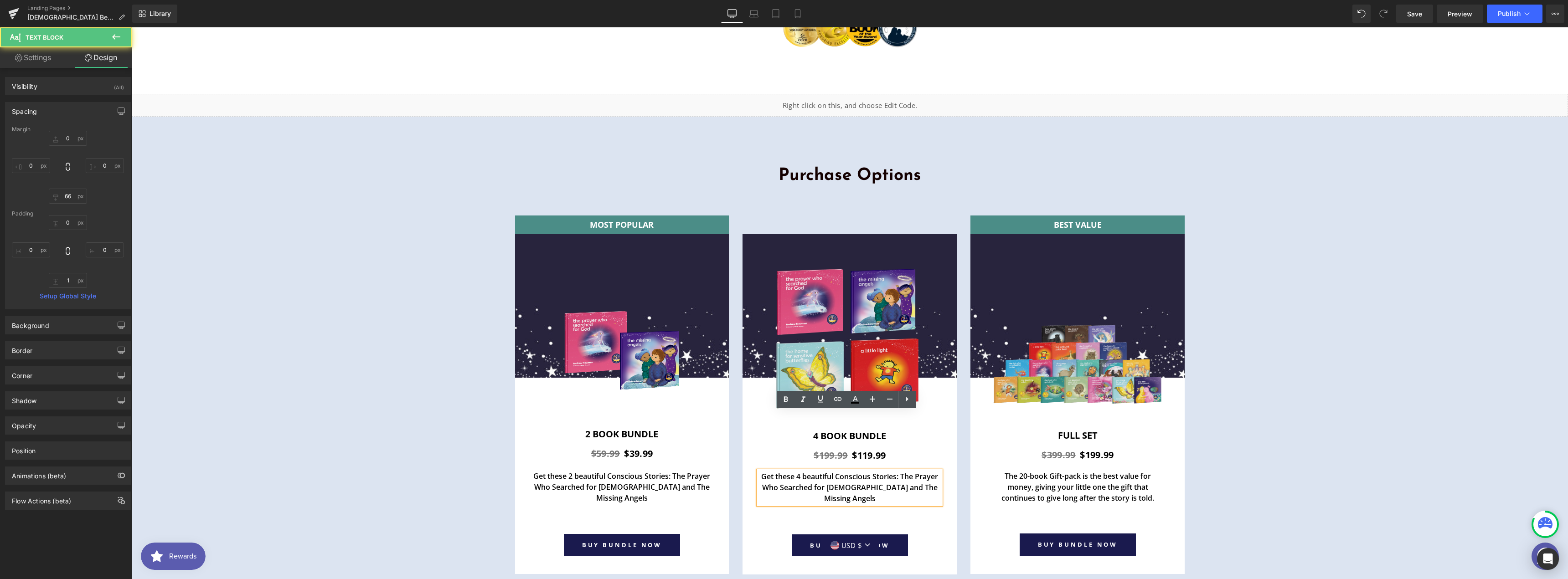
click at [861, 471] on p "Get these 4 beautiful Conscious Stories: The Prayer Who Searched for [DEMOGRAPH…" at bounding box center [850, 487] width 183 height 33
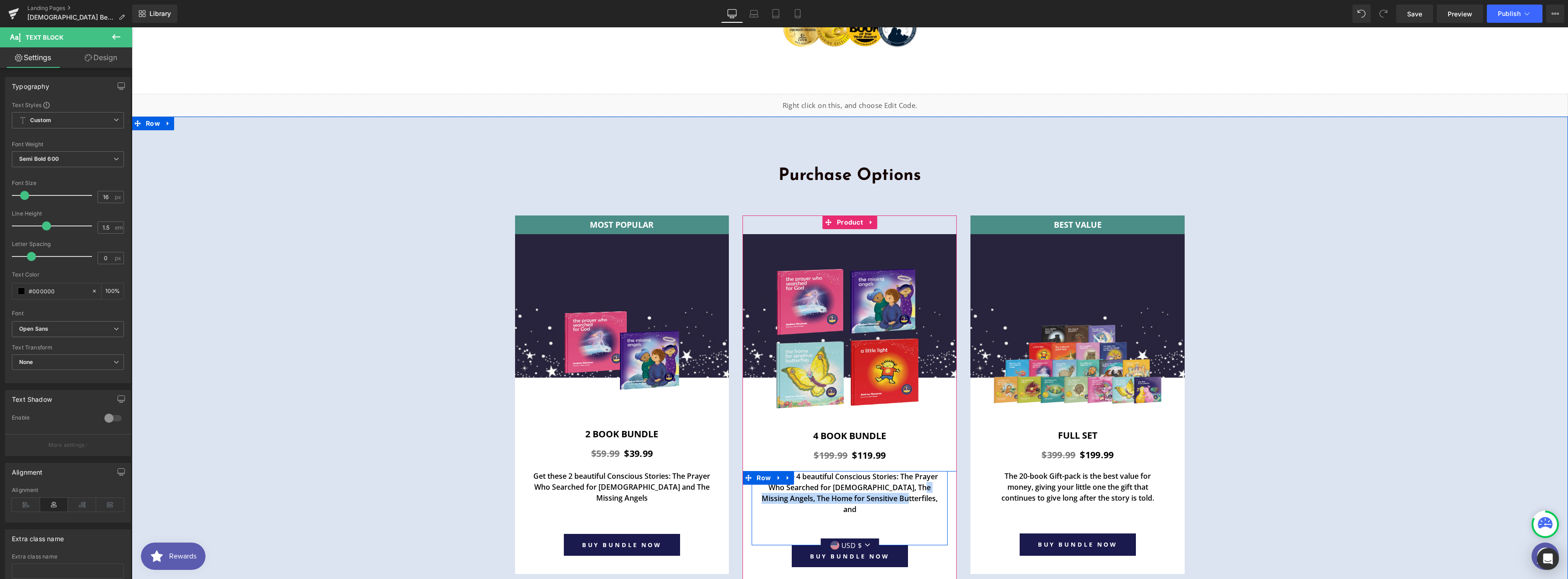
click at [911, 471] on p "Get these 4 beautiful Conscious Stories: The Prayer Who Searched for [DEMOGRAPH…" at bounding box center [850, 493] width 183 height 44
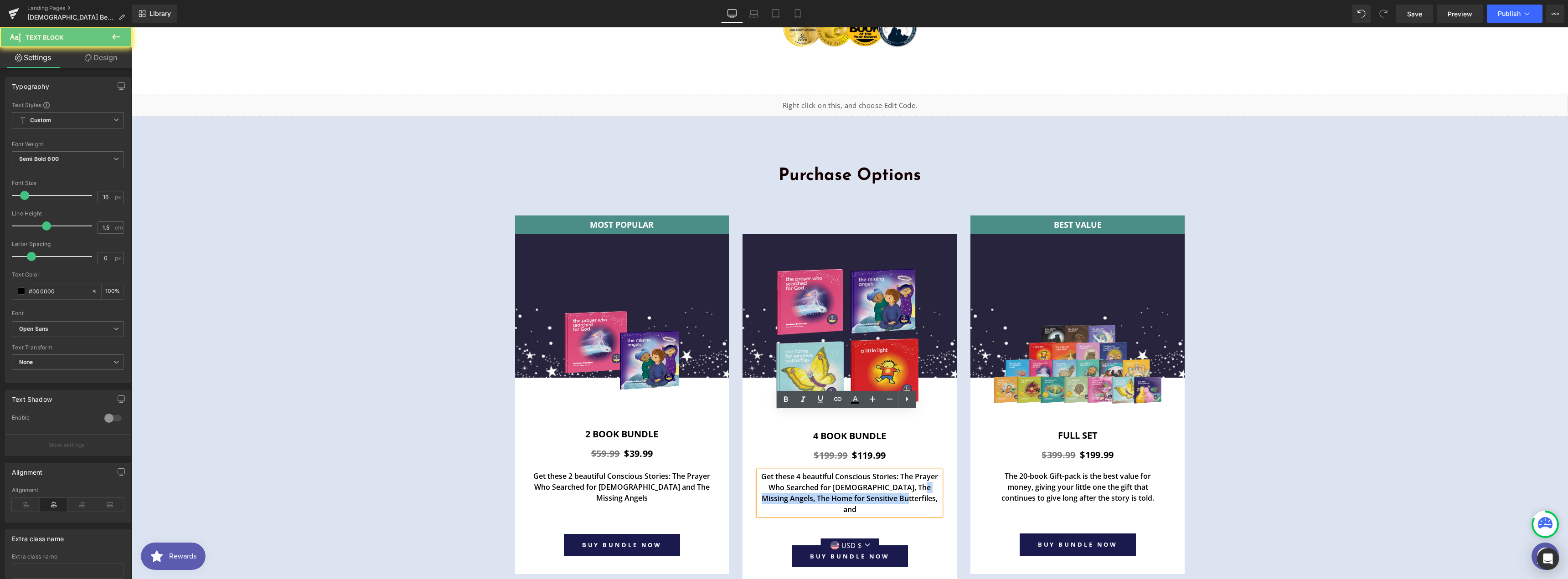
click at [912, 471] on p "Get these 4 beautiful Conscious Stories: The Prayer Who Searched for [DEMOGRAPH…" at bounding box center [850, 493] width 183 height 44
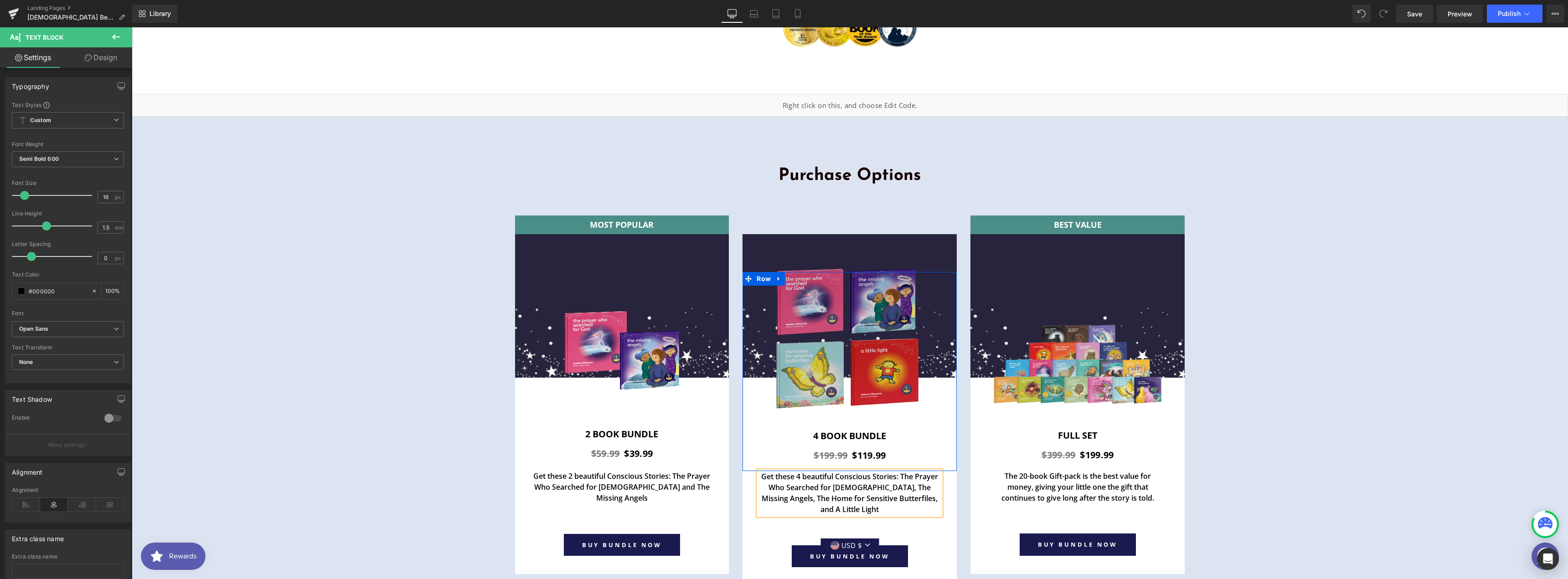
click at [831, 255] on img at bounding box center [850, 335] width 159 height 159
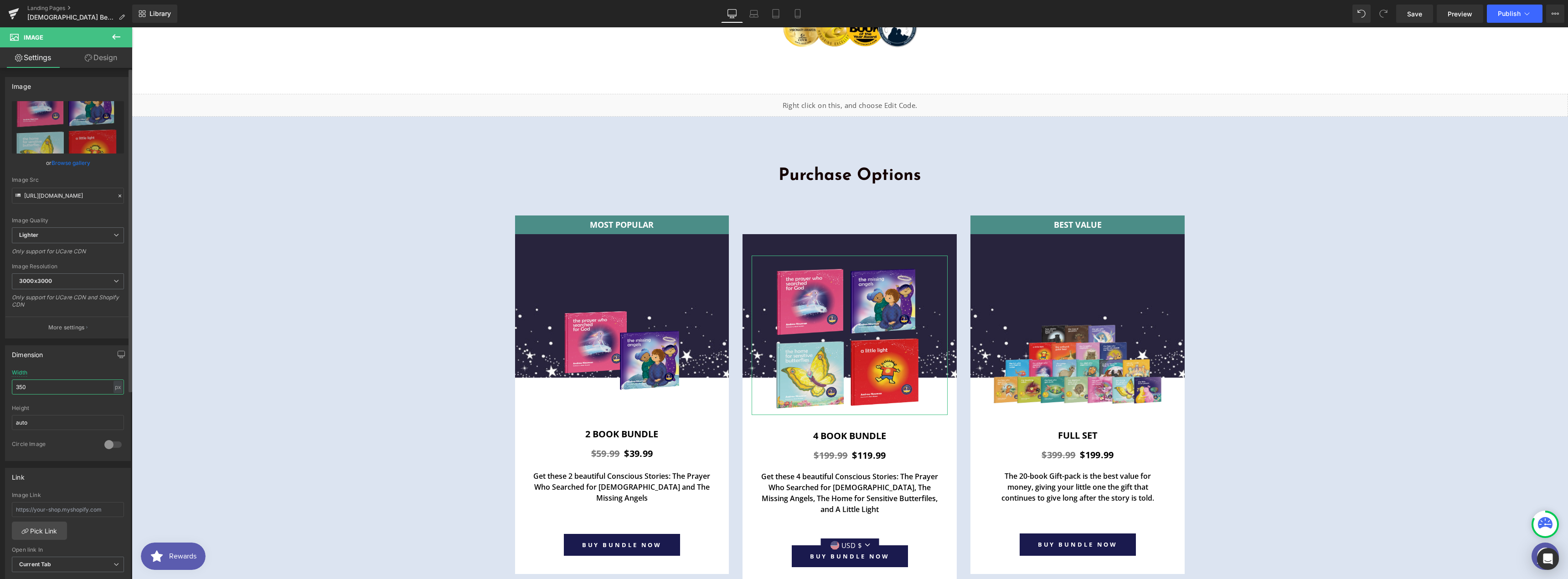
click at [35, 389] on input "350" at bounding box center [68, 387] width 112 height 15
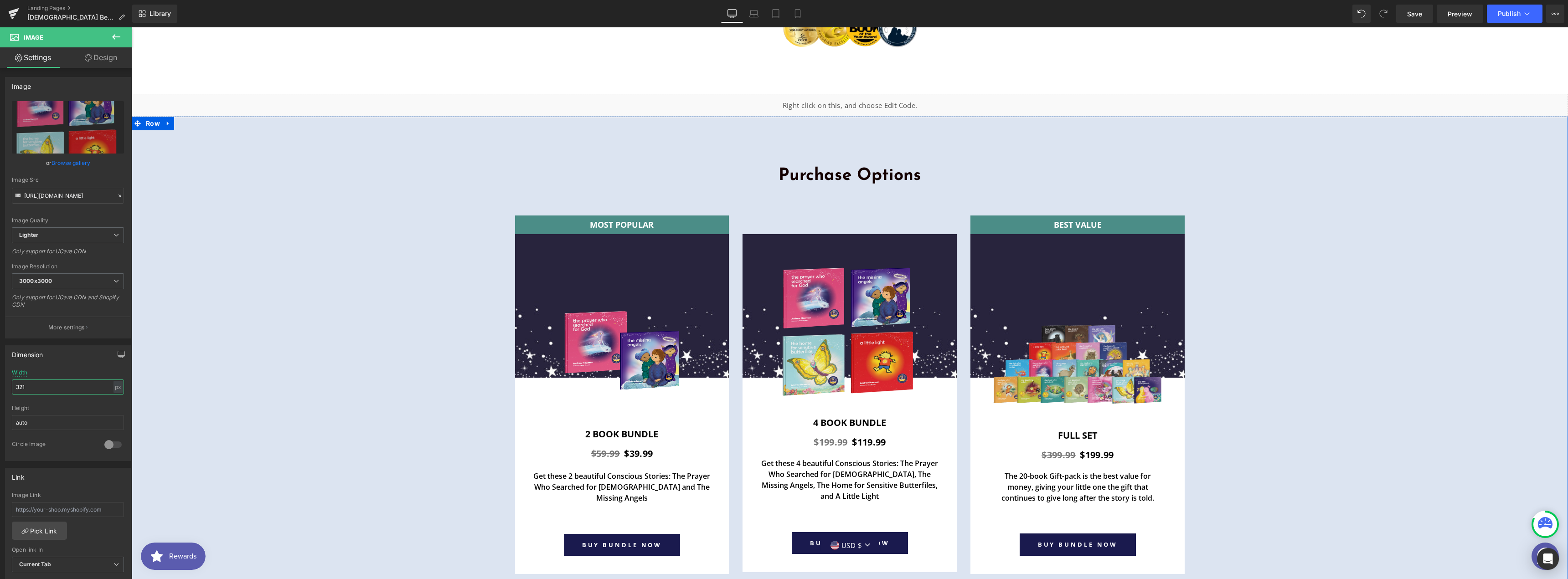
type input "320"
click at [1080, 216] on span "Product" at bounding box center [1078, 223] width 30 height 13
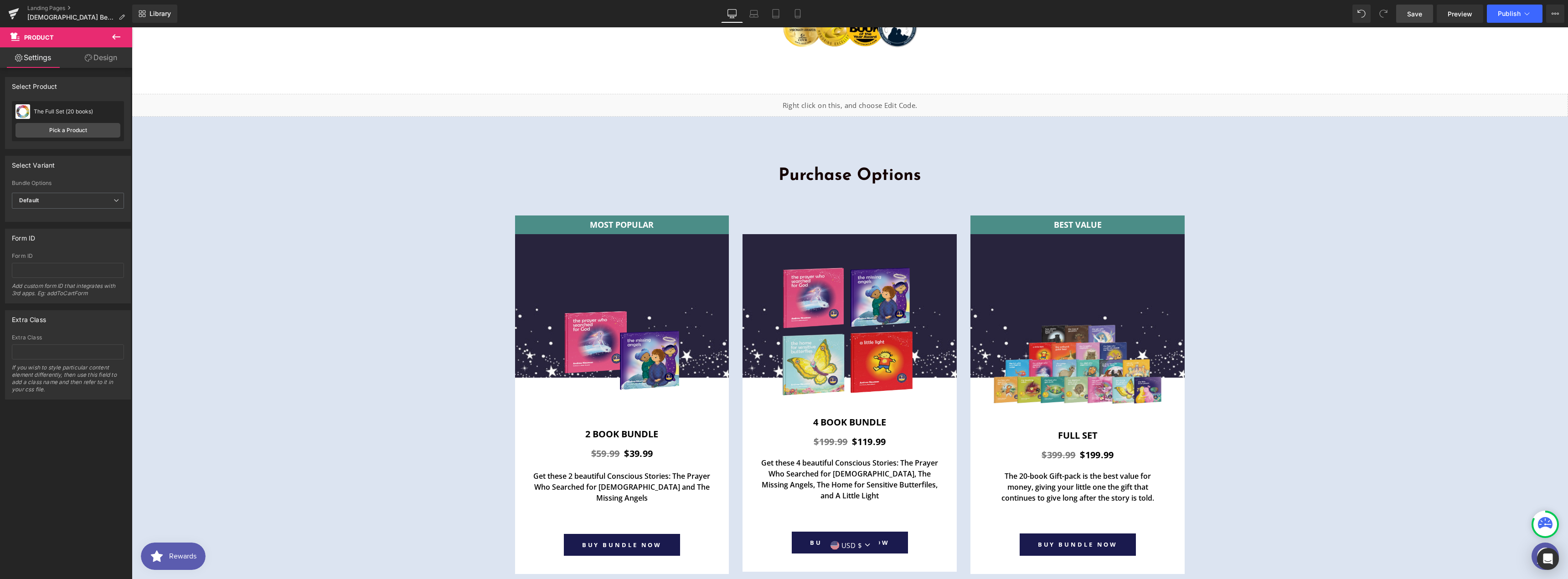
click at [1420, 12] on span "Save" at bounding box center [1415, 14] width 15 height 10
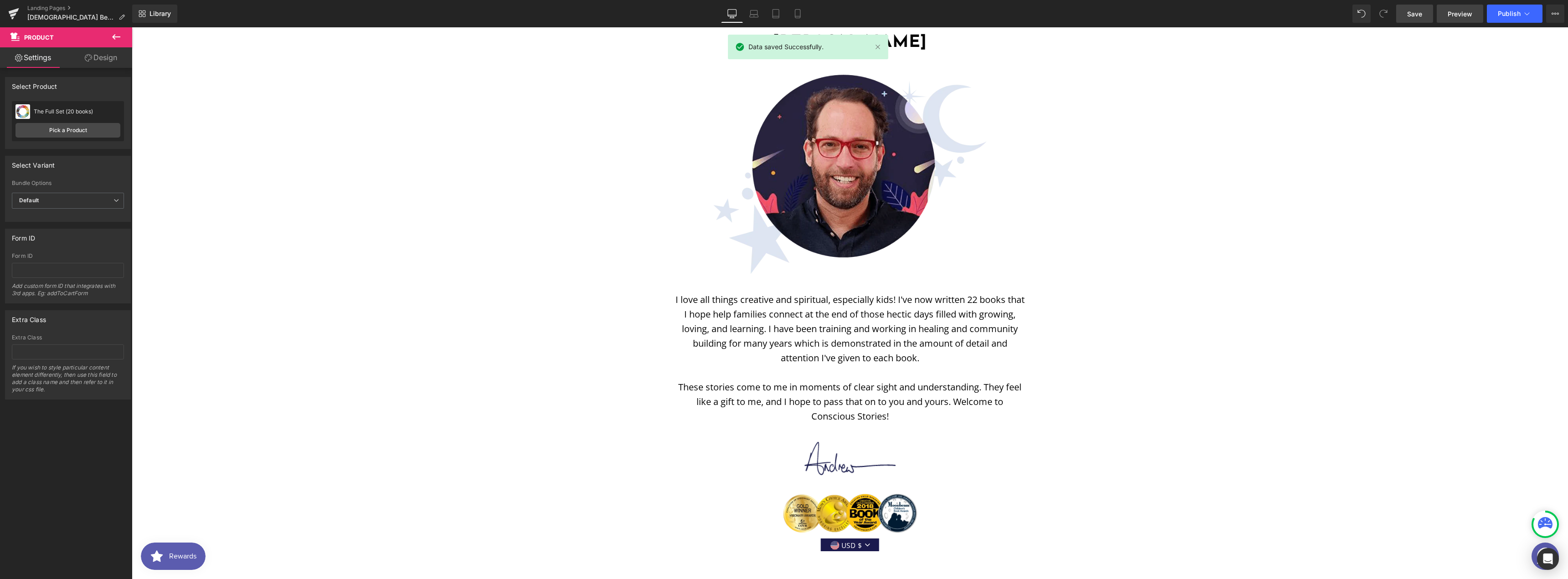
click at [1454, 16] on span "Preview" at bounding box center [1460, 14] width 24 height 10
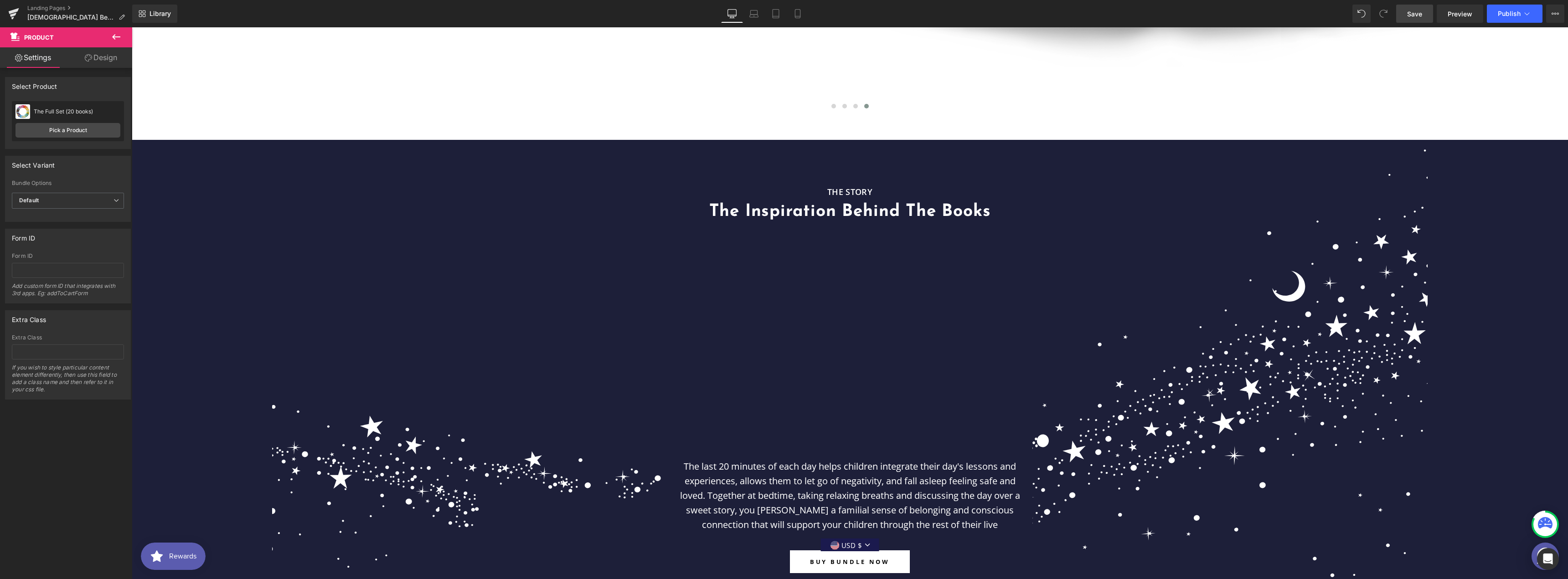
scroll to position [1441, 0]
